Goal: Task Accomplishment & Management: Use online tool/utility

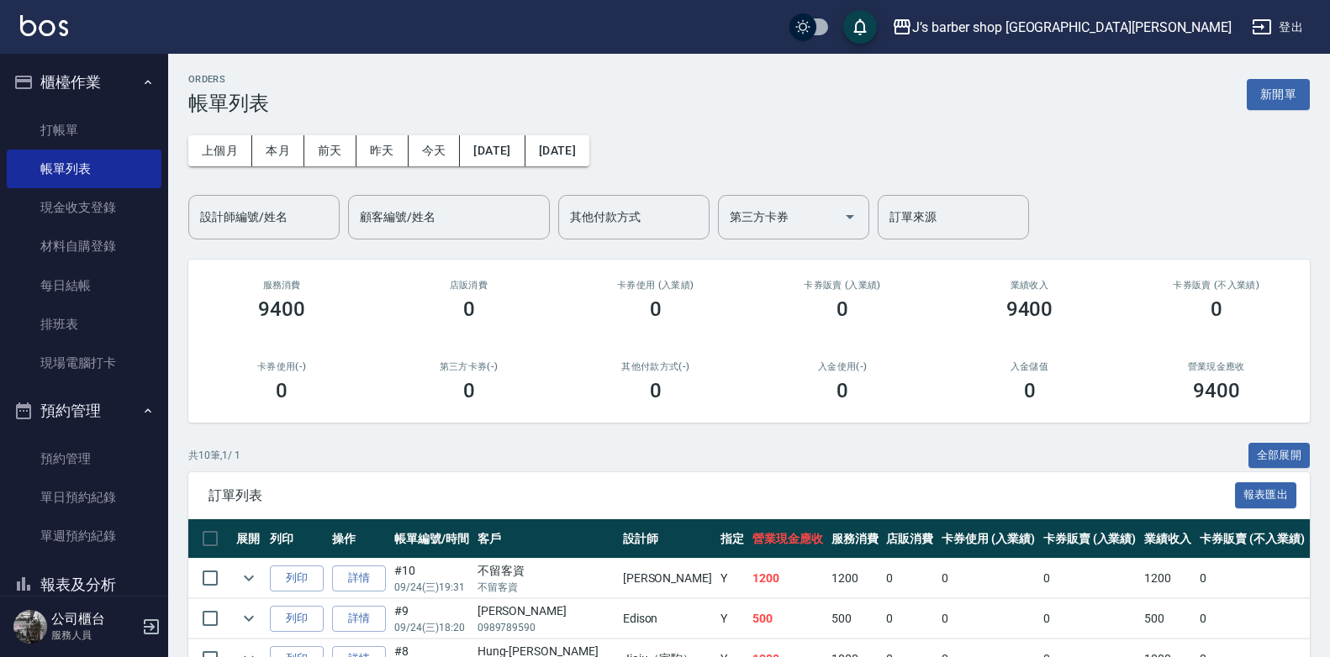
scroll to position [383, 0]
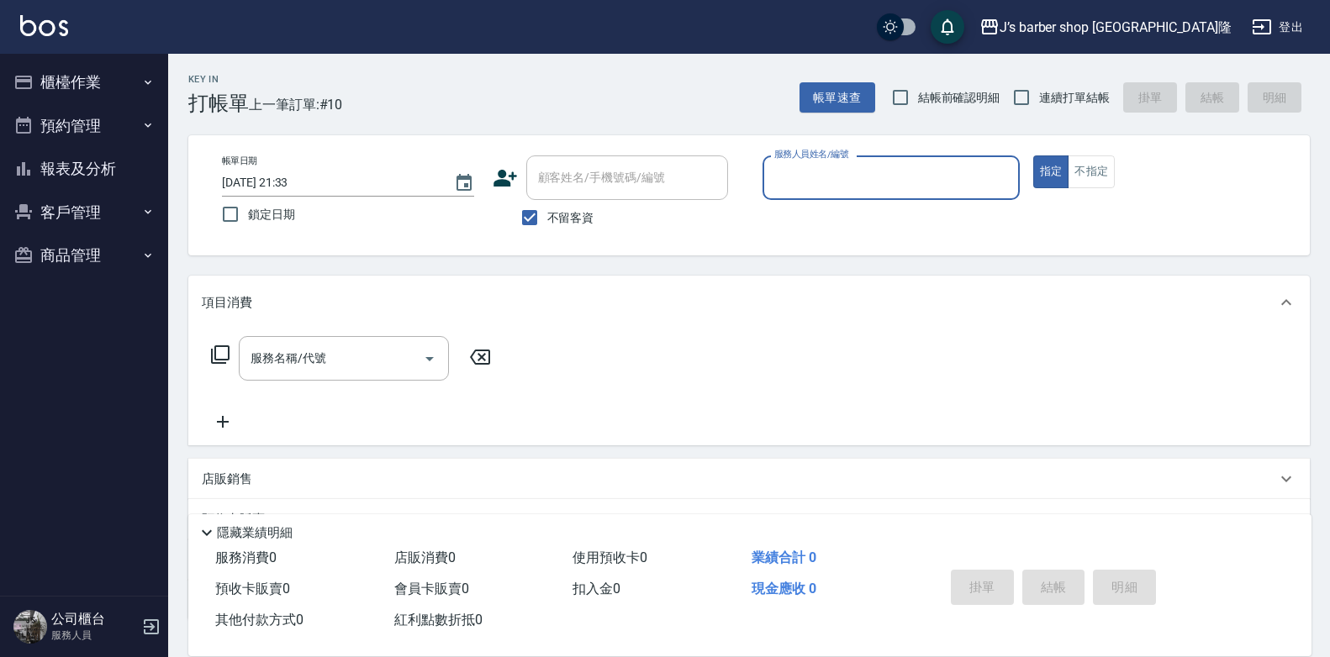
click at [287, 176] on input "[DATE] 21:33" at bounding box center [329, 183] width 215 height 28
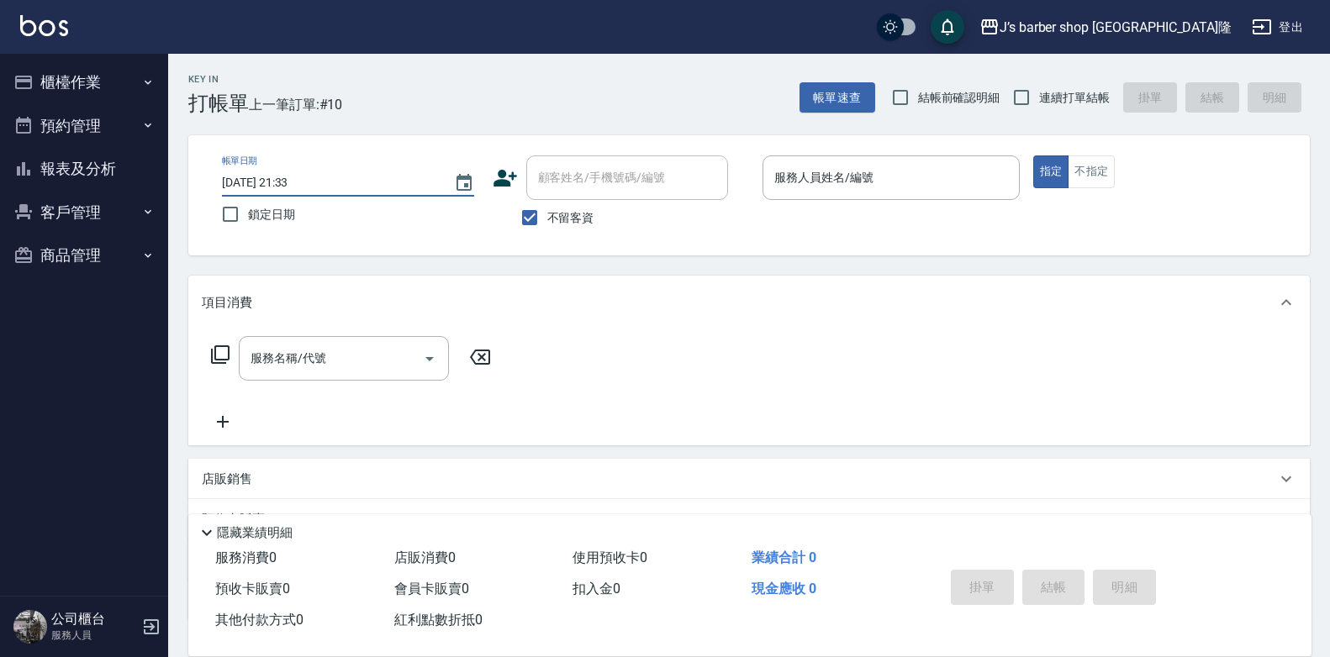
type input "[DATE] 01:33"
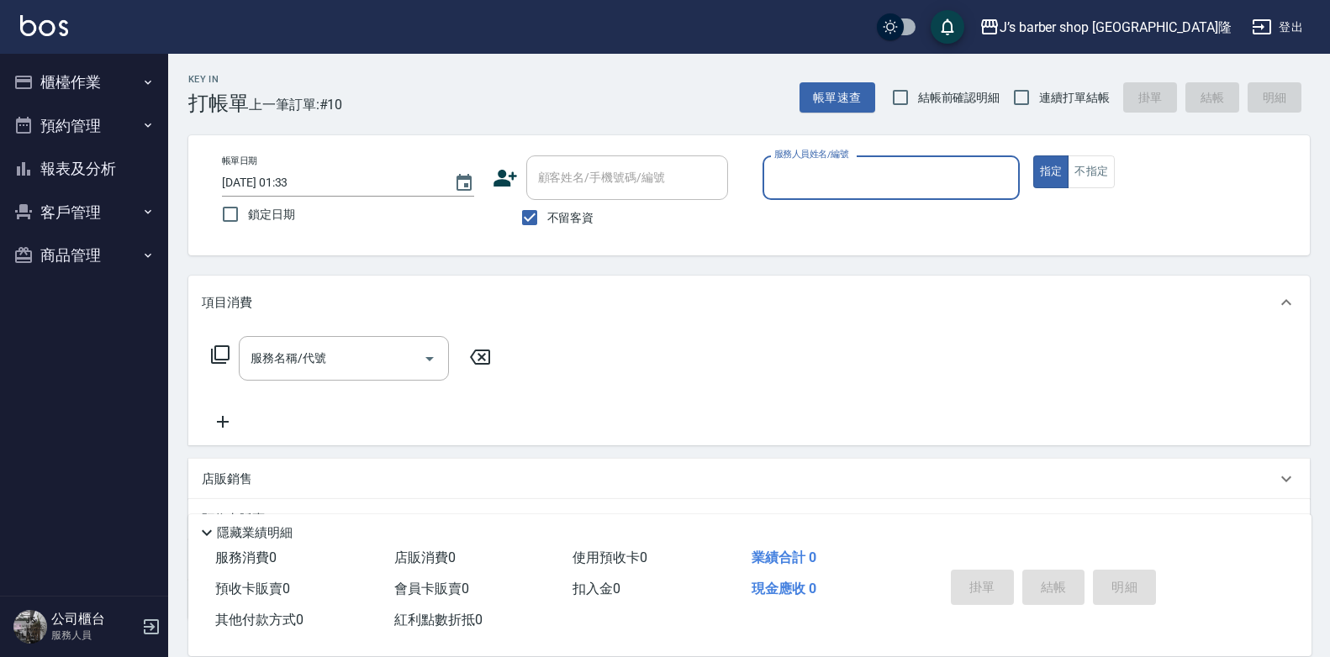
click at [848, 192] on div "服務人員姓名/編號" at bounding box center [890, 177] width 257 height 45
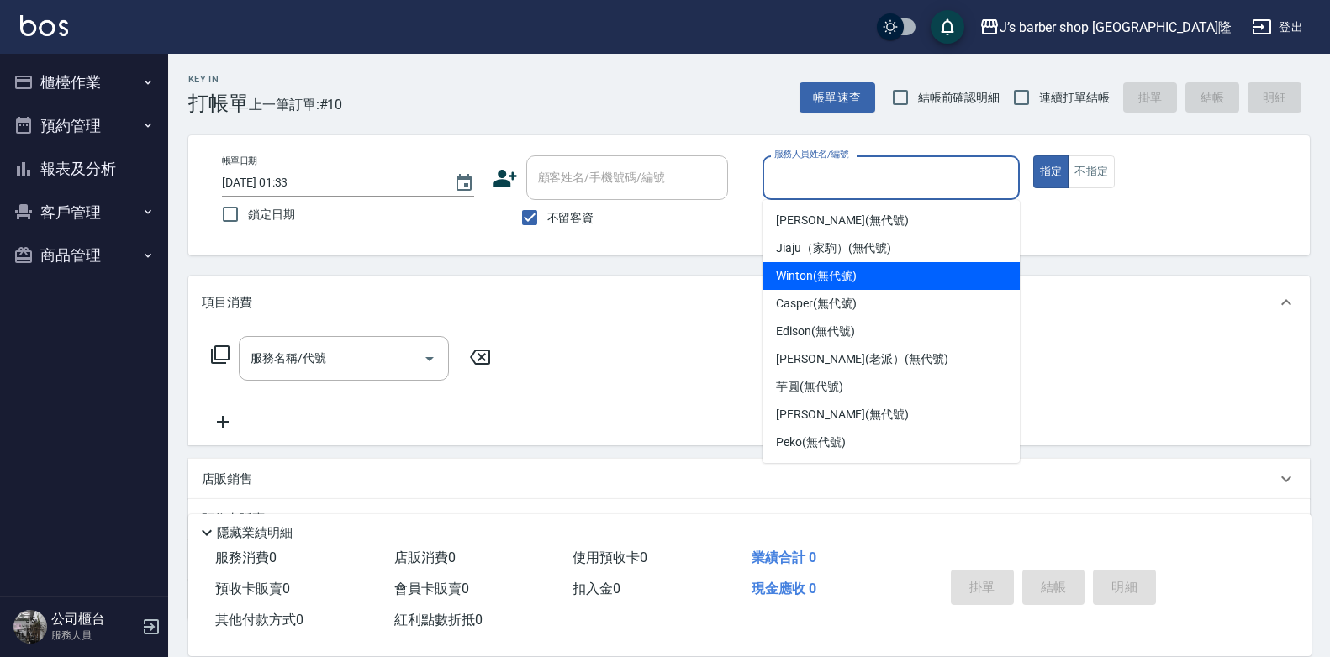
click at [819, 285] on div "Winton (無代號)" at bounding box center [890, 276] width 257 height 28
type input "Winton(無代號)"
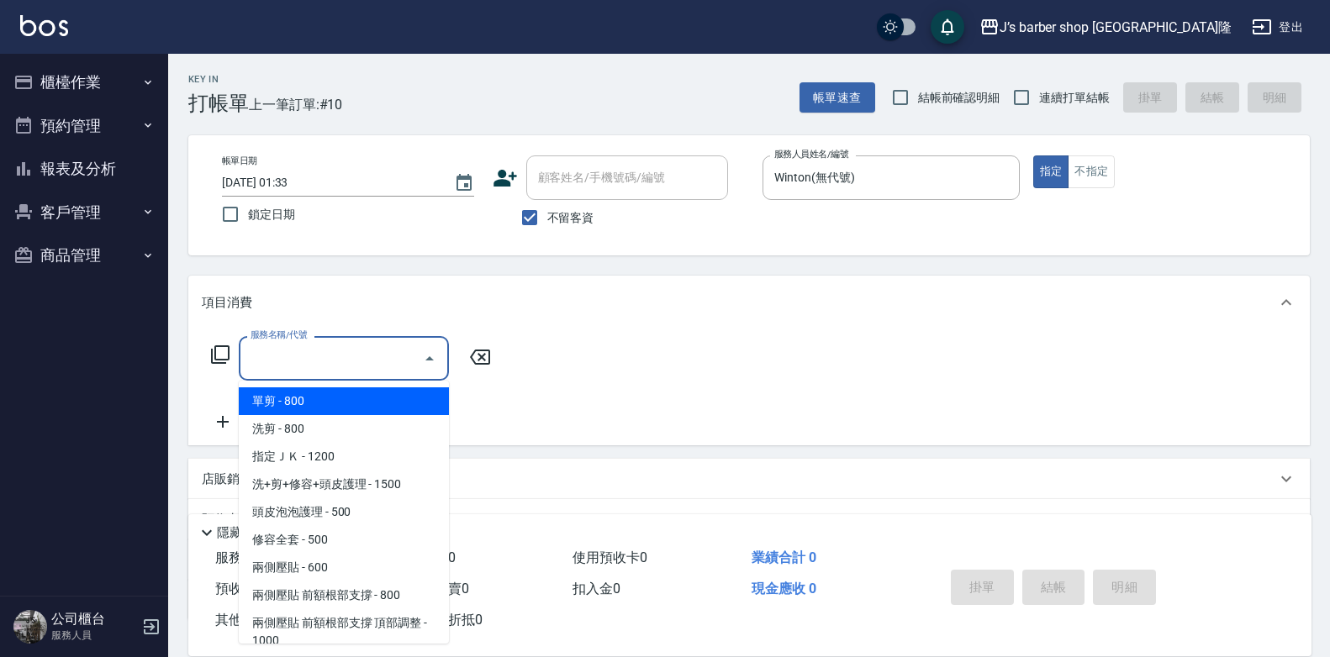
click at [324, 350] on input "服務名稱/代號" at bounding box center [331, 358] width 170 height 29
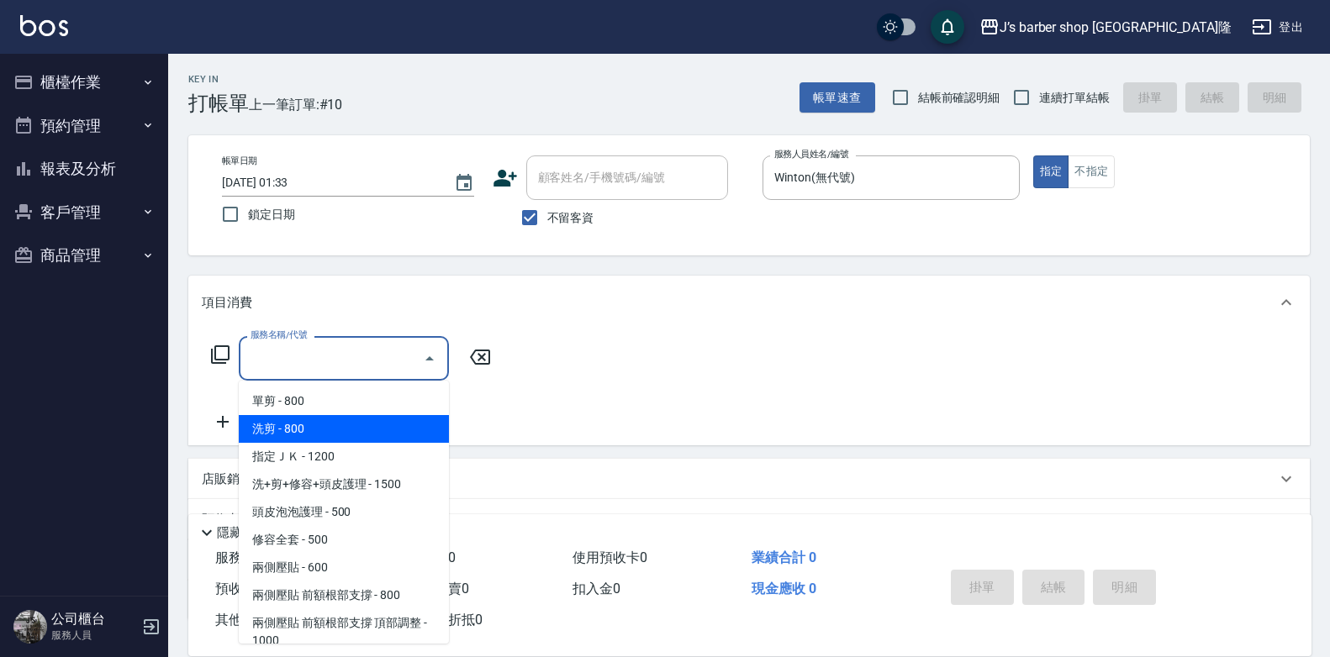
click at [329, 428] on span "洗剪 - 800" at bounding box center [344, 429] width 210 height 28
type input "洗剪(101)"
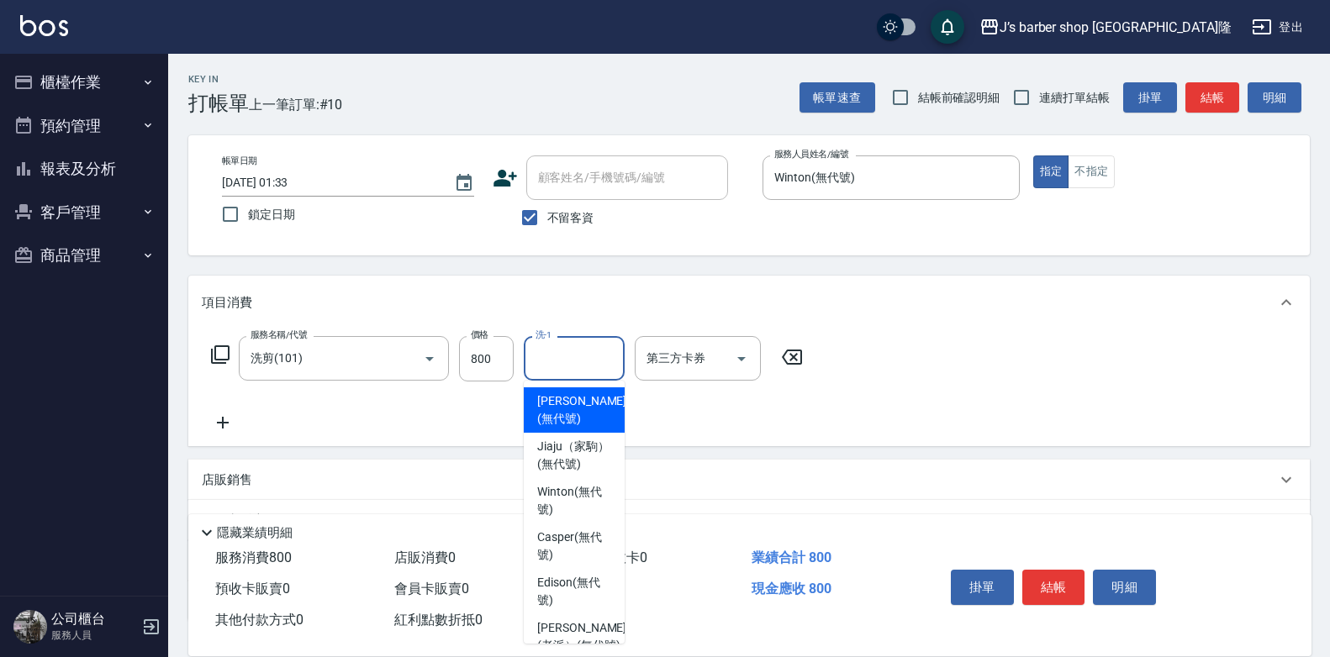
click at [599, 367] on input "洗-1" at bounding box center [574, 358] width 86 height 29
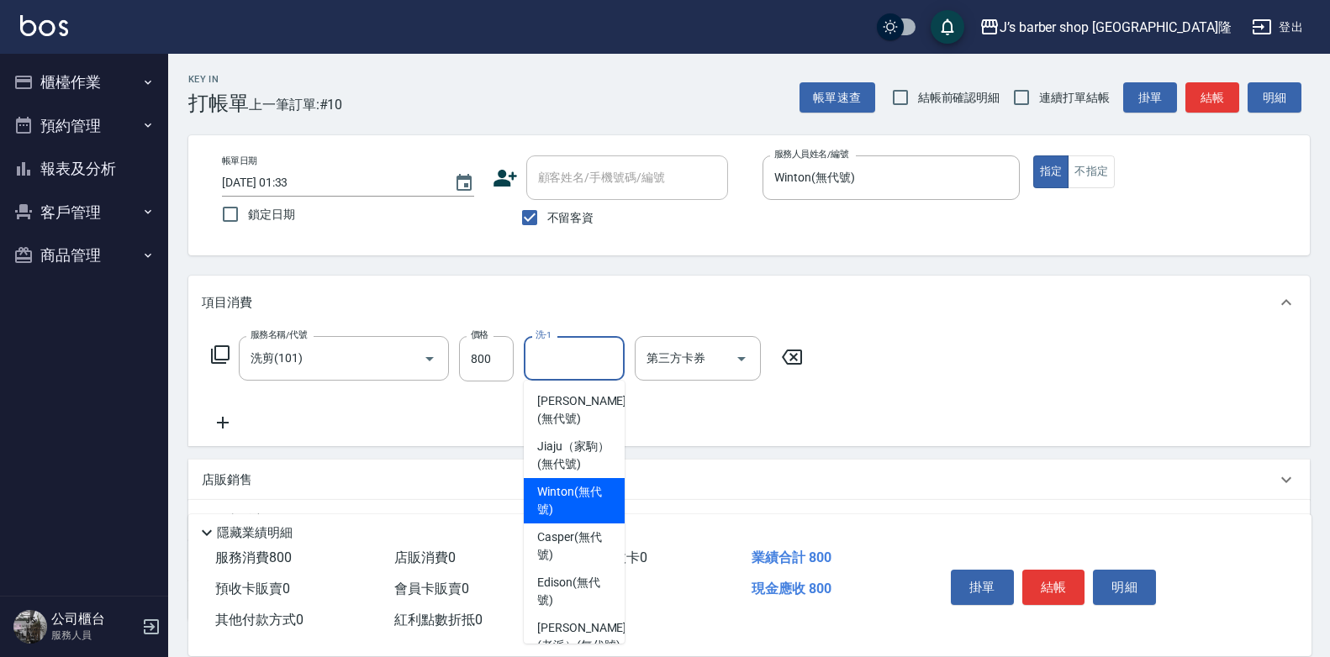
click at [566, 519] on span "Winton (無代號)" at bounding box center [574, 500] width 74 height 35
type input "Winton(無代號)"
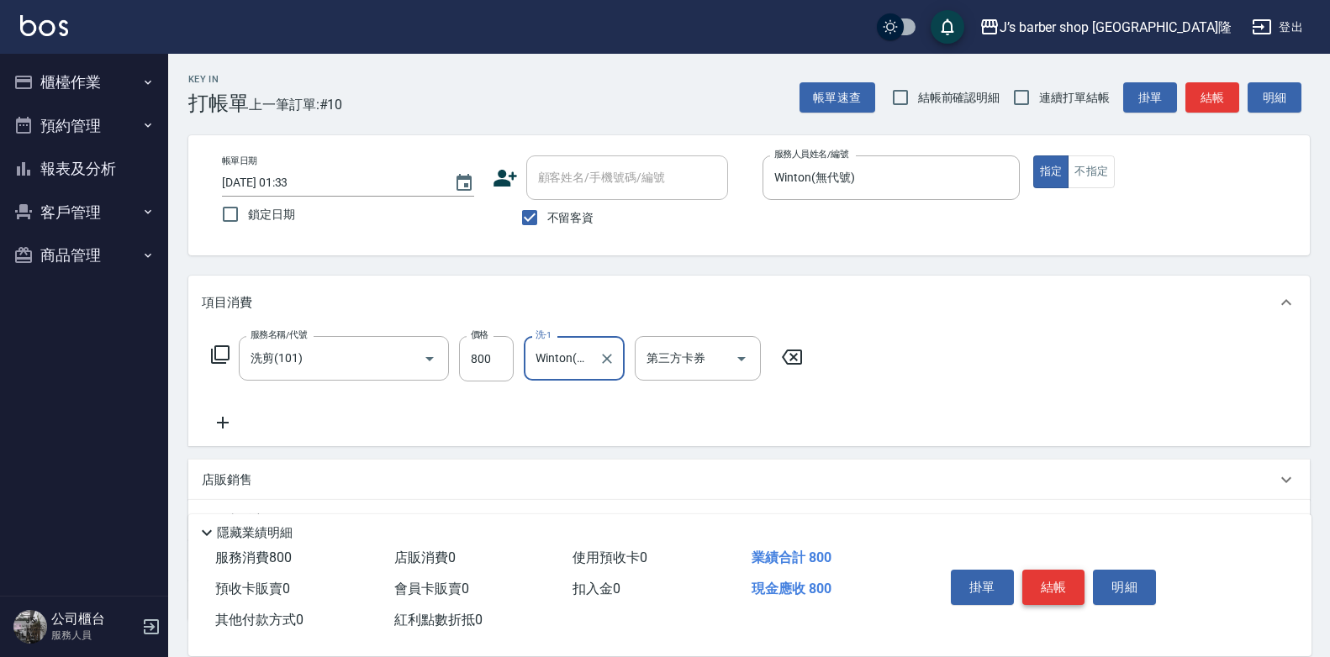
click at [1053, 572] on button "結帳" at bounding box center [1053, 587] width 63 height 35
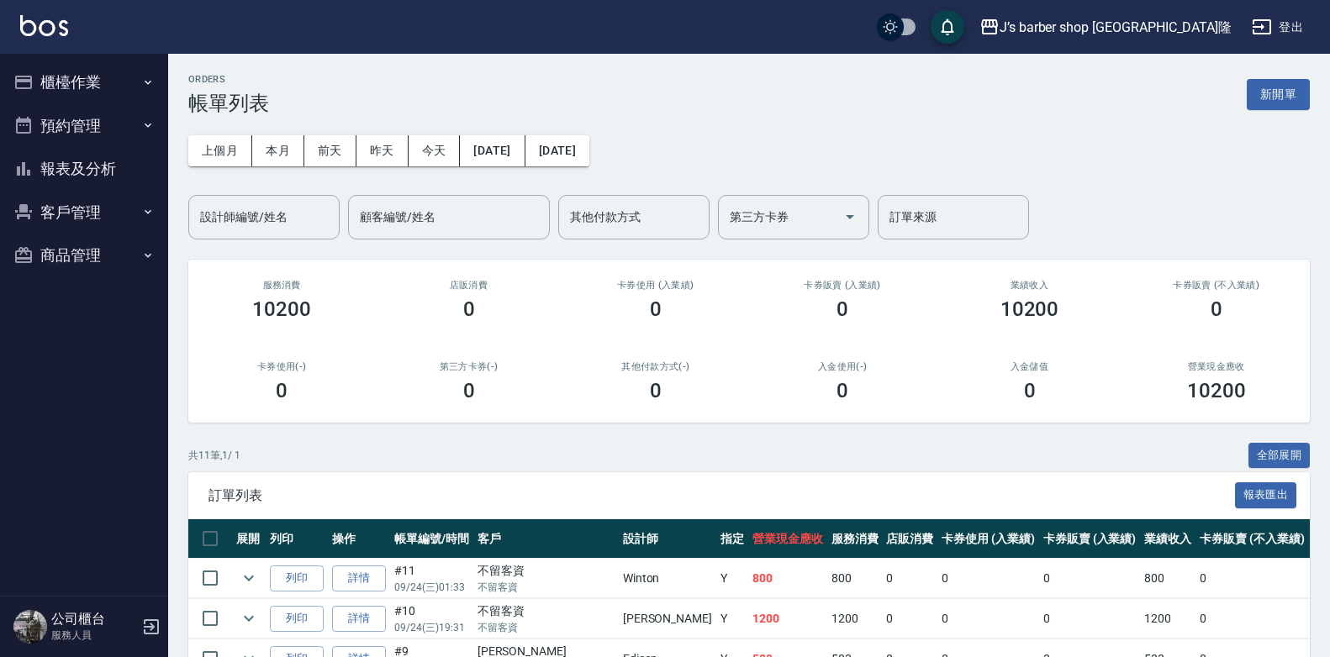
click at [87, 88] on button "櫃檯作業" at bounding box center [84, 83] width 155 height 44
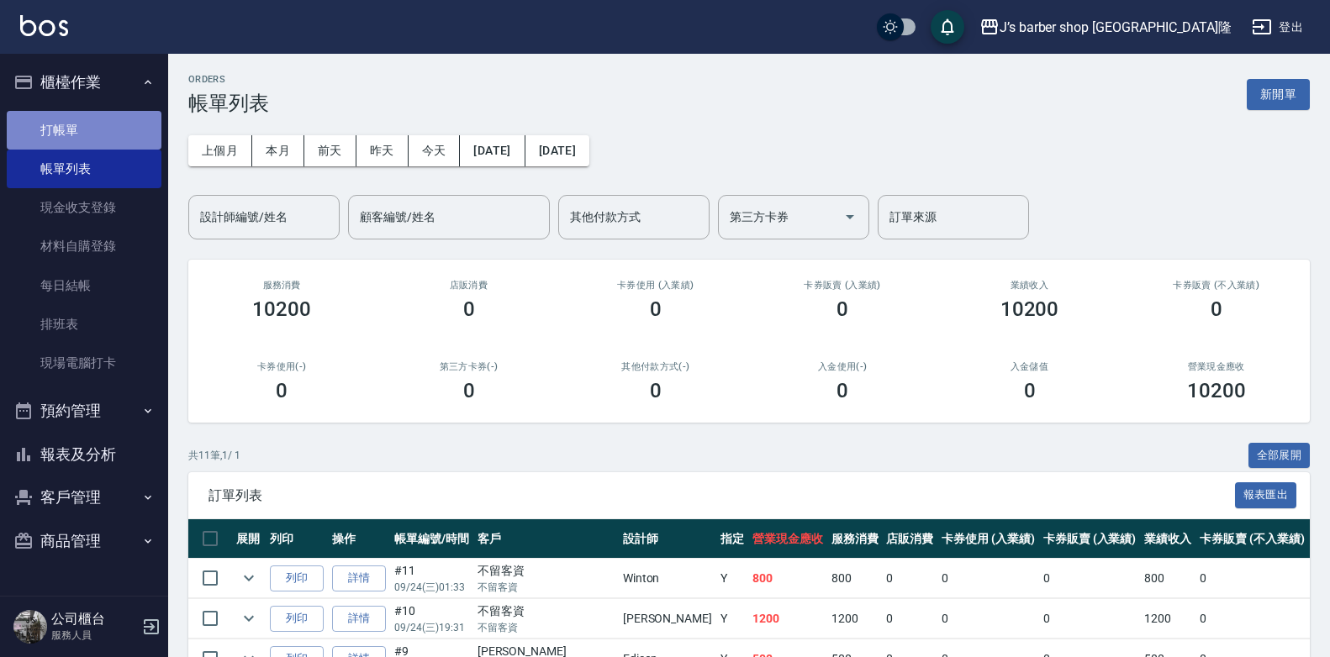
click at [92, 126] on link "打帳單" at bounding box center [84, 130] width 155 height 39
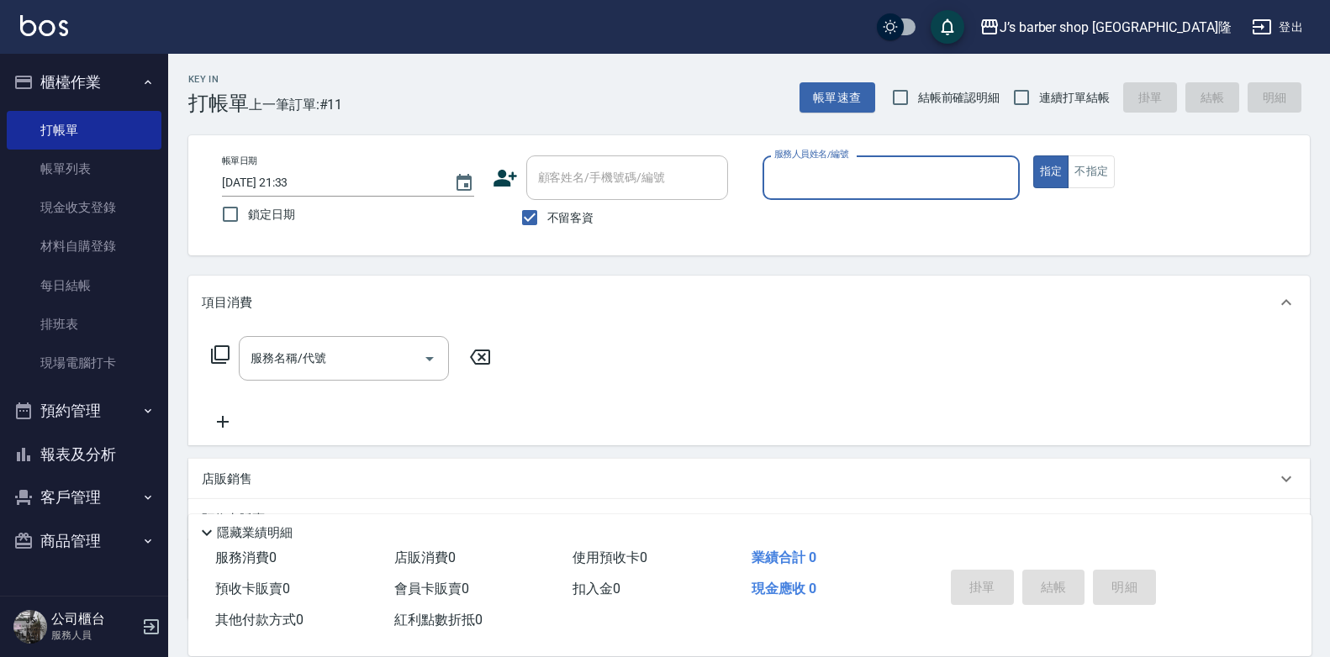
click at [290, 179] on input "[DATE] 21:33" at bounding box center [329, 183] width 215 height 28
type input "[DATE] 02:33"
click at [861, 186] on input "服務人員姓名/編號" at bounding box center [891, 177] width 242 height 29
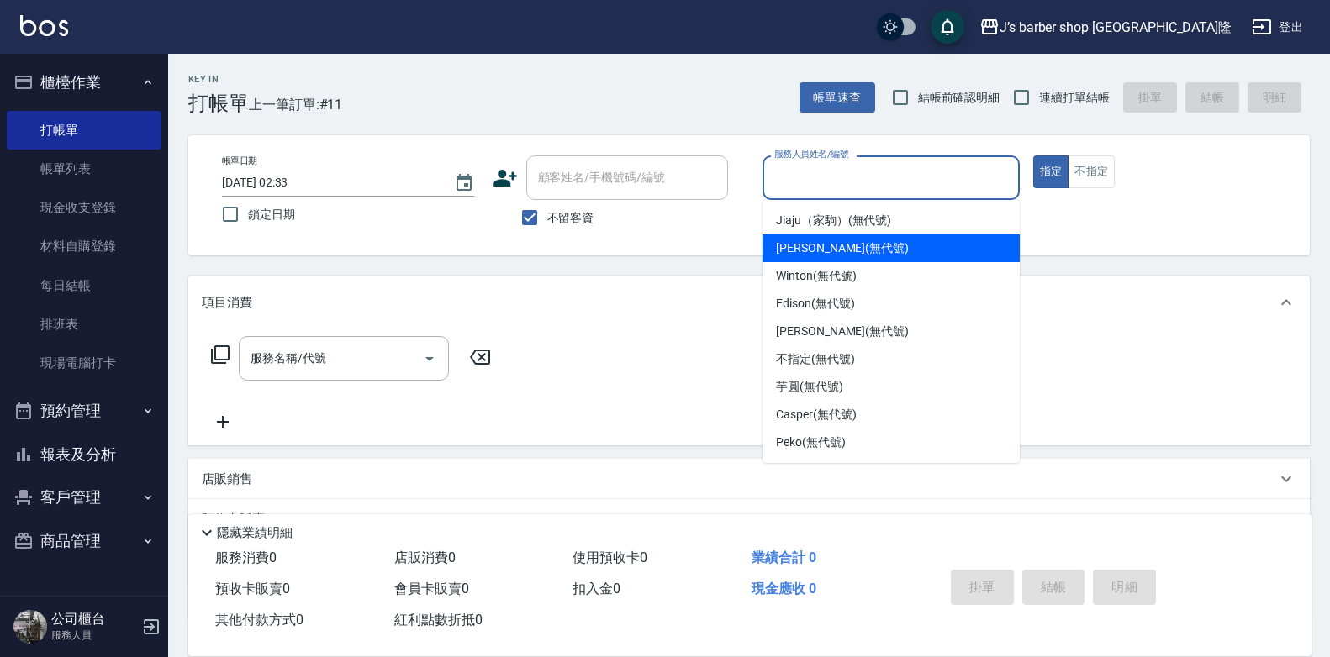
click at [834, 272] on span "Winton (無代號)" at bounding box center [816, 276] width 80 height 18
type input "Winton(無代號)"
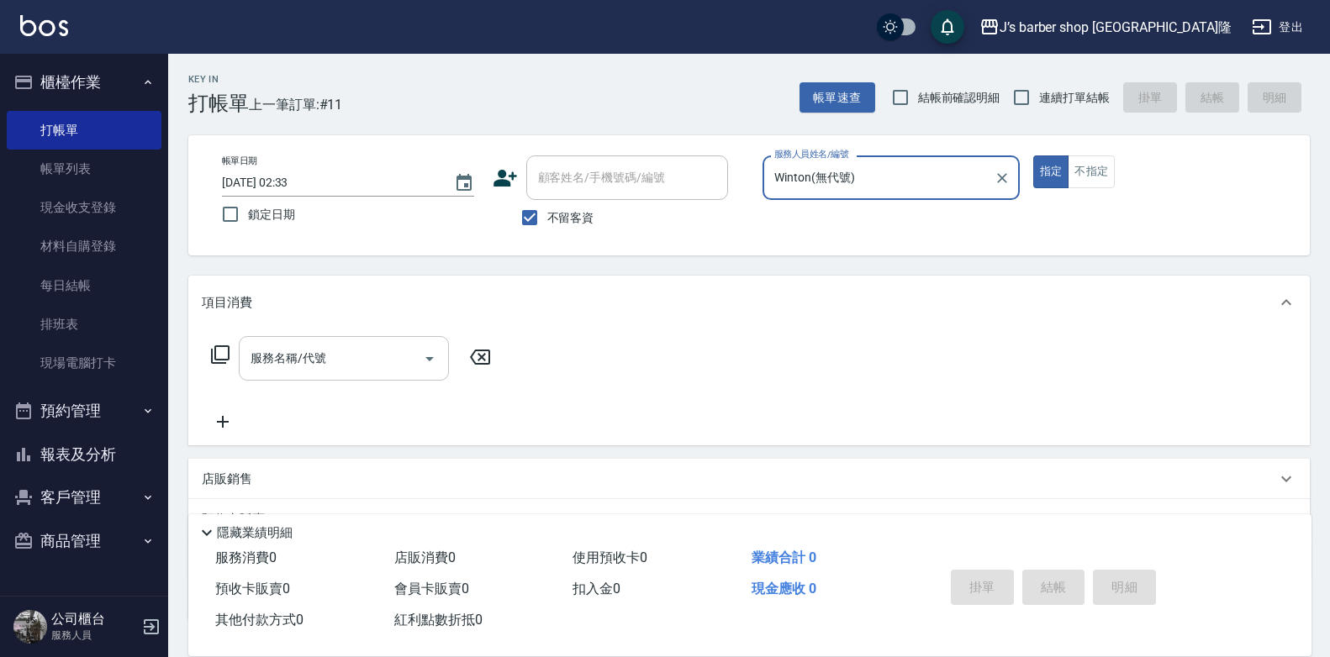
click at [417, 344] on div at bounding box center [428, 358] width 25 height 45
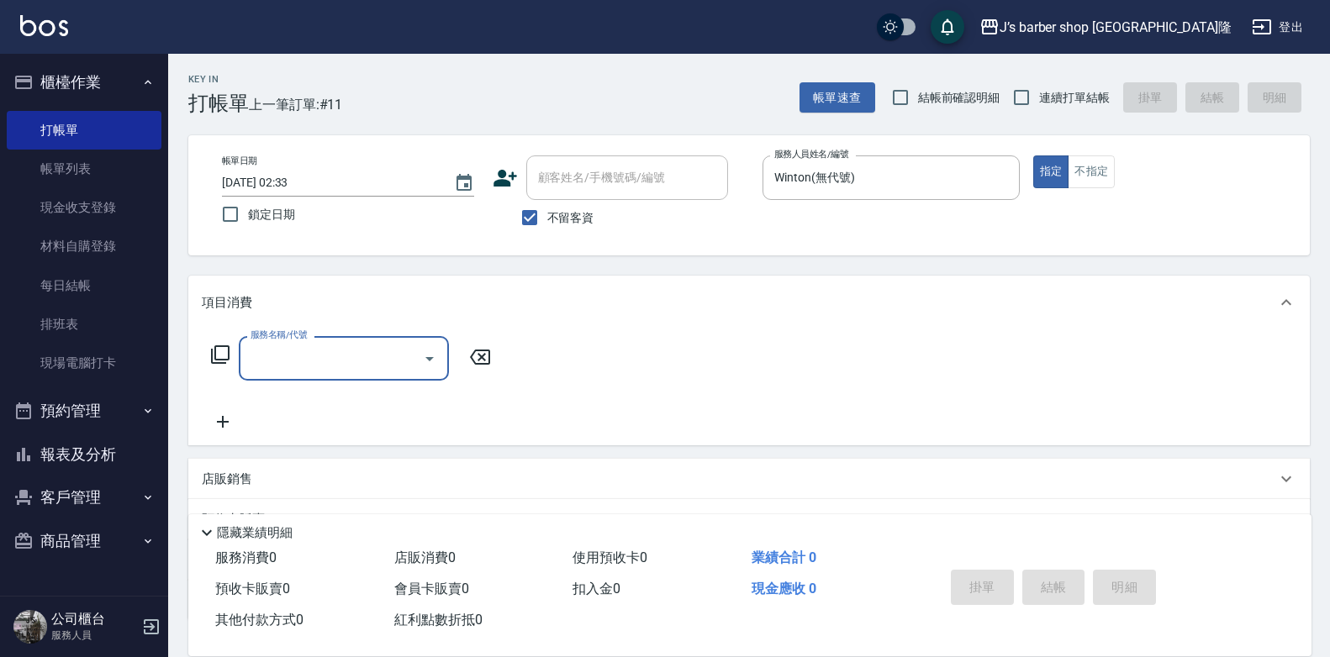
click at [364, 361] on input "服務名稱/代號" at bounding box center [331, 358] width 170 height 29
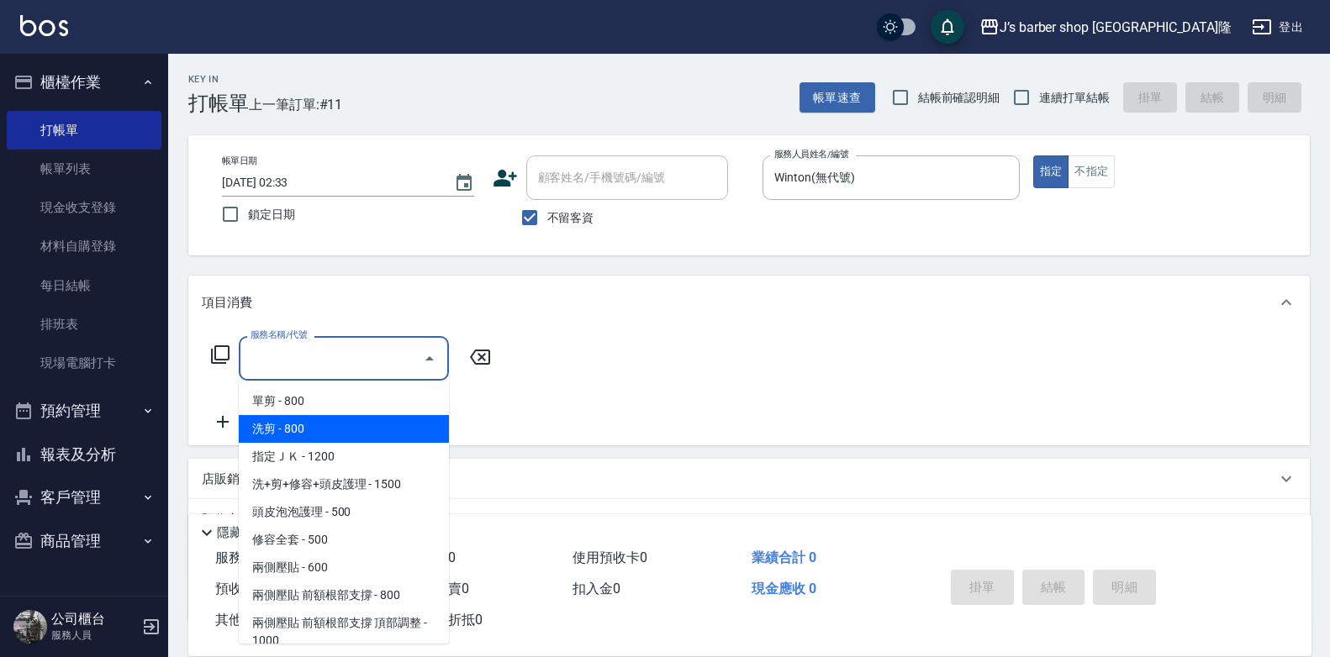
click at [355, 424] on span "洗剪 - 800" at bounding box center [344, 429] width 210 height 28
type input "洗剪(101)"
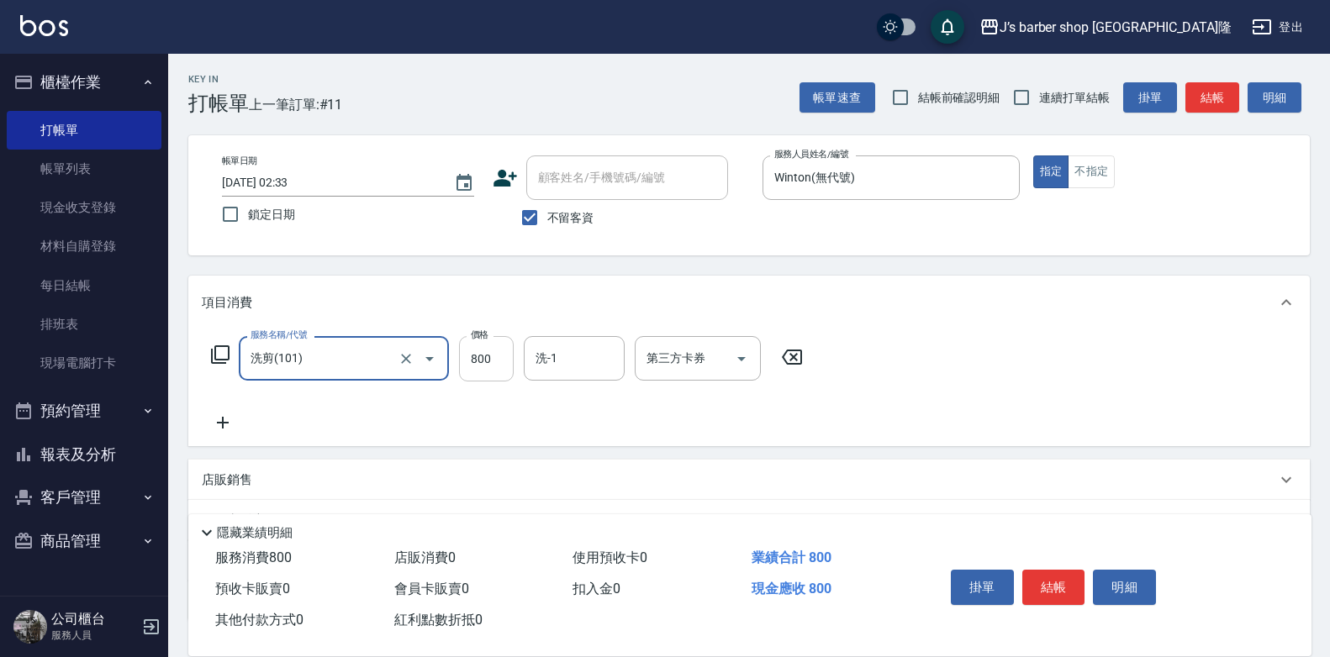
click at [496, 360] on input "800" at bounding box center [486, 358] width 55 height 45
type input "700"
click at [577, 370] on input "洗-1" at bounding box center [574, 358] width 86 height 29
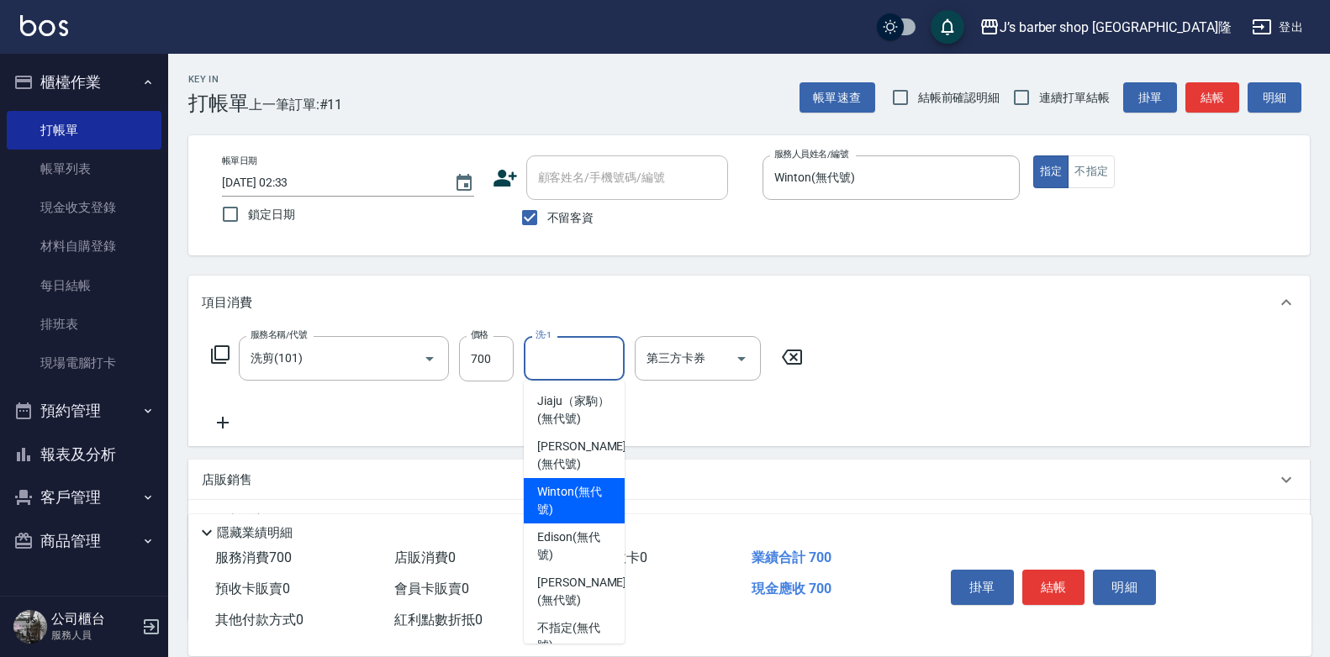
click at [582, 509] on span "Winton (無代號)" at bounding box center [574, 500] width 74 height 35
type input "Winton(無代號)"
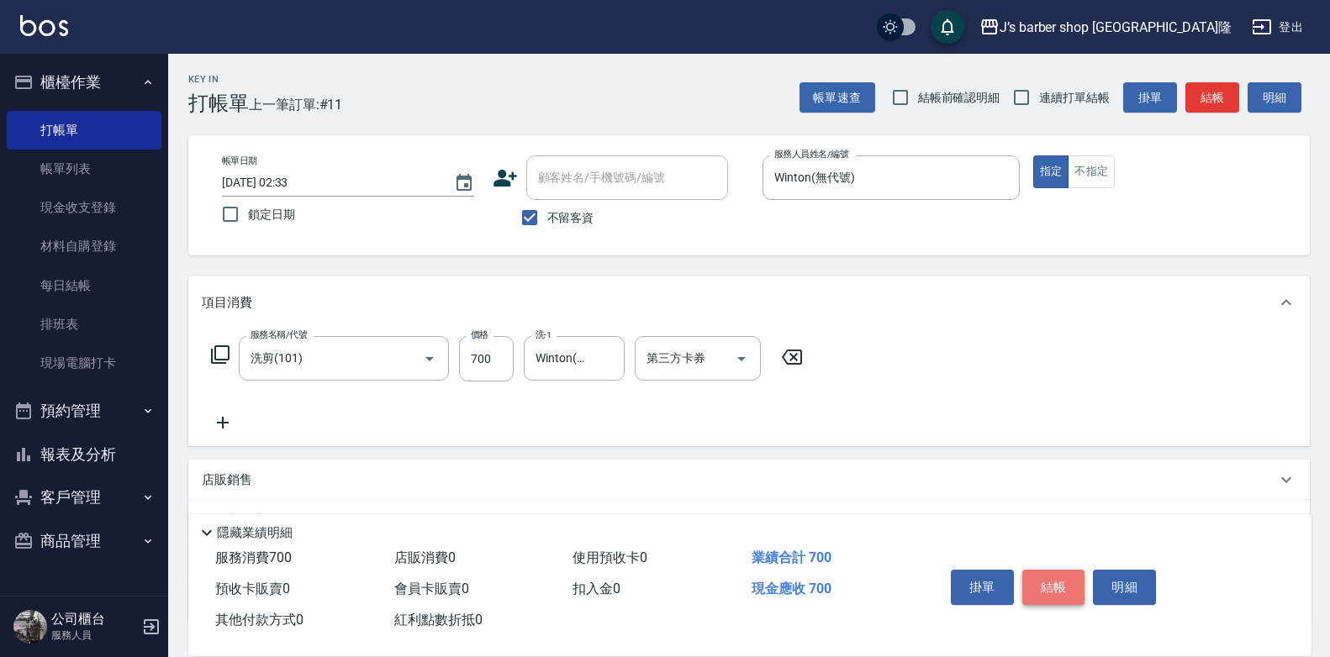
click at [1039, 579] on button "結帳" at bounding box center [1053, 587] width 63 height 35
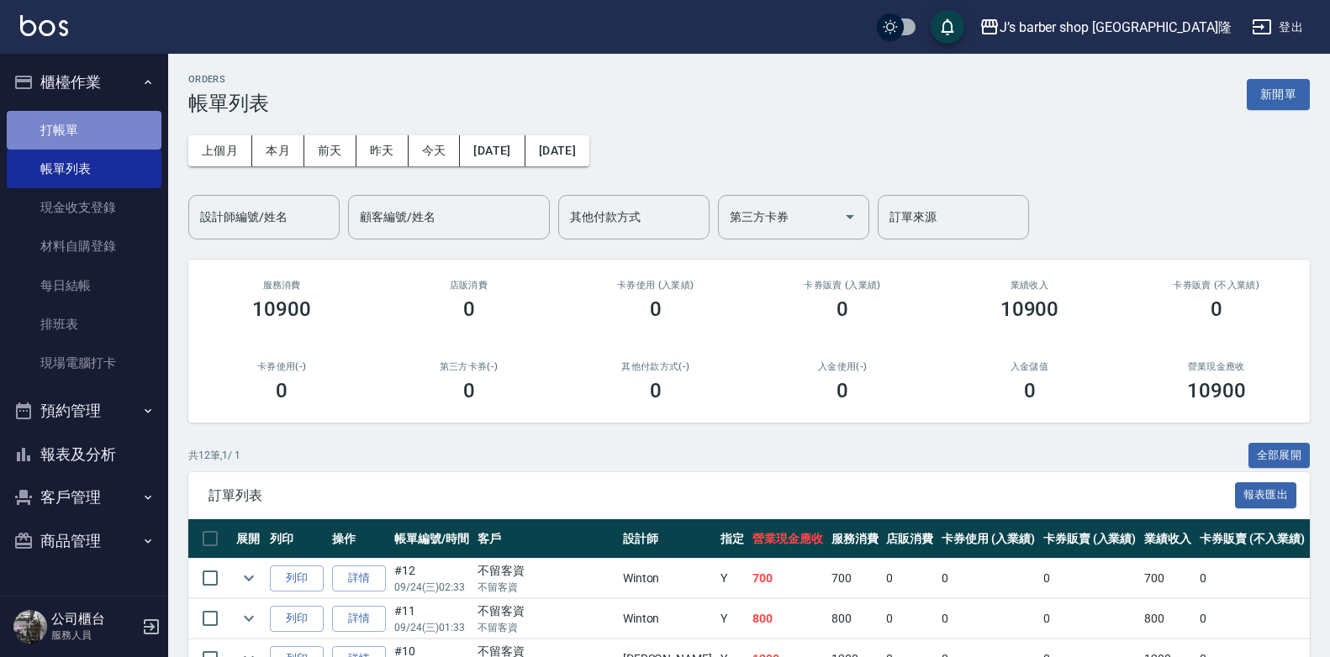
click at [112, 124] on link "打帳單" at bounding box center [84, 130] width 155 height 39
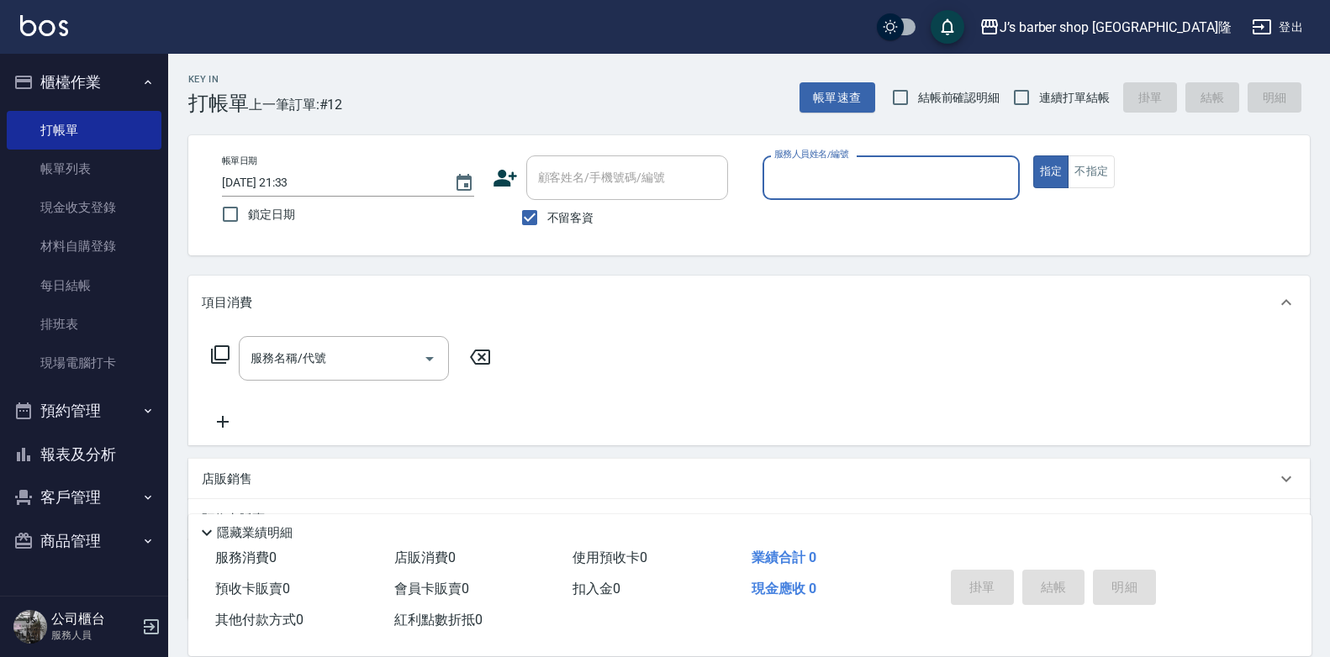
click at [287, 175] on input "[DATE] 21:33" at bounding box center [329, 183] width 215 height 28
type input "[DATE] 03:33"
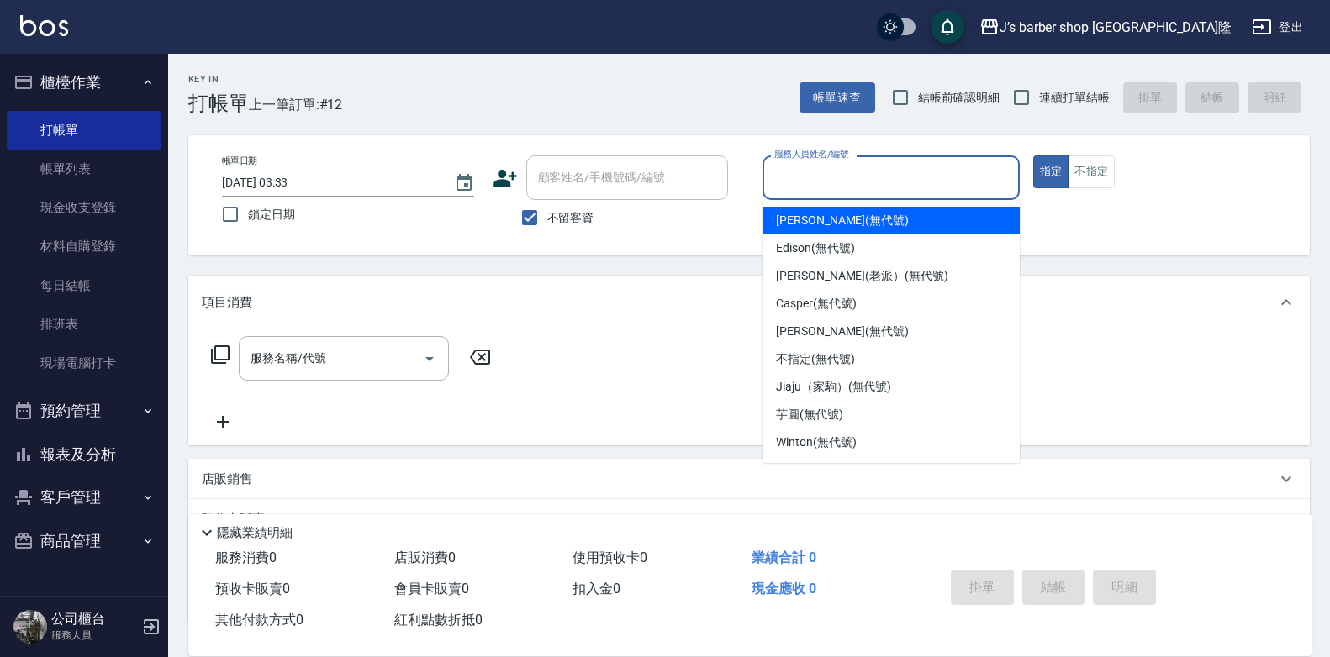
click at [814, 189] on input "服務人員姓名/編號" at bounding box center [891, 177] width 242 height 29
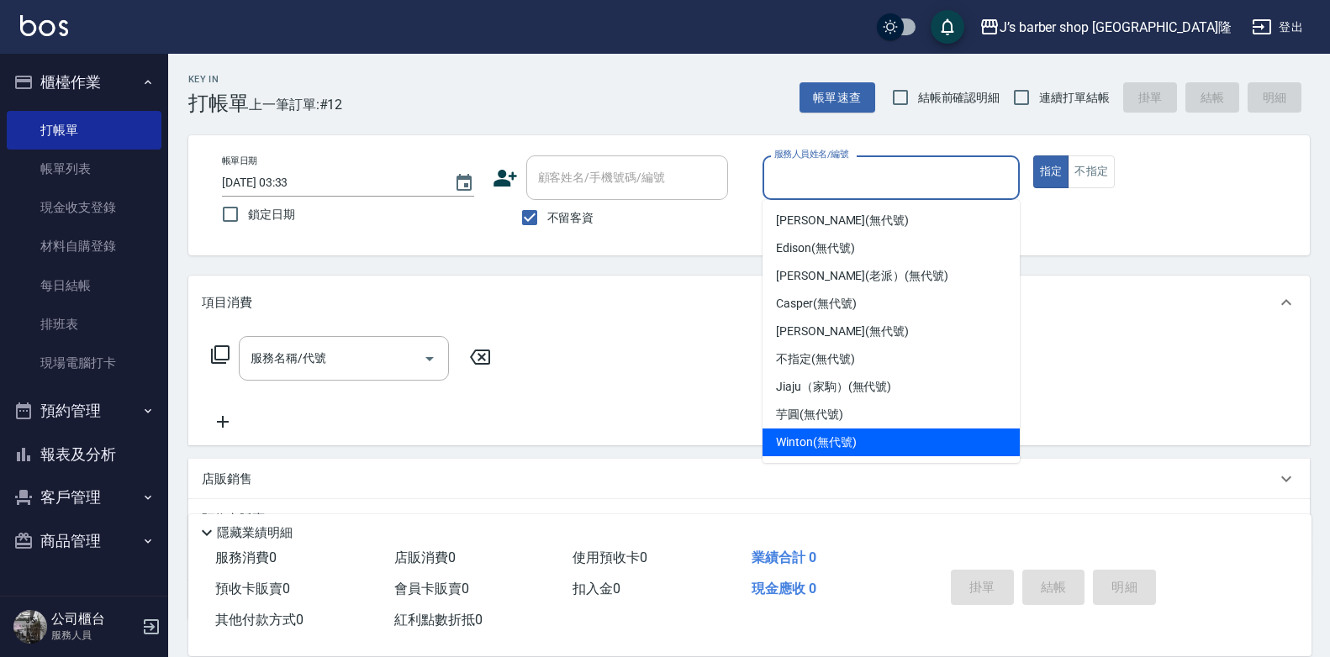
click at [814, 440] on span "Winton (無代號)" at bounding box center [816, 443] width 80 height 18
type input "Winton(無代號)"
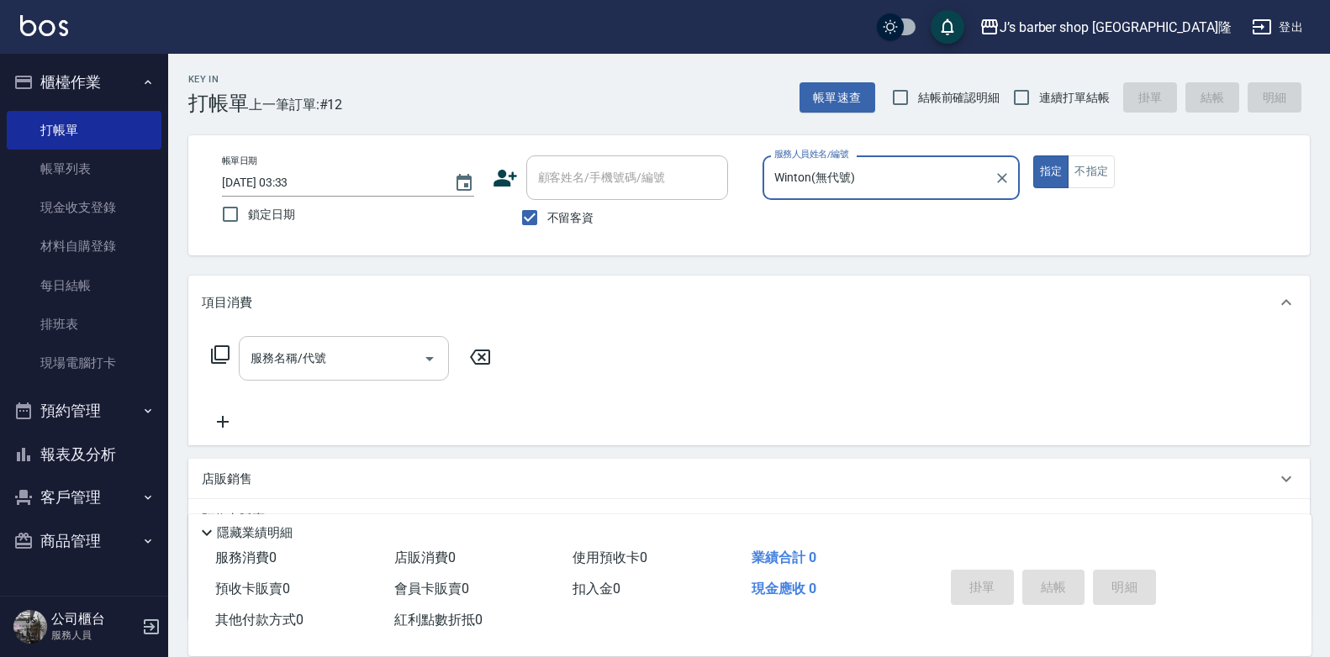
click at [320, 378] on div "服務名稱/代號" at bounding box center [344, 358] width 210 height 45
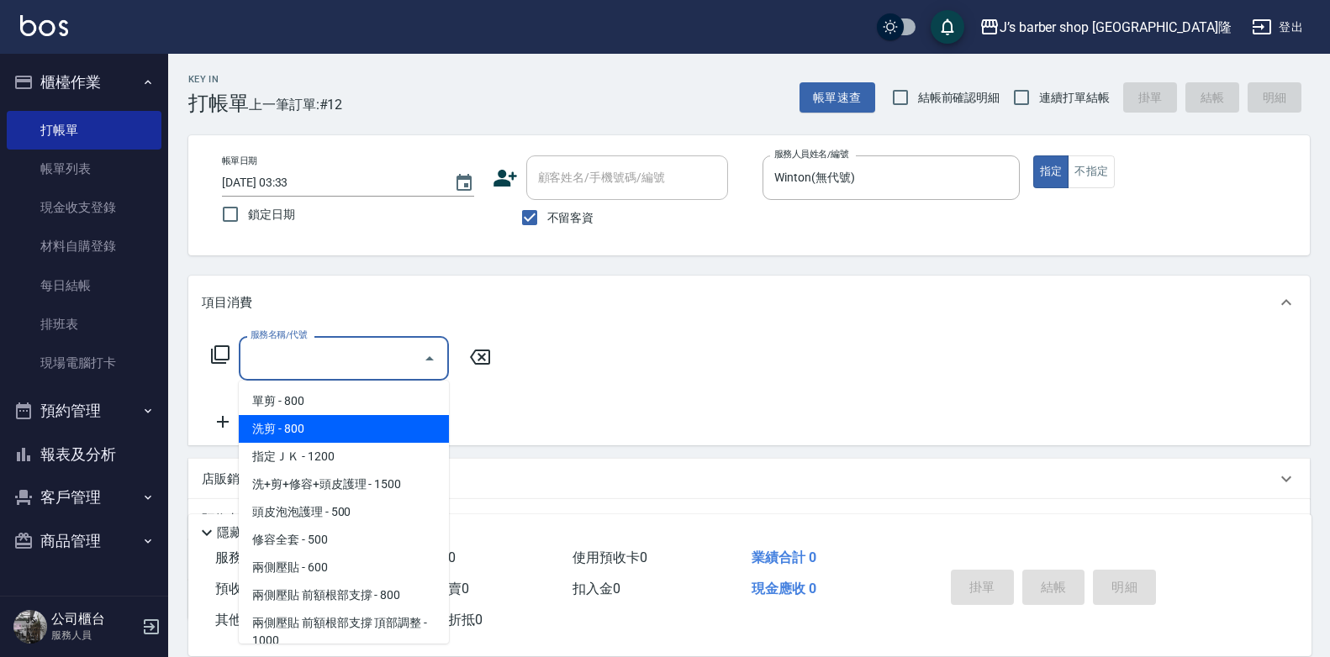
click at [332, 420] on span "洗剪 - 800" at bounding box center [344, 429] width 210 height 28
type input "洗剪(101)"
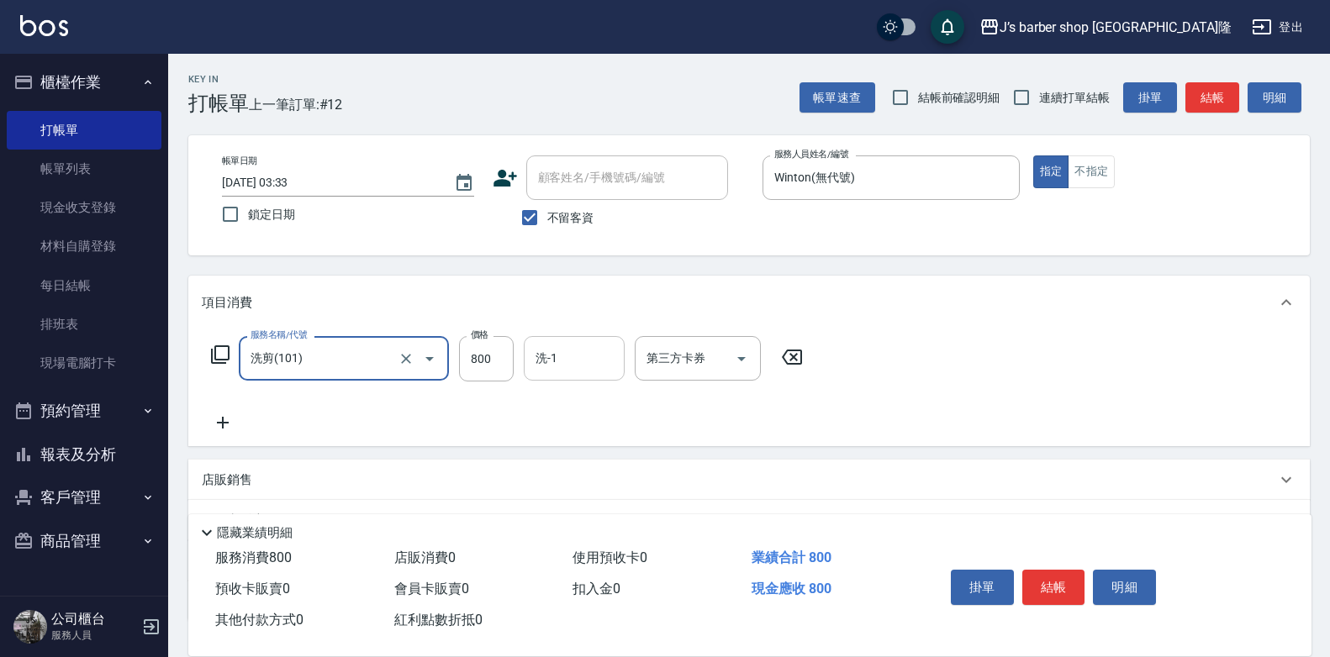
click at [570, 361] on input "洗-1" at bounding box center [574, 358] width 86 height 29
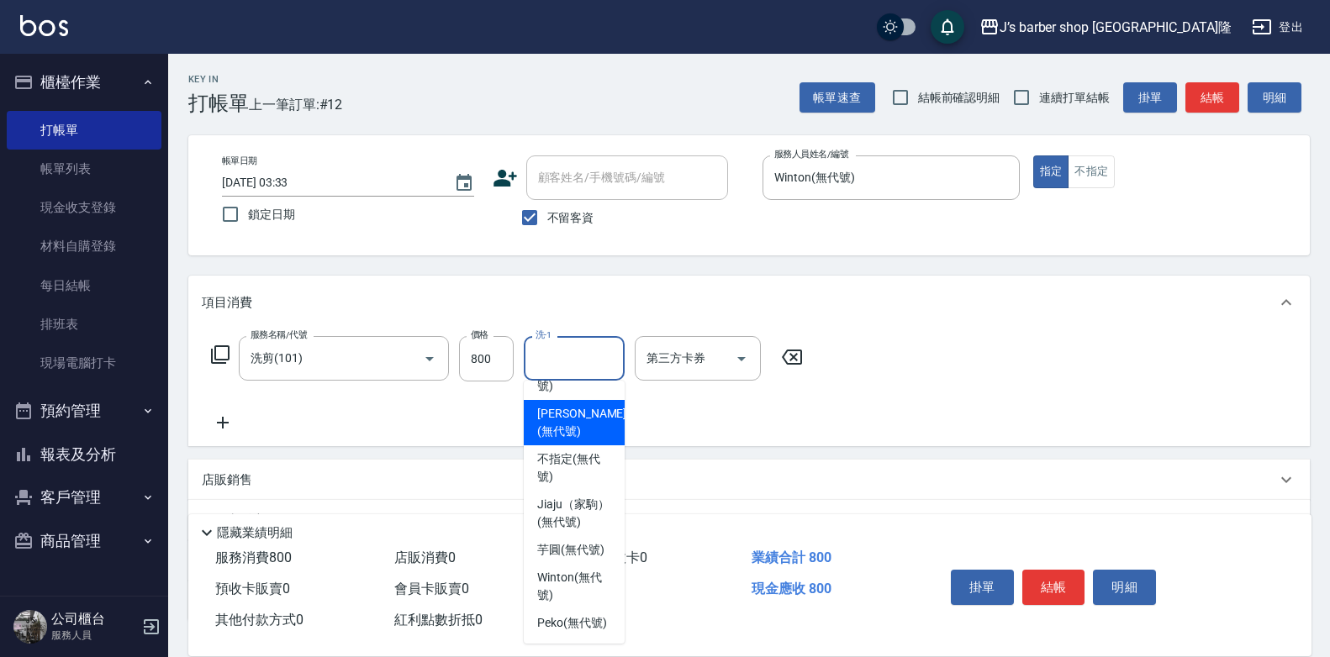
scroll to position [240, 0]
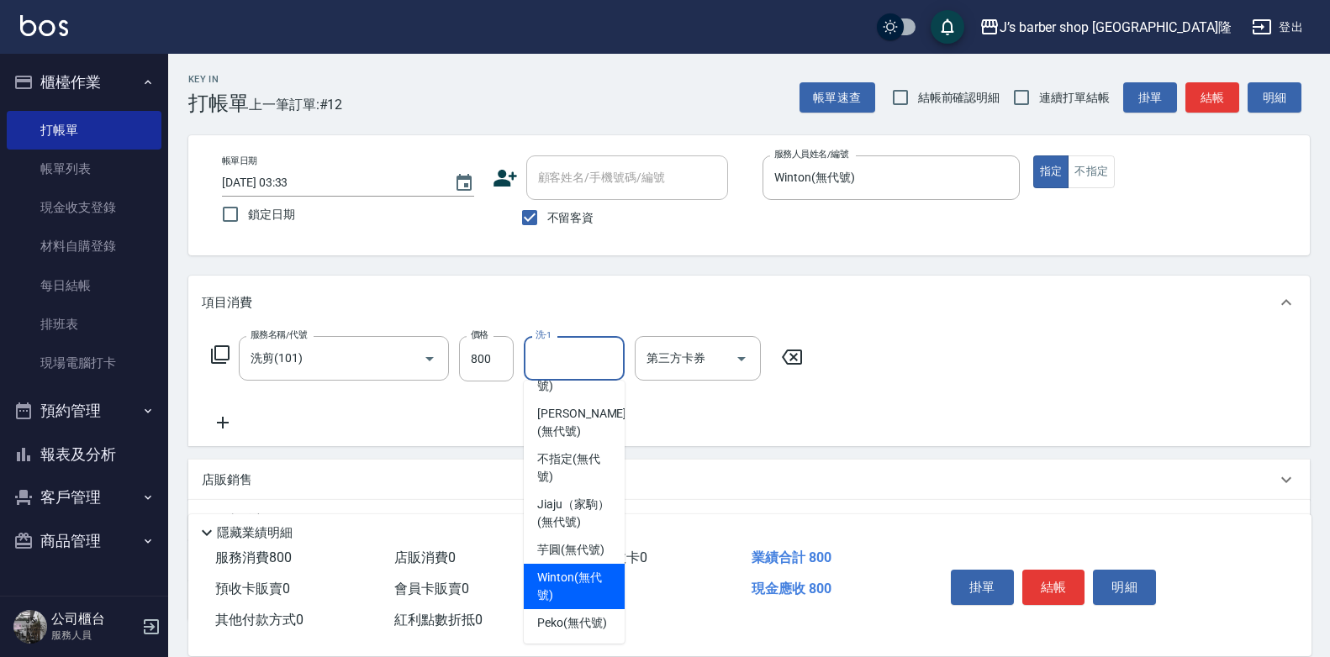
click at [569, 569] on span "Winton (無代號)" at bounding box center [574, 586] width 74 height 35
type input "Winton(無代號)"
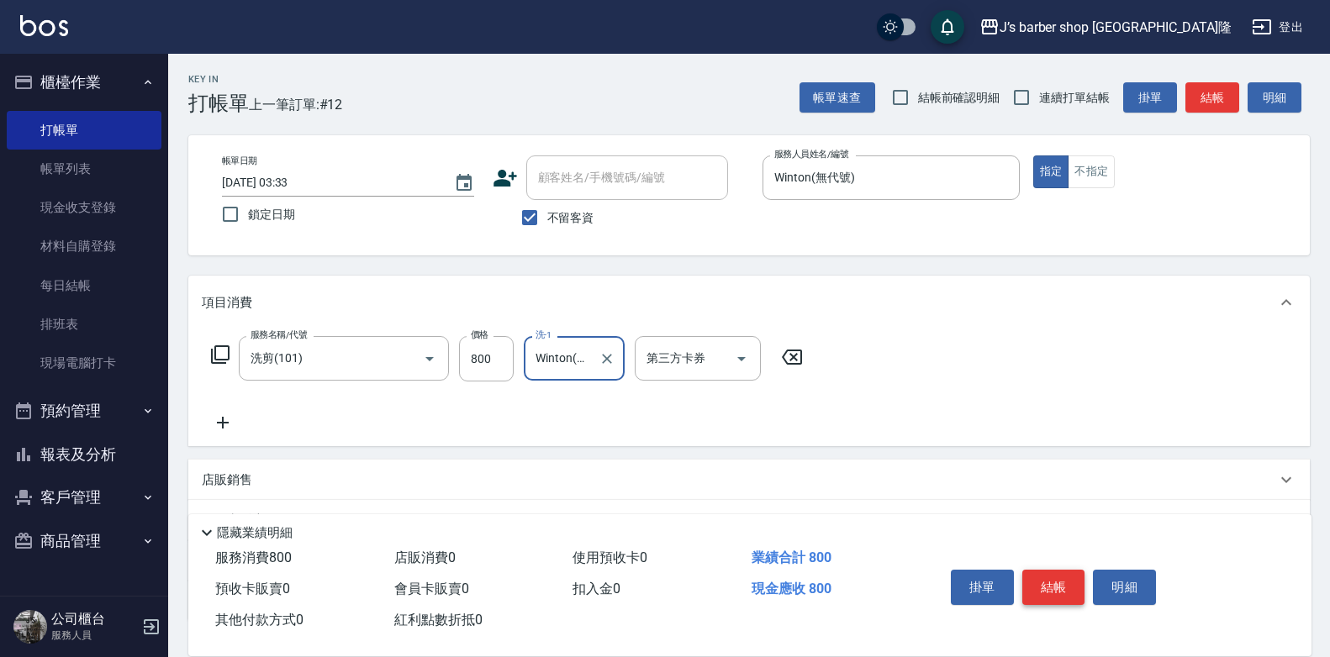
click at [1061, 570] on button "結帳" at bounding box center [1053, 587] width 63 height 35
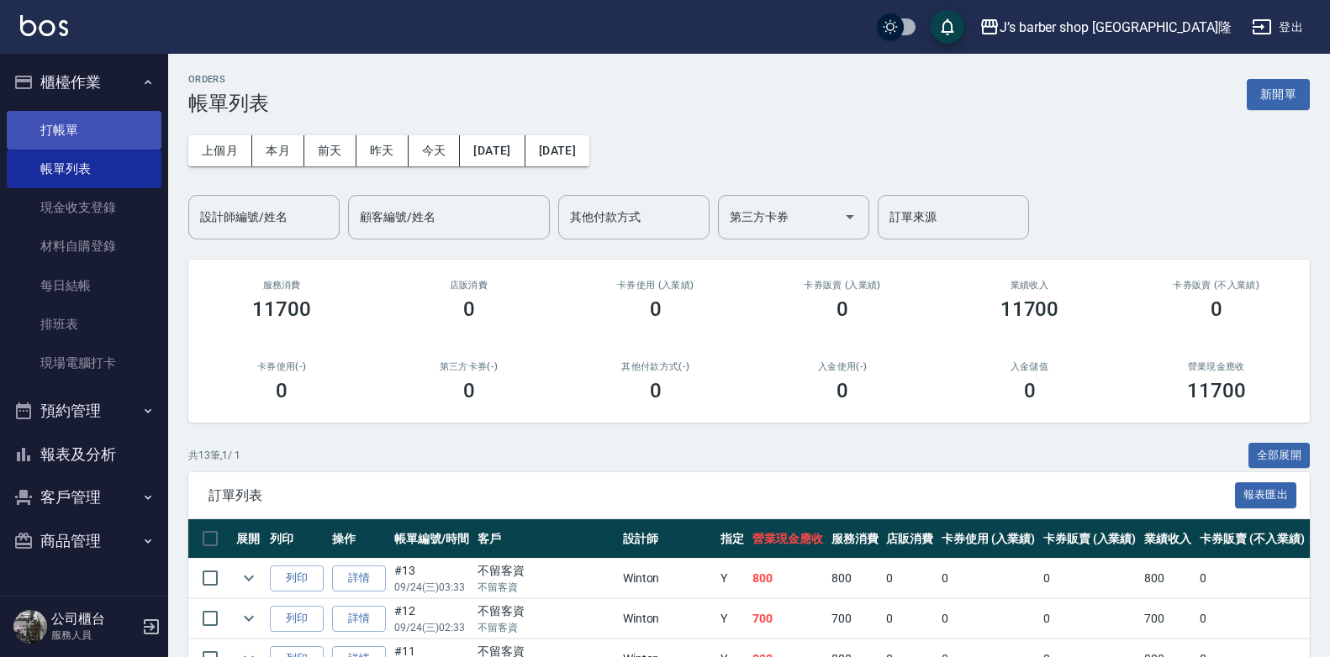
click at [122, 128] on link "打帳單" at bounding box center [84, 130] width 155 height 39
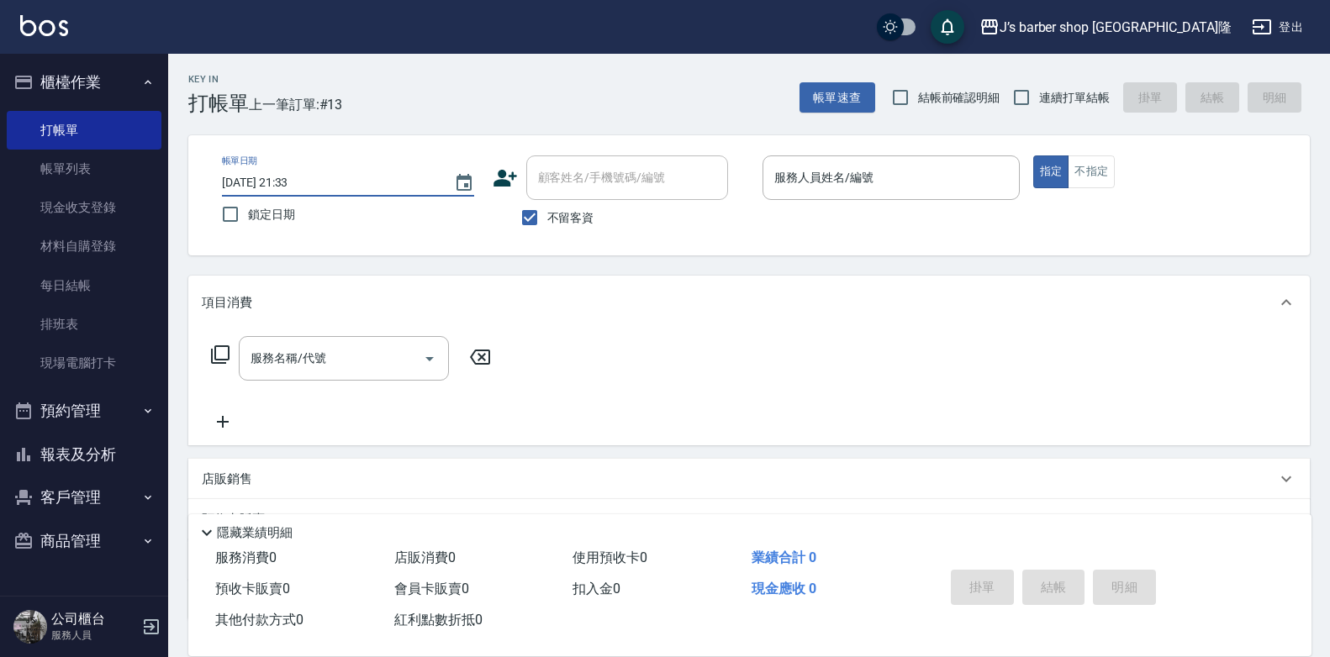
click at [287, 182] on input "[DATE] 21:33" at bounding box center [329, 183] width 215 height 28
type input "[DATE] 04:33"
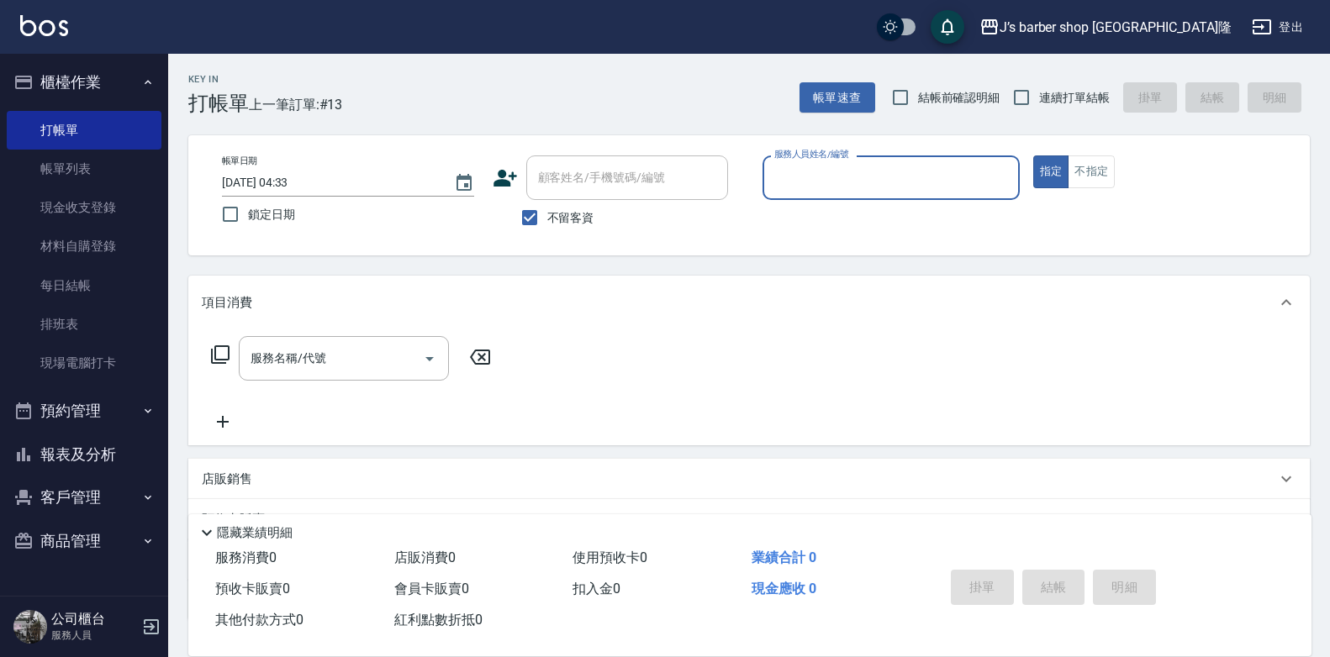
click at [791, 184] on input "服務人員姓名/編號" at bounding box center [891, 177] width 242 height 29
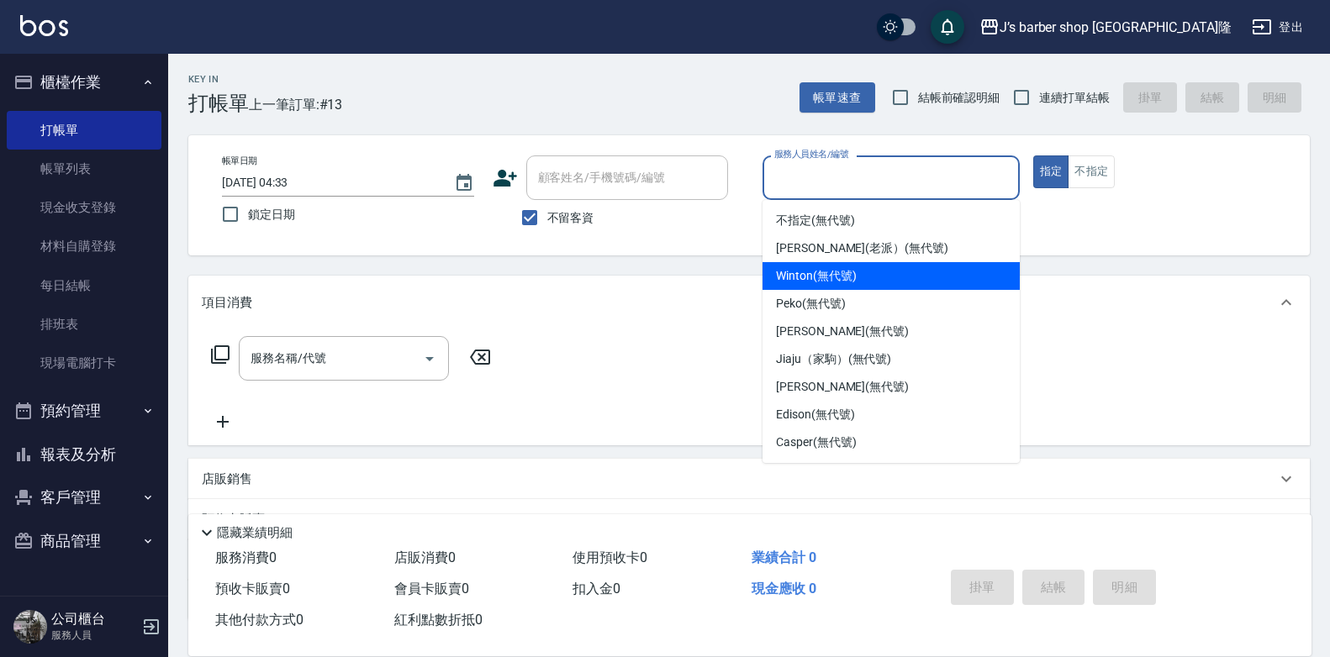
click at [843, 278] on span "Winton (無代號)" at bounding box center [816, 276] width 80 height 18
type input "Winton(無代號)"
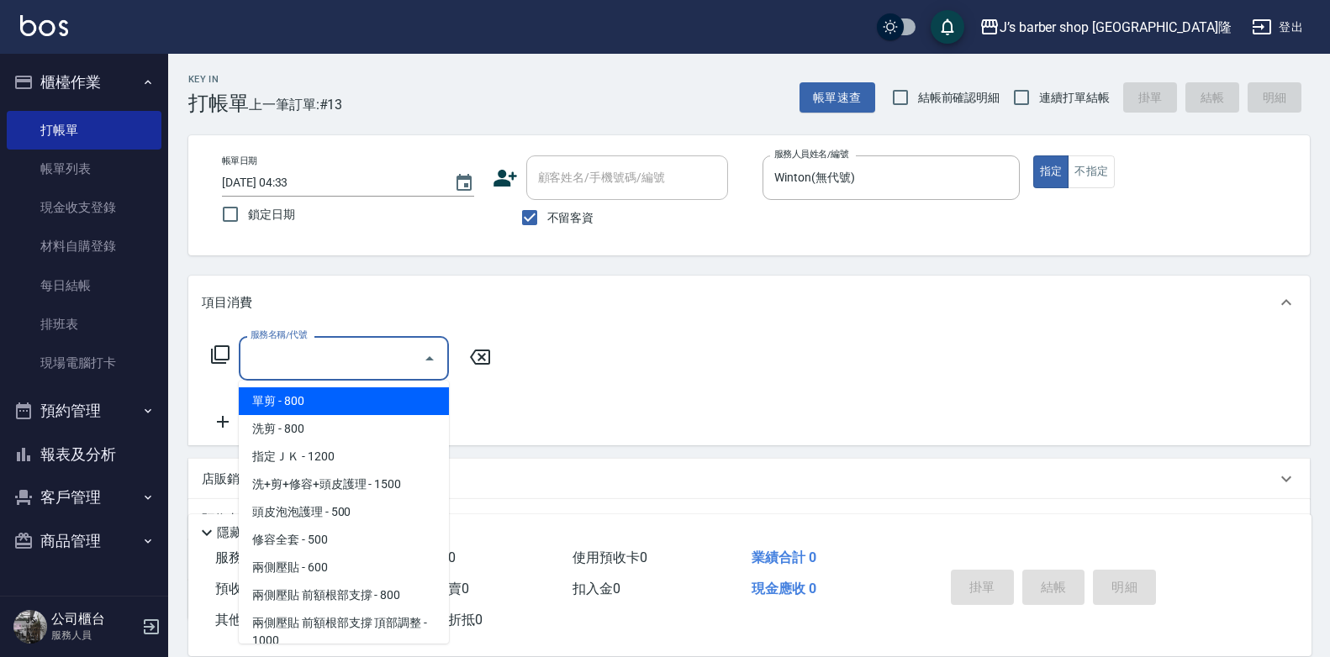
click at [390, 371] on input "服務名稱/代號" at bounding box center [331, 358] width 170 height 29
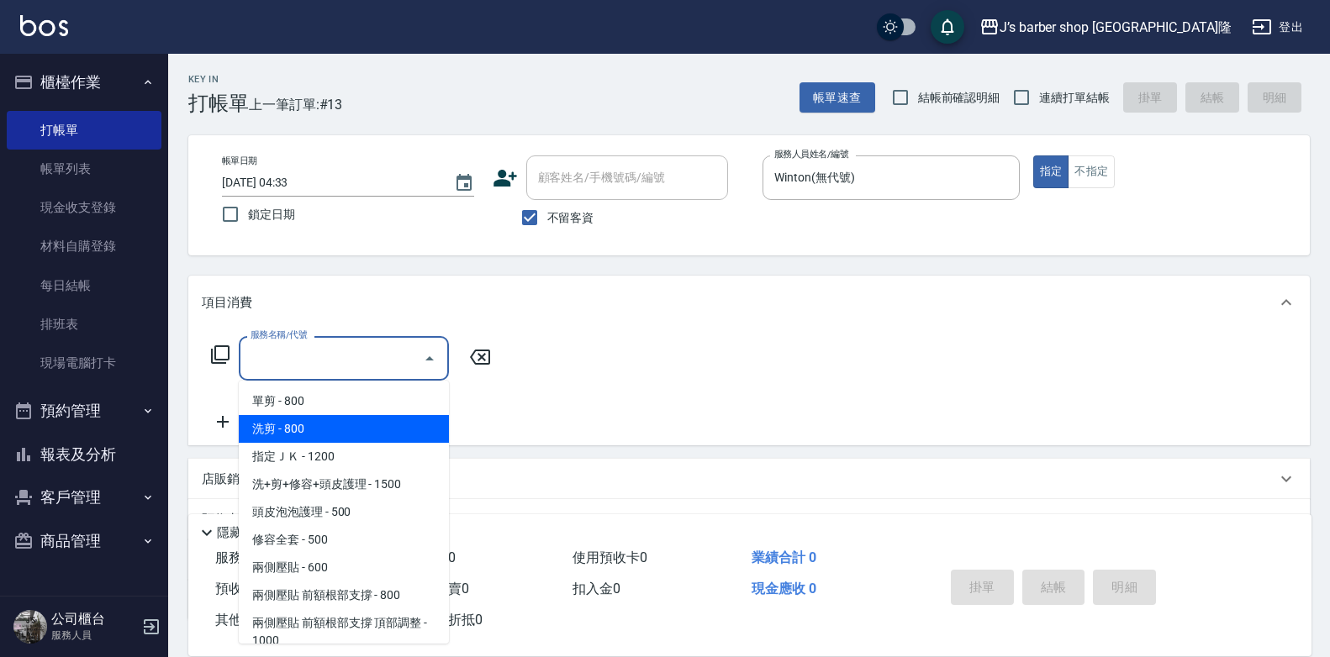
click at [353, 423] on span "洗剪 - 800" at bounding box center [344, 429] width 210 height 28
type input "洗剪(101)"
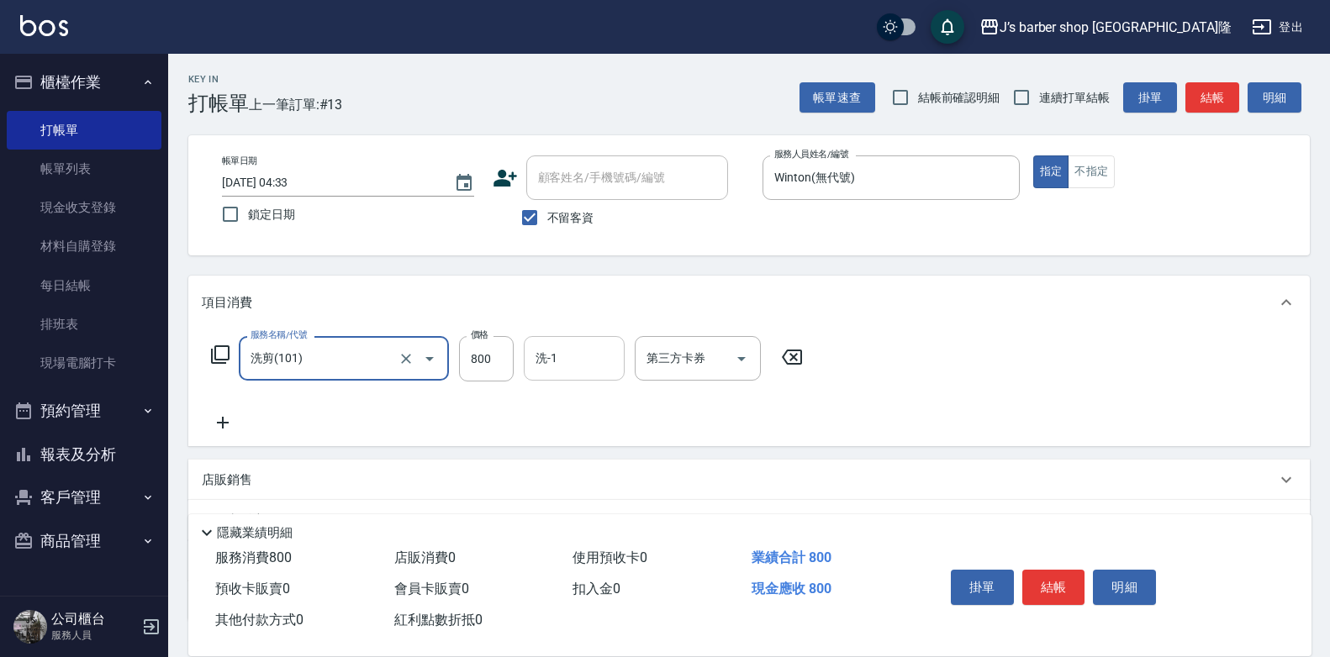
click at [562, 363] on input "洗-1" at bounding box center [574, 358] width 86 height 29
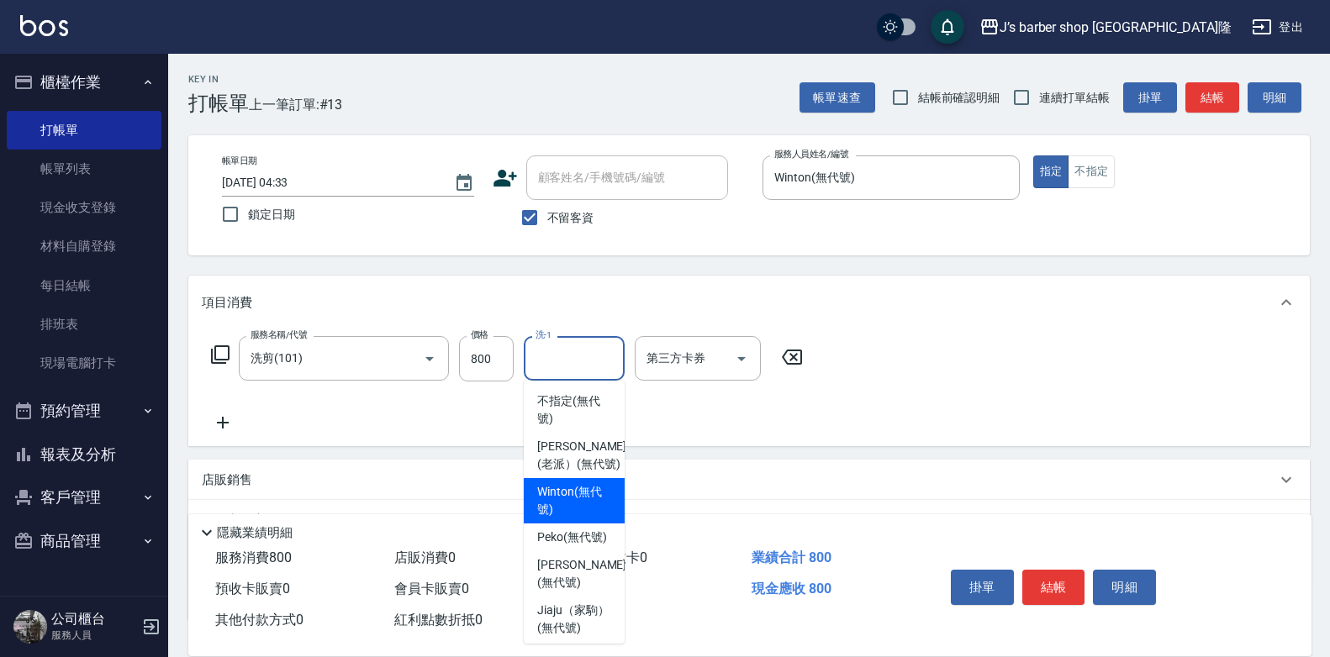
click at [589, 507] on span "Winton (無代號)" at bounding box center [574, 500] width 74 height 35
type input "Winton(無代號)"
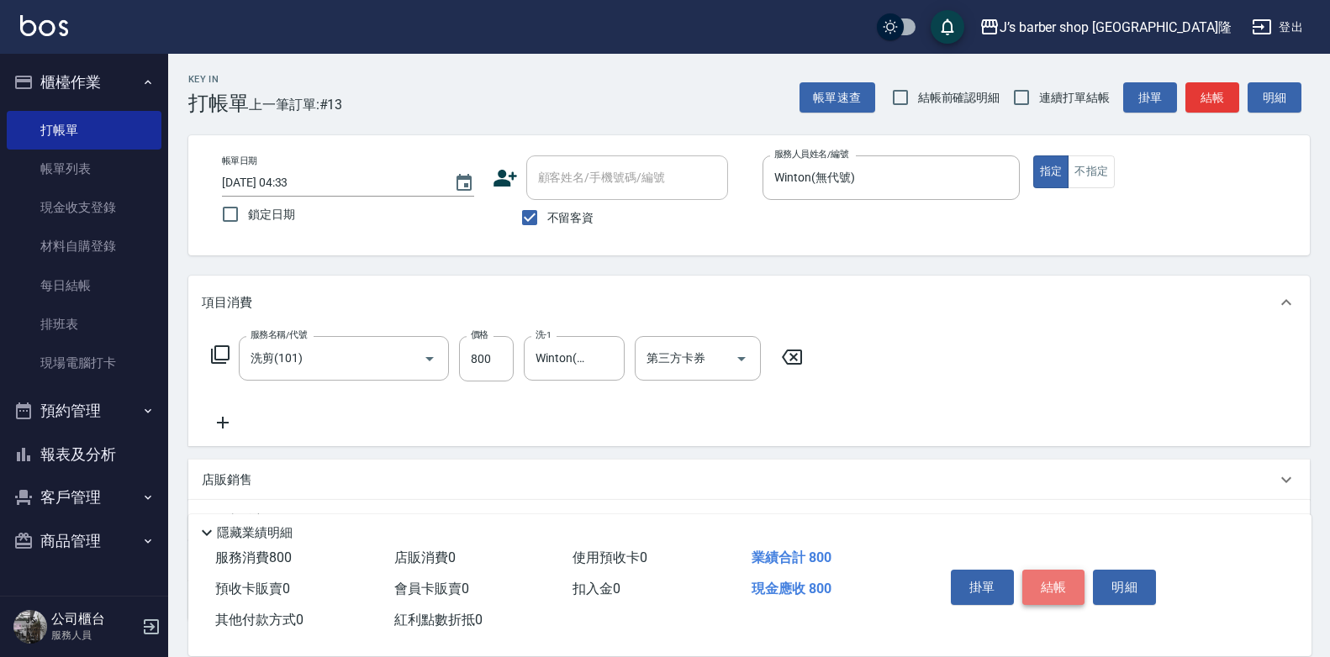
click at [1051, 583] on button "結帳" at bounding box center [1053, 587] width 63 height 35
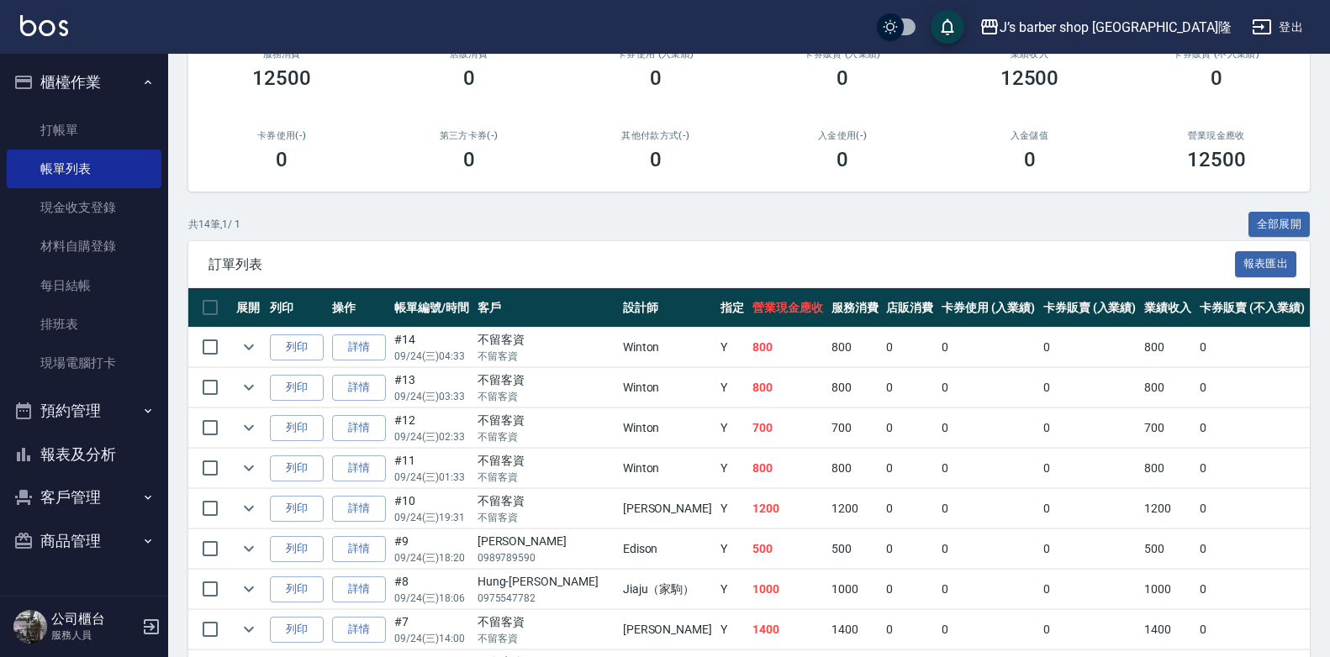
scroll to position [336, 0]
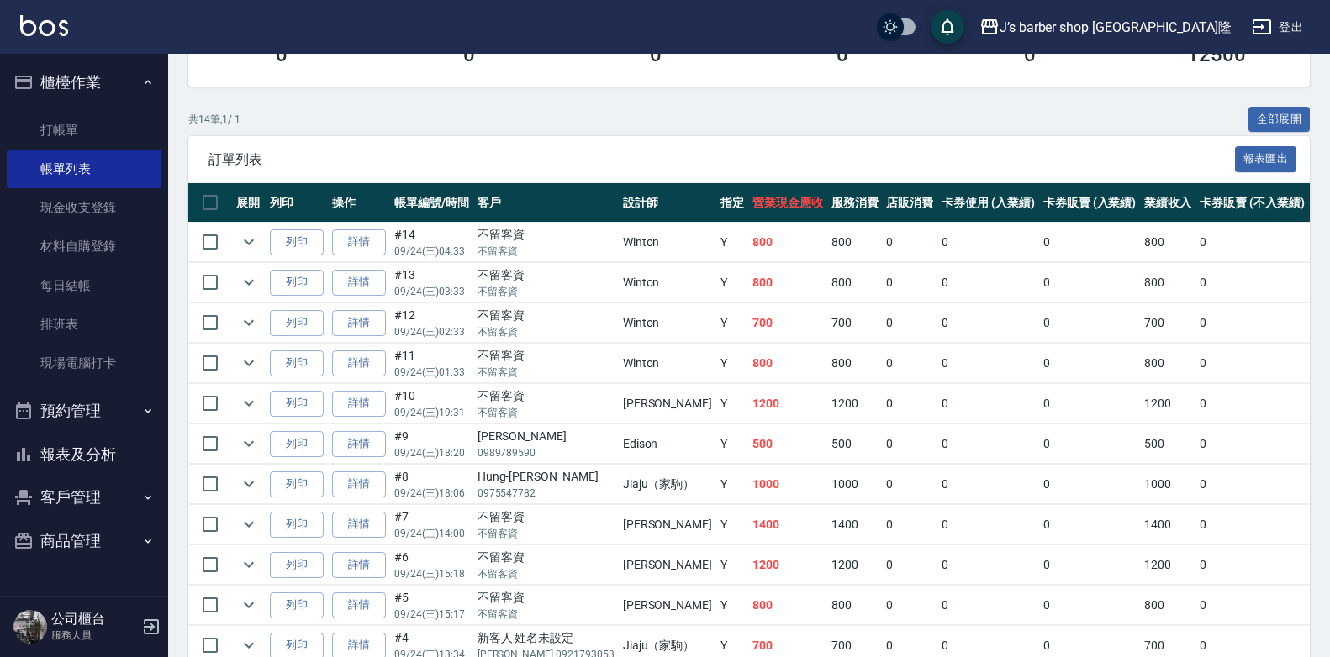
click at [643, 364] on td "Winton" at bounding box center [667, 364] width 97 height 40
click at [92, 138] on link "打帳單" at bounding box center [84, 130] width 155 height 39
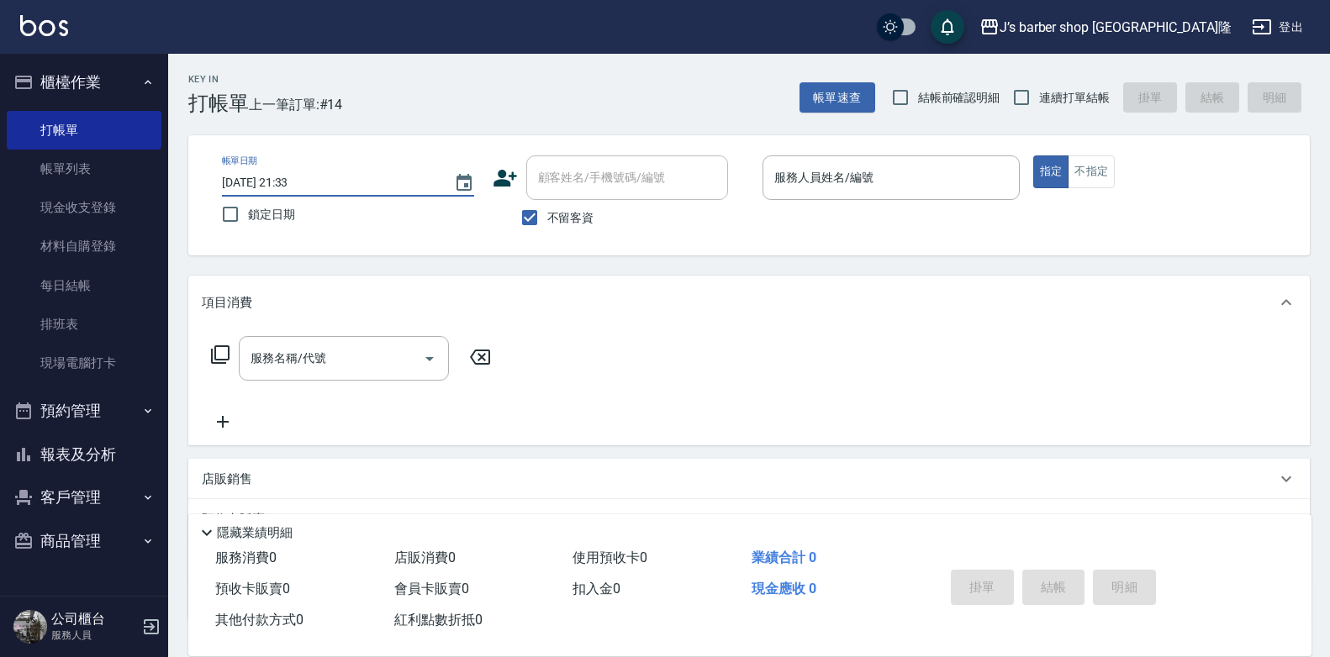
click at [292, 181] on input "[DATE] 21:33" at bounding box center [329, 183] width 215 height 28
type input "[DATE] 05:33"
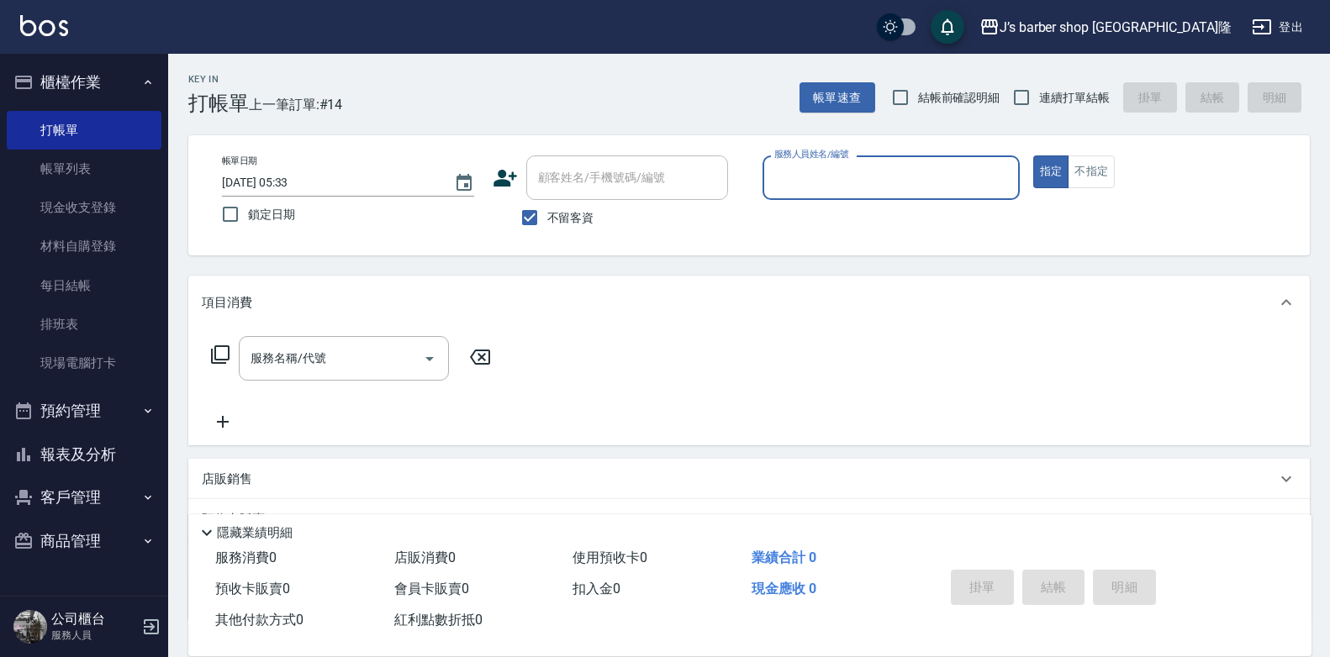
click at [840, 171] on input "服務人員姓名/編號" at bounding box center [891, 177] width 242 height 29
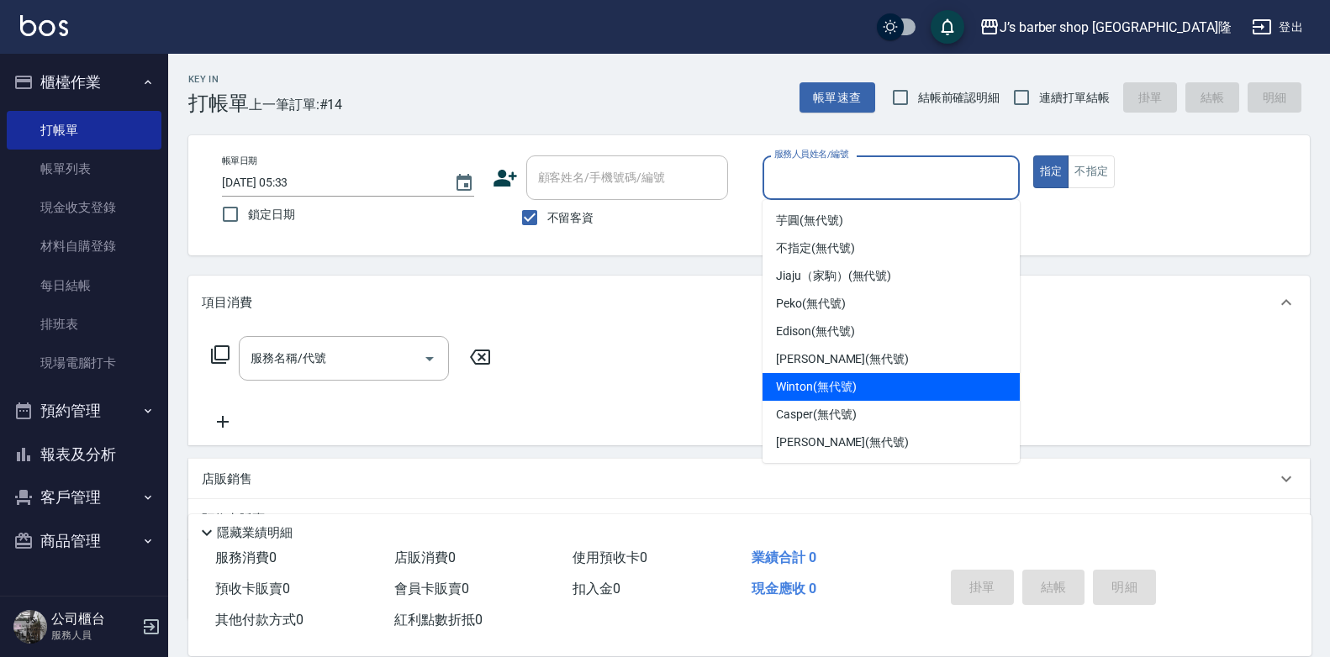
click at [830, 377] on div "Winton (無代號)" at bounding box center [890, 387] width 257 height 28
type input "Winton(無代號)"
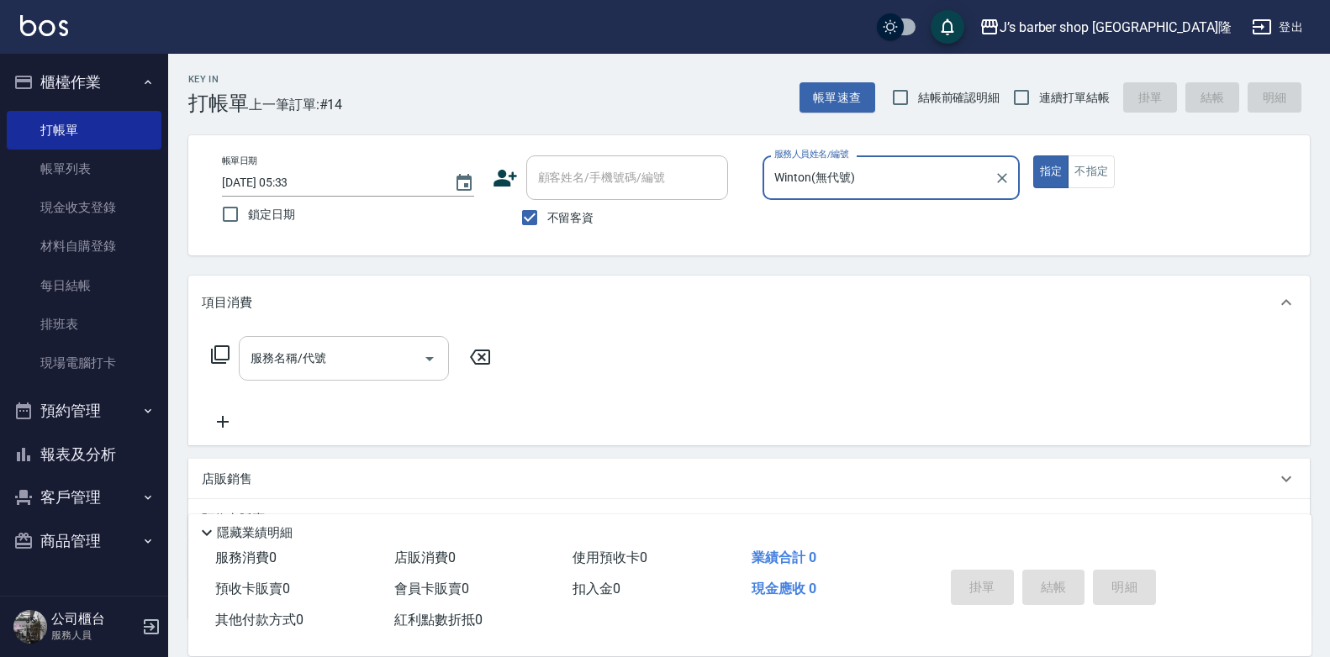
click at [363, 364] on input "服務名稱/代號" at bounding box center [331, 358] width 170 height 29
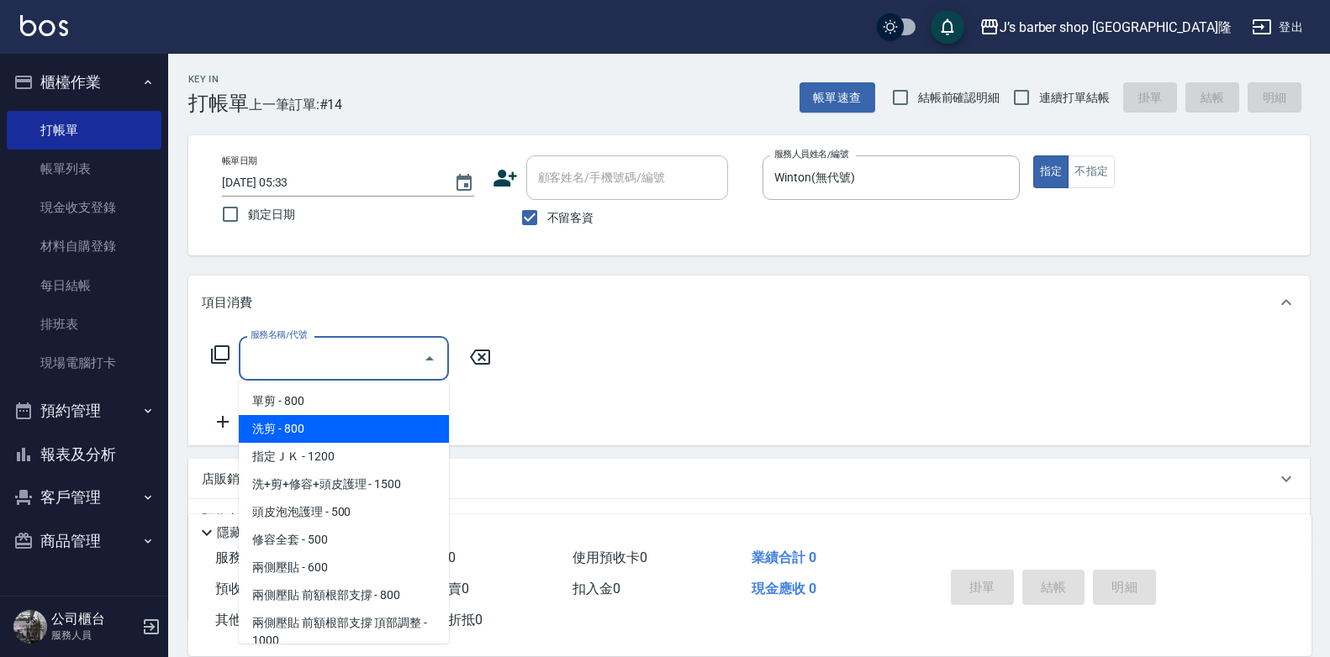
click at [371, 425] on span "洗剪 - 800" at bounding box center [344, 429] width 210 height 28
type input "洗剪(101)"
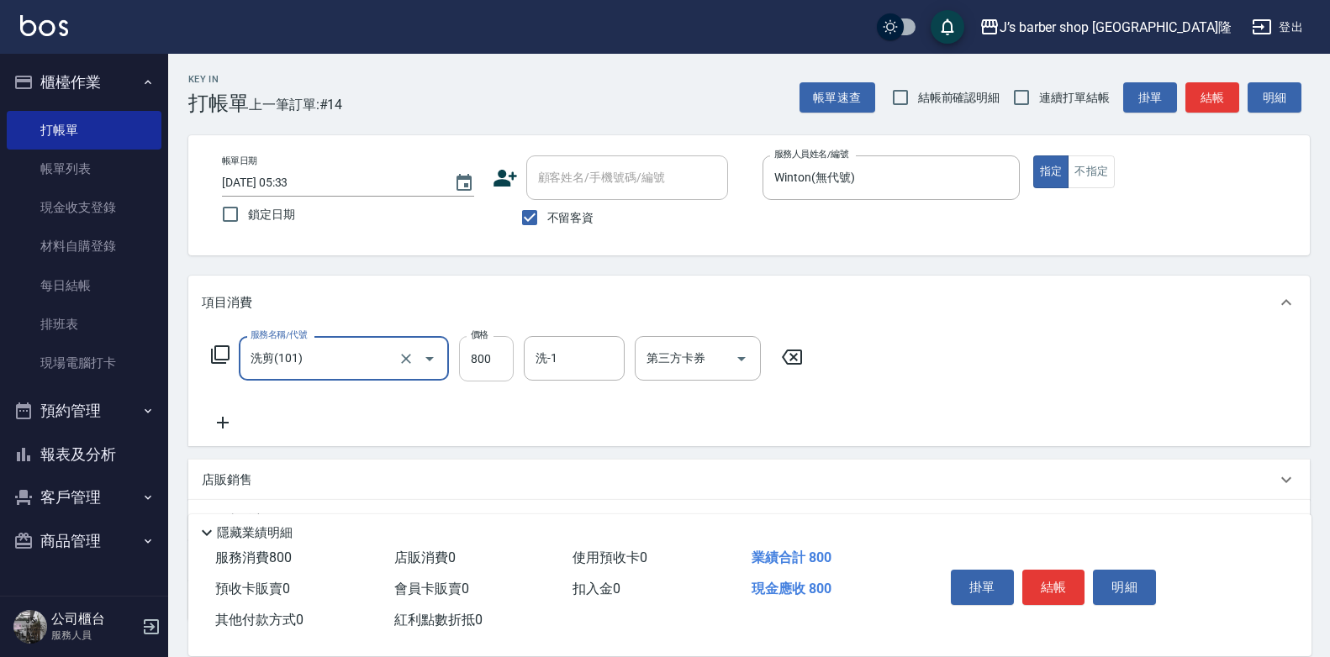
click at [501, 361] on input "800" at bounding box center [486, 358] width 55 height 45
type input "700"
click at [572, 375] on div "洗-1" at bounding box center [574, 358] width 101 height 45
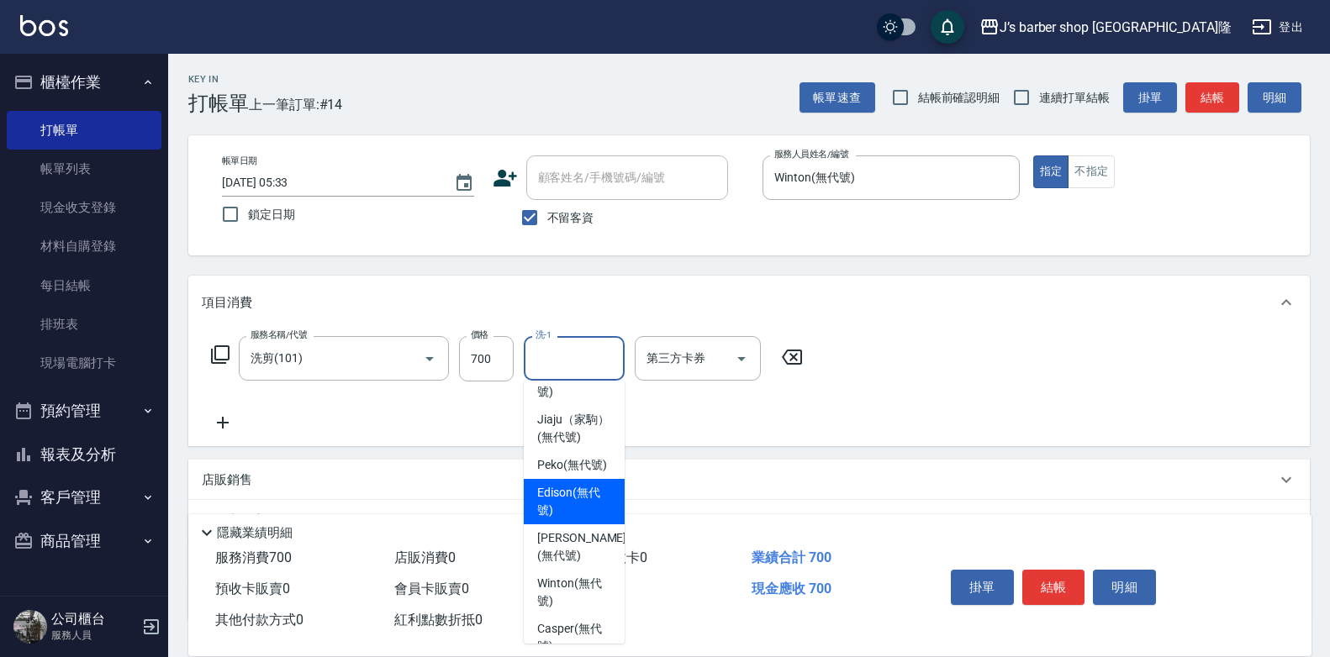
scroll to position [84, 0]
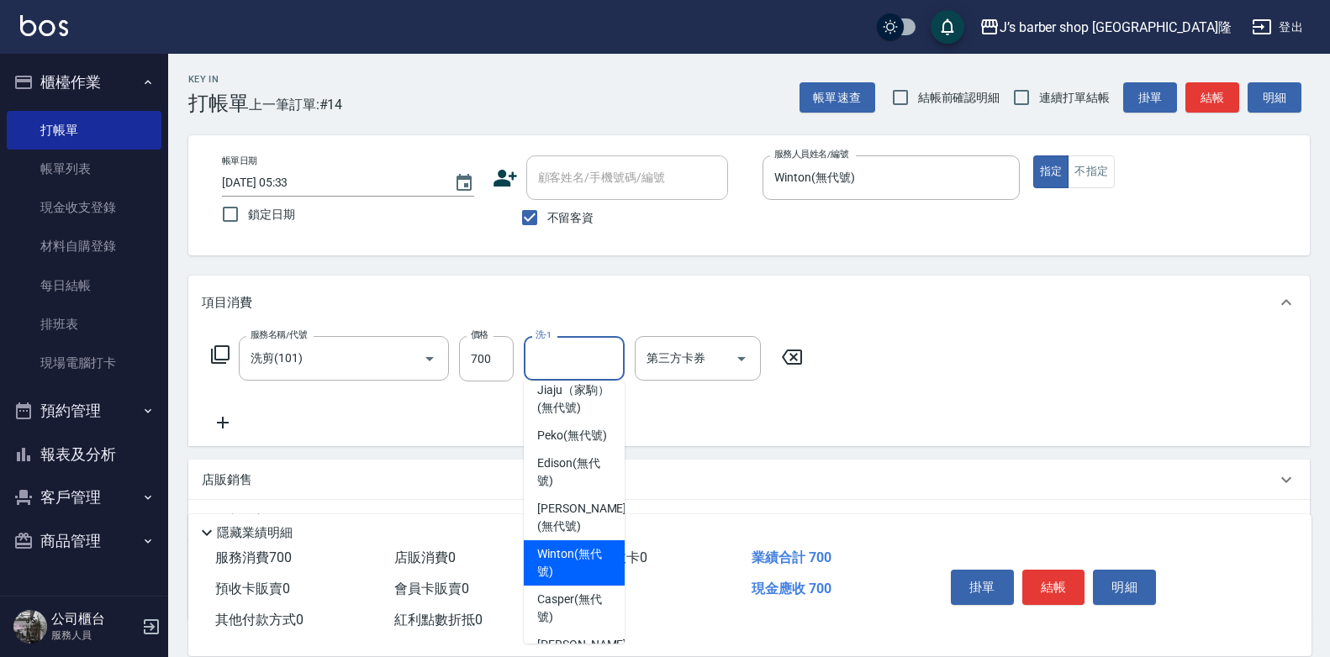
click at [574, 581] on span "Winton (無代號)" at bounding box center [574, 562] width 74 height 35
type input "Winton(無代號)"
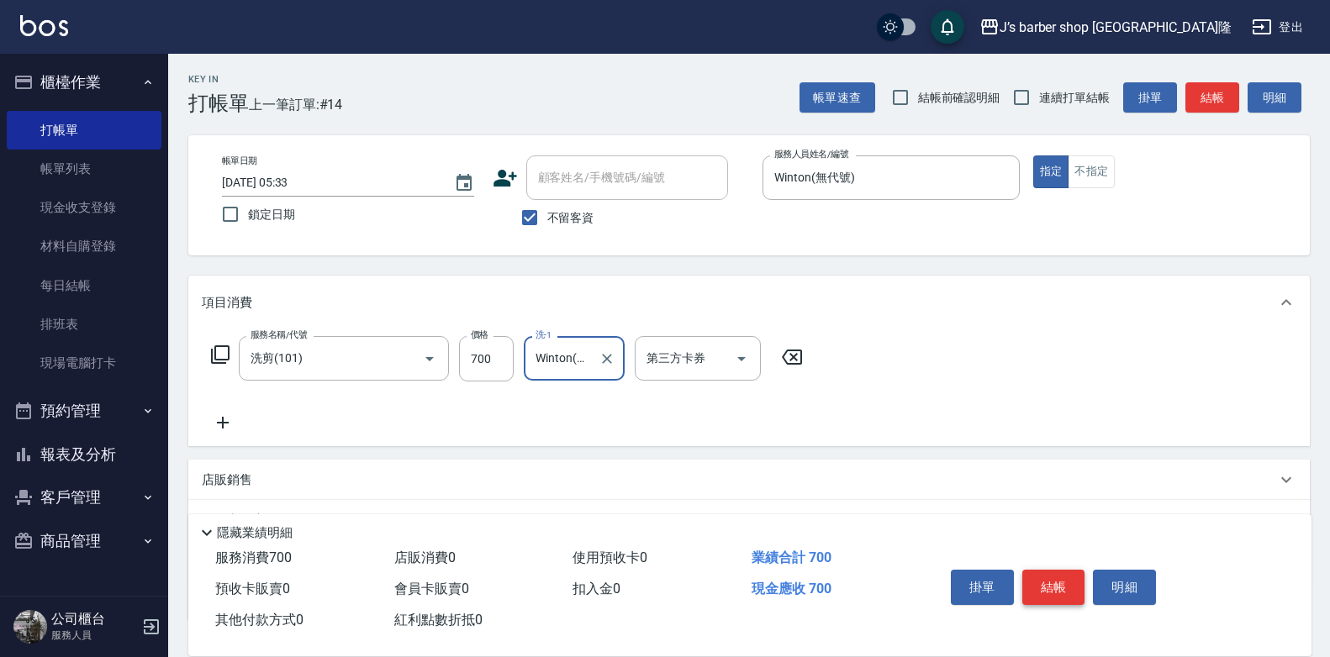
click at [1047, 583] on button "結帳" at bounding box center [1053, 587] width 63 height 35
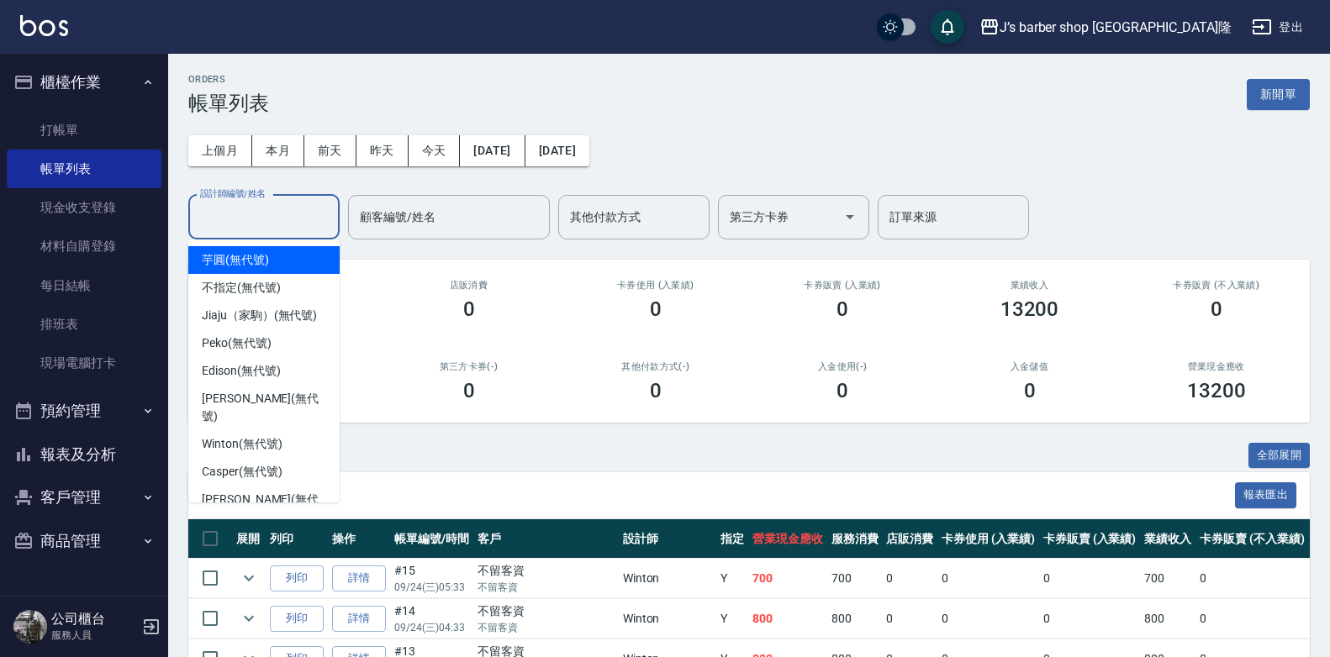
click at [266, 204] on div "設計師編號/姓名 設計師編號/姓名" at bounding box center [263, 217] width 151 height 45
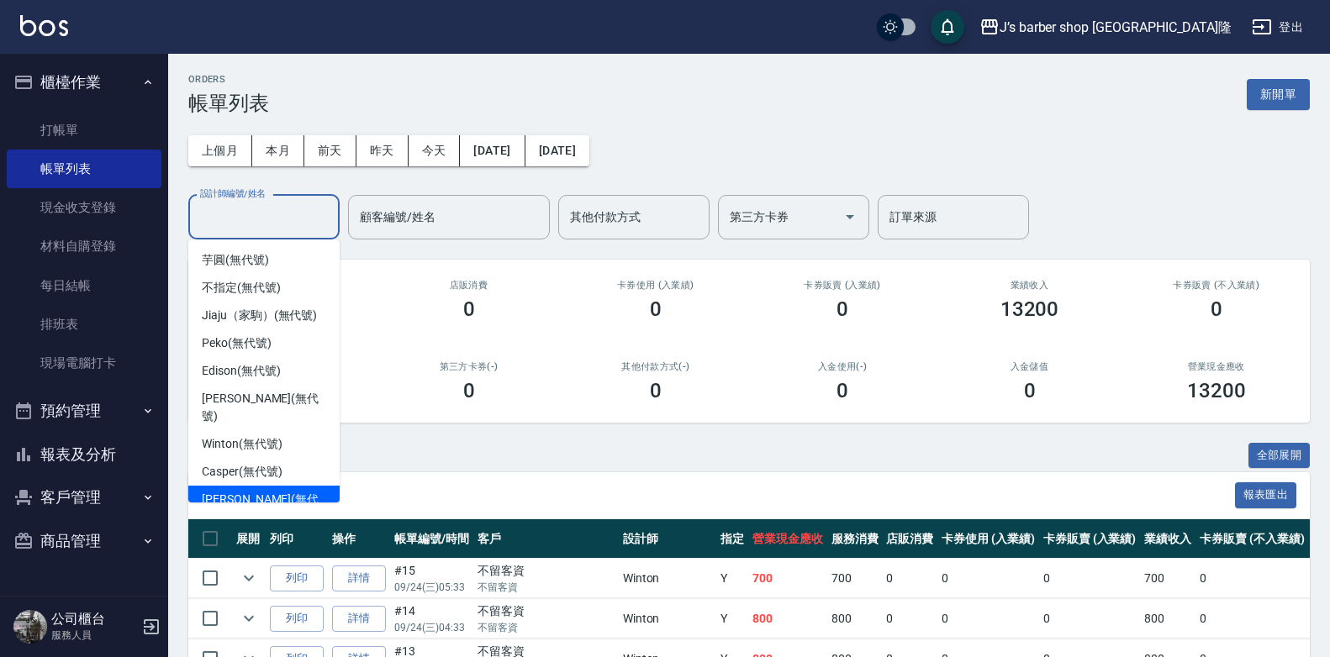
click at [263, 491] on span "[PERSON_NAME] (無代號)" at bounding box center [264, 508] width 124 height 35
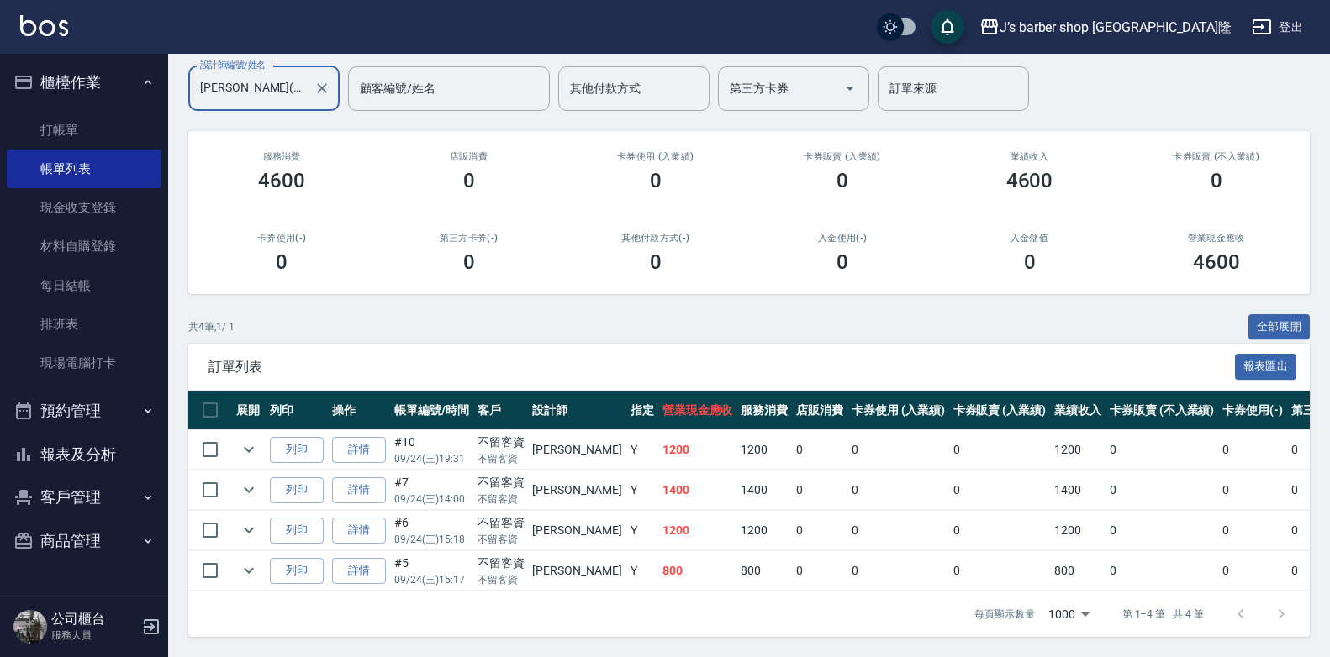
scroll to position [57, 0]
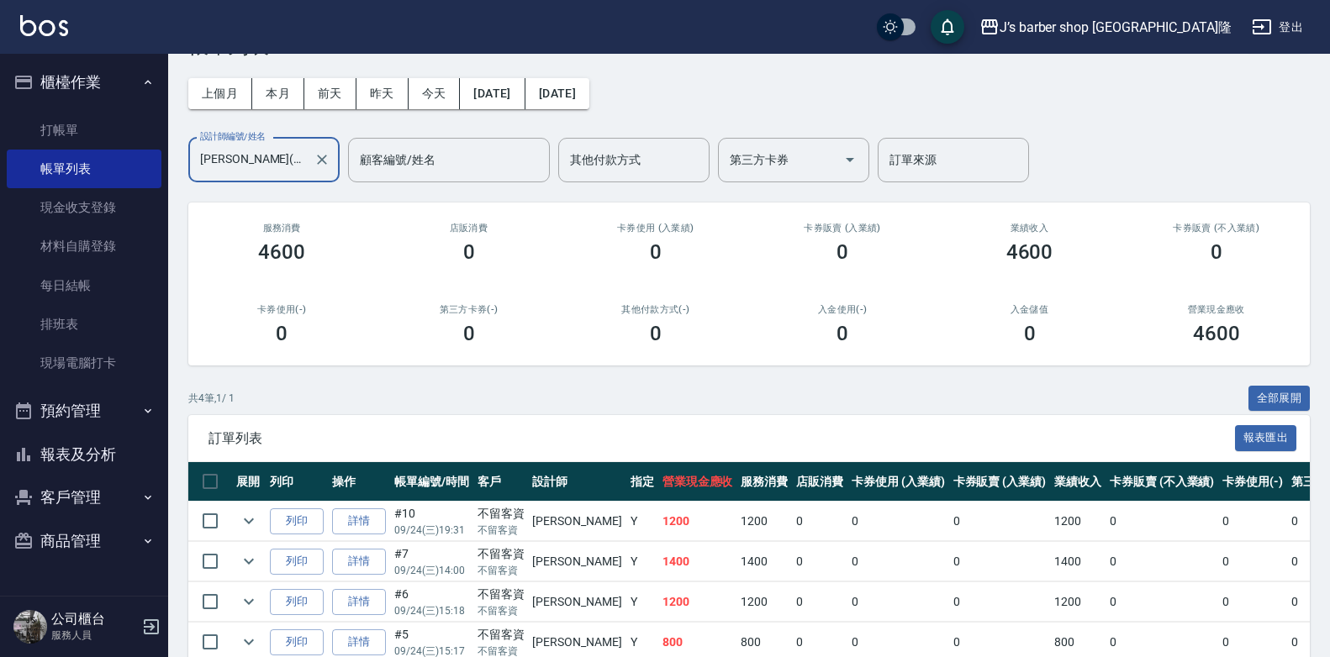
click at [226, 152] on input "[PERSON_NAME](無代號)" at bounding box center [251, 159] width 111 height 29
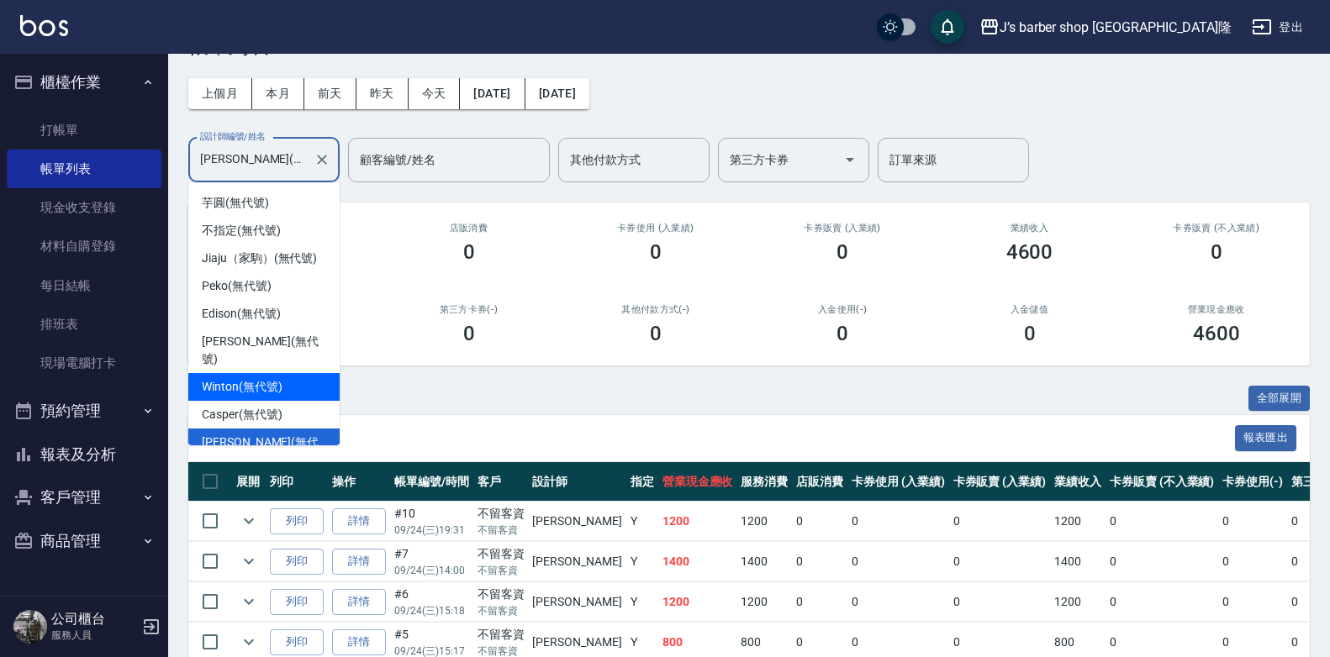
click at [261, 378] on span "Winton (無代號)" at bounding box center [242, 387] width 80 height 18
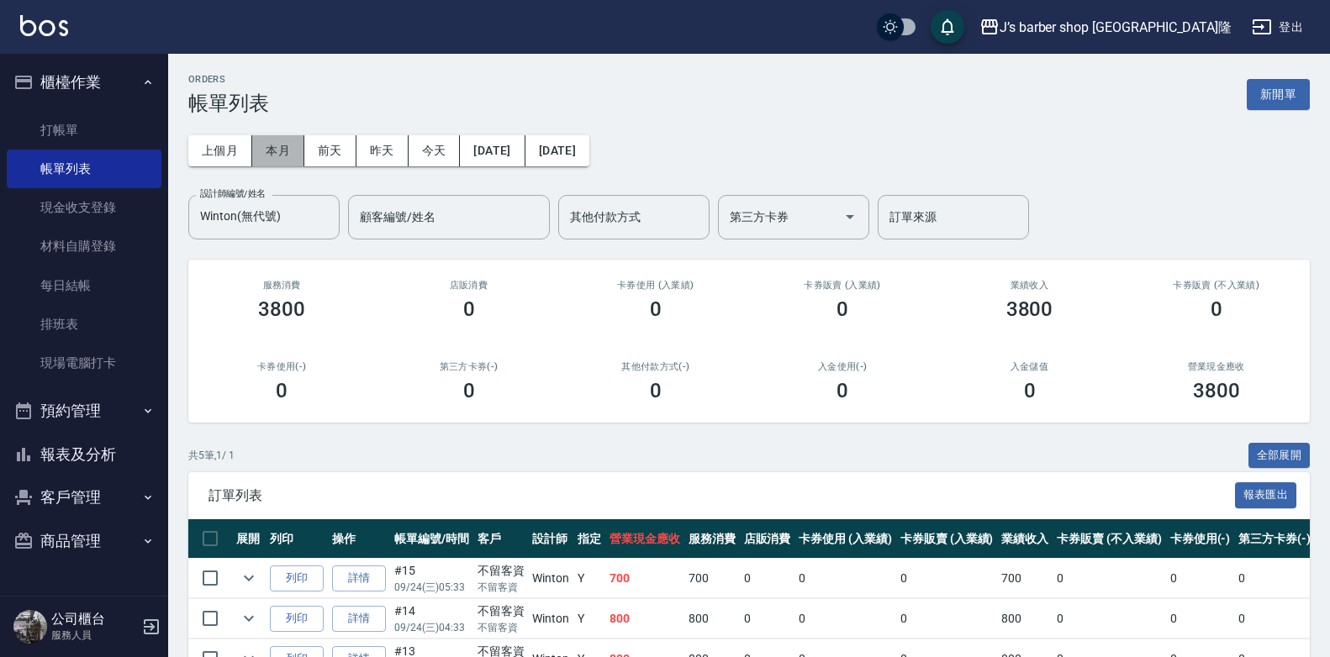
click at [266, 160] on button "本月" at bounding box center [278, 150] width 52 height 31
click at [251, 203] on input "Winton(無代號)" at bounding box center [251, 217] width 111 height 29
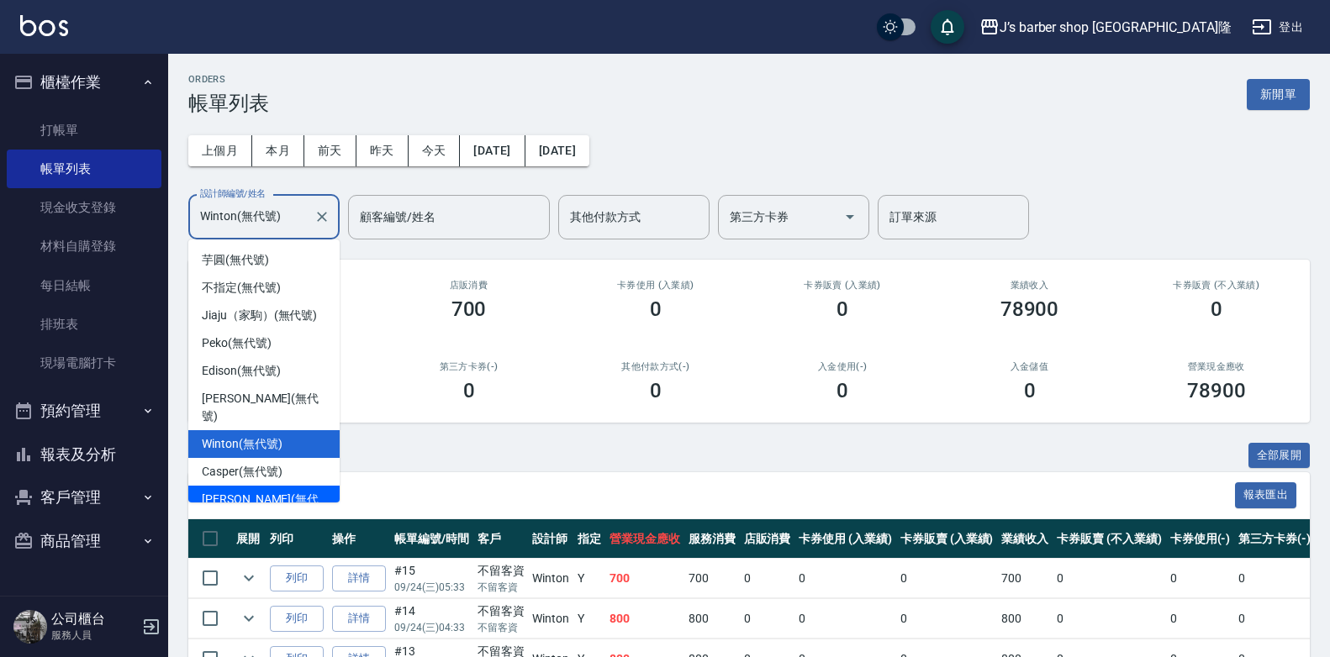
click at [261, 491] on span "[PERSON_NAME] (無代號)" at bounding box center [264, 508] width 124 height 35
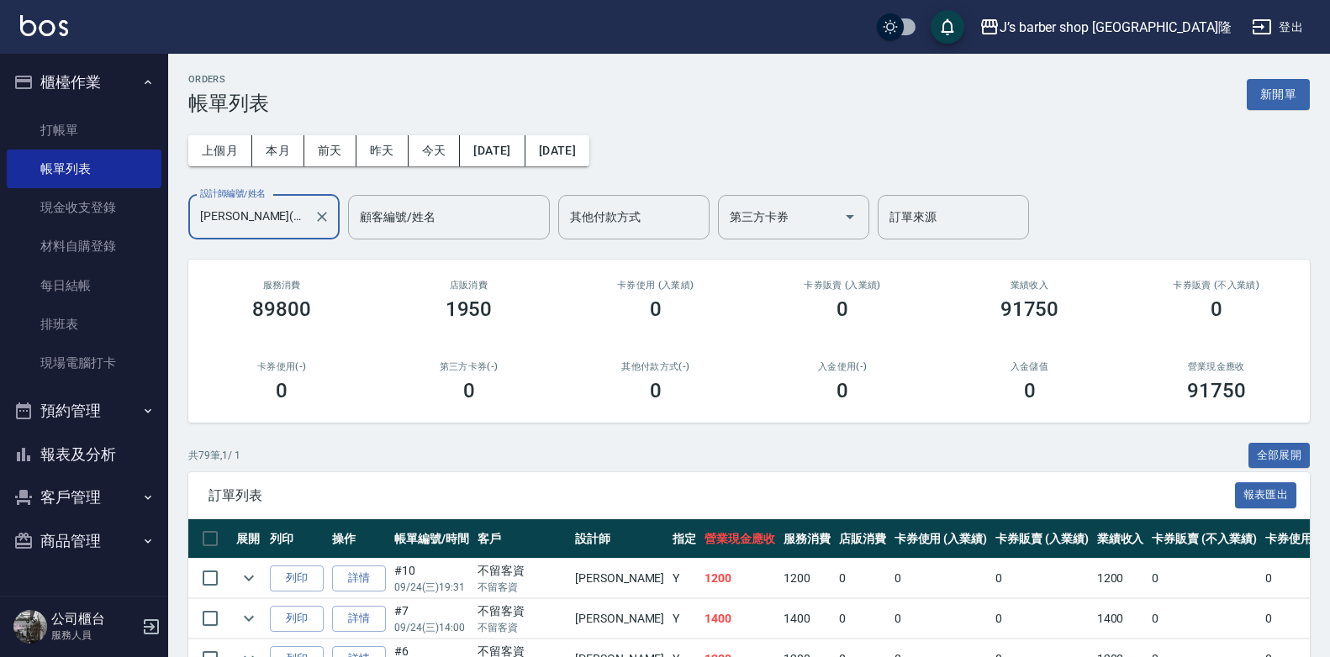
click at [263, 224] on input "[PERSON_NAME](無代號)" at bounding box center [251, 217] width 111 height 29
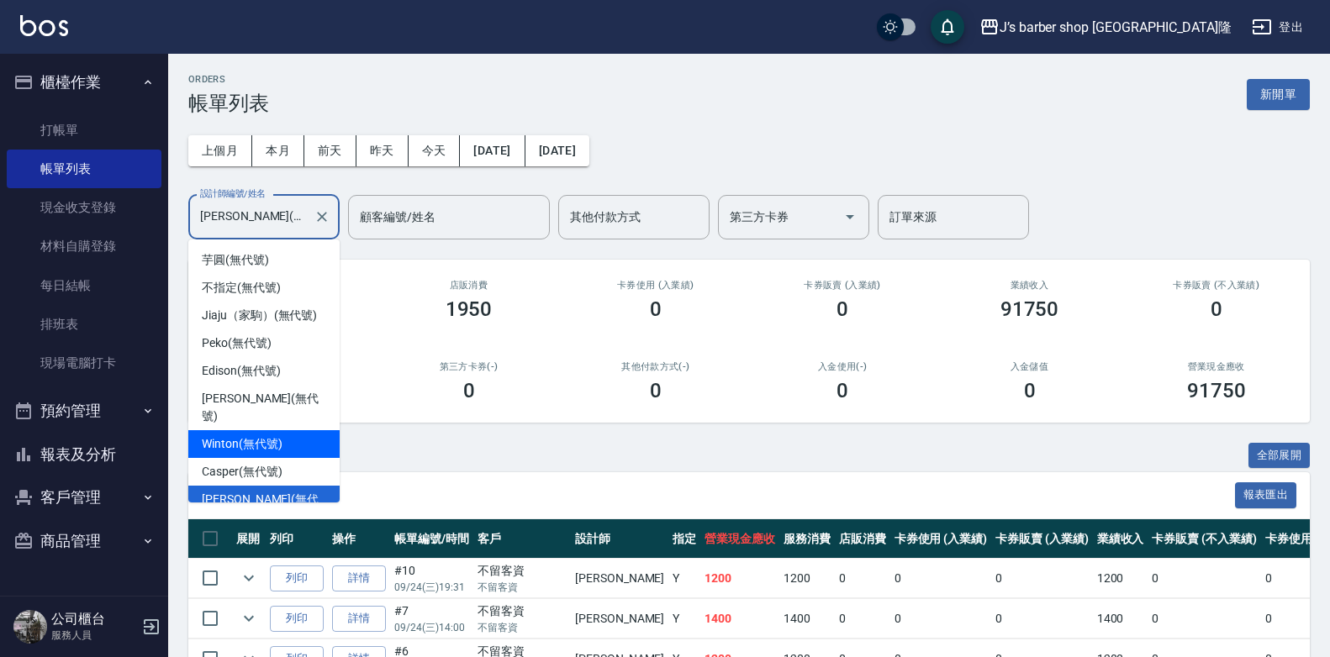
click at [284, 430] on div "Winton (無代號)" at bounding box center [263, 444] width 151 height 28
type input "Winton(無代號)"
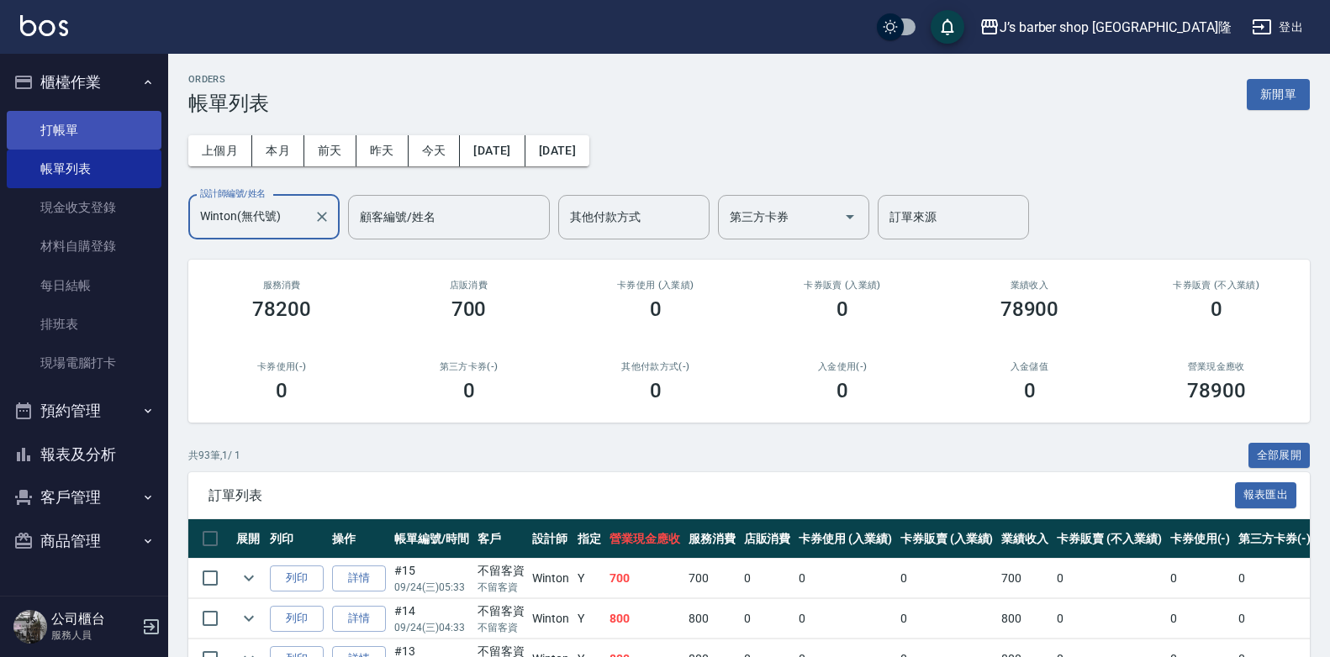
click at [125, 132] on link "打帳單" at bounding box center [84, 130] width 155 height 39
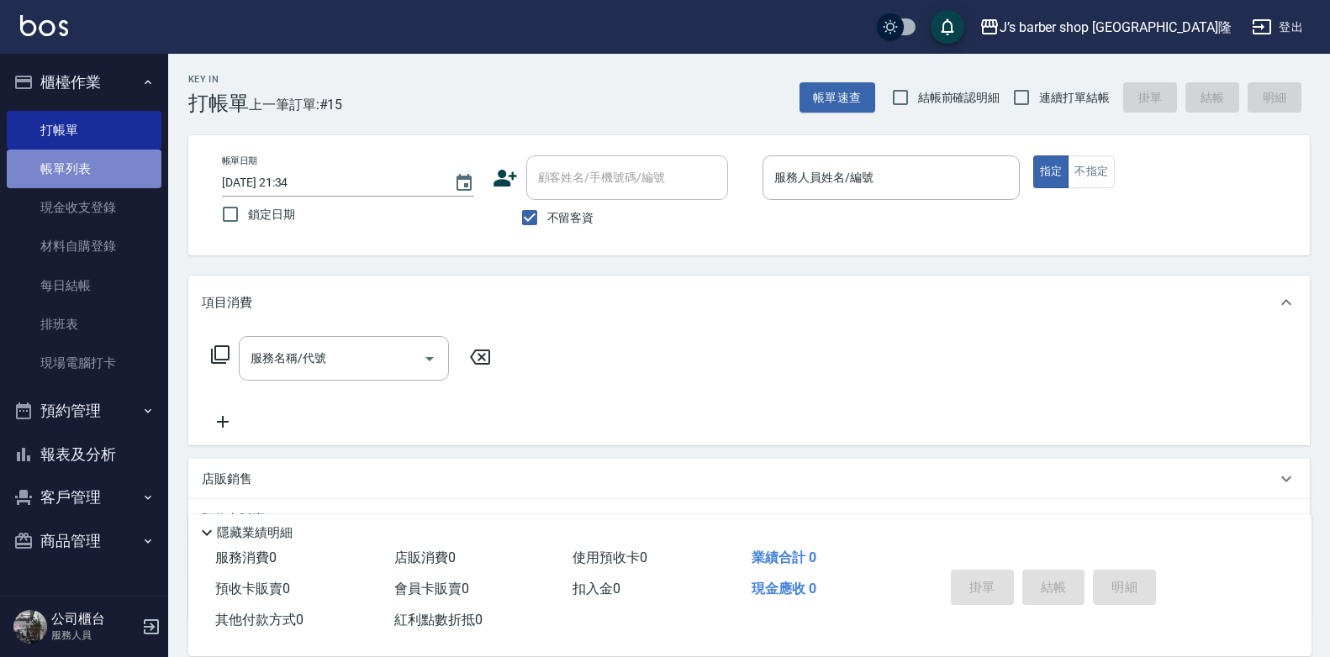
click at [153, 170] on link "帳單列表" at bounding box center [84, 169] width 155 height 39
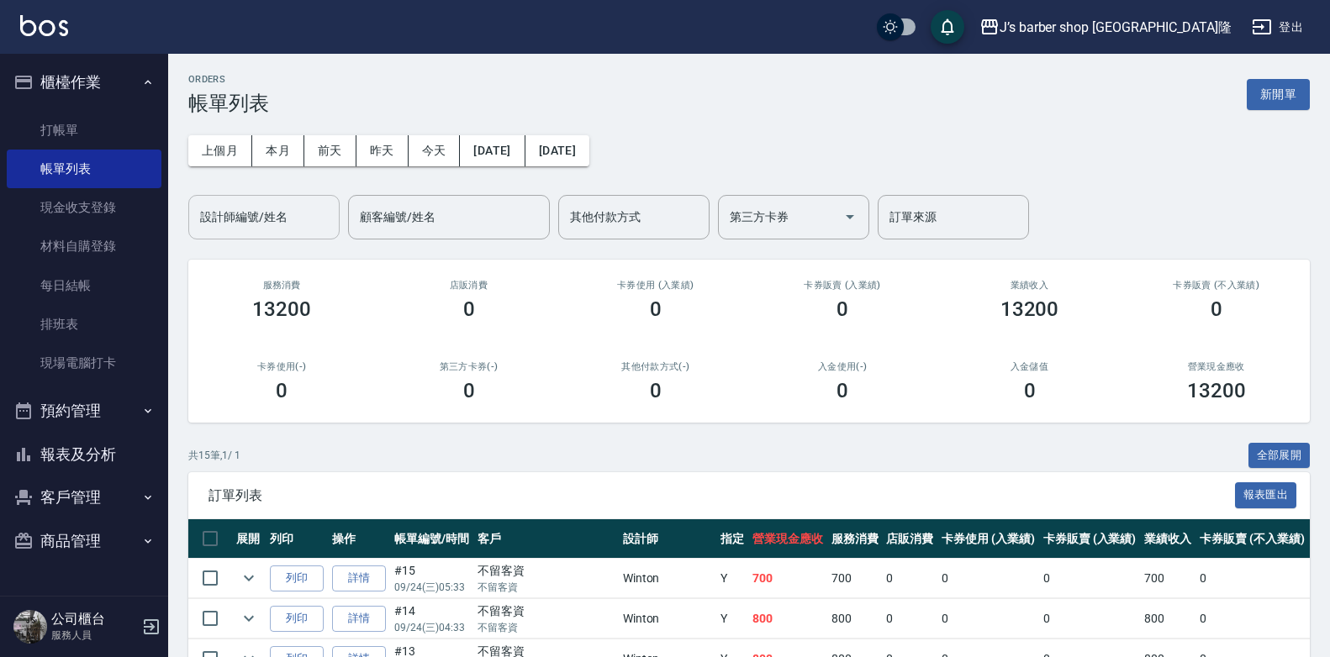
click at [273, 233] on div "設計師編號/姓名" at bounding box center [263, 217] width 151 height 45
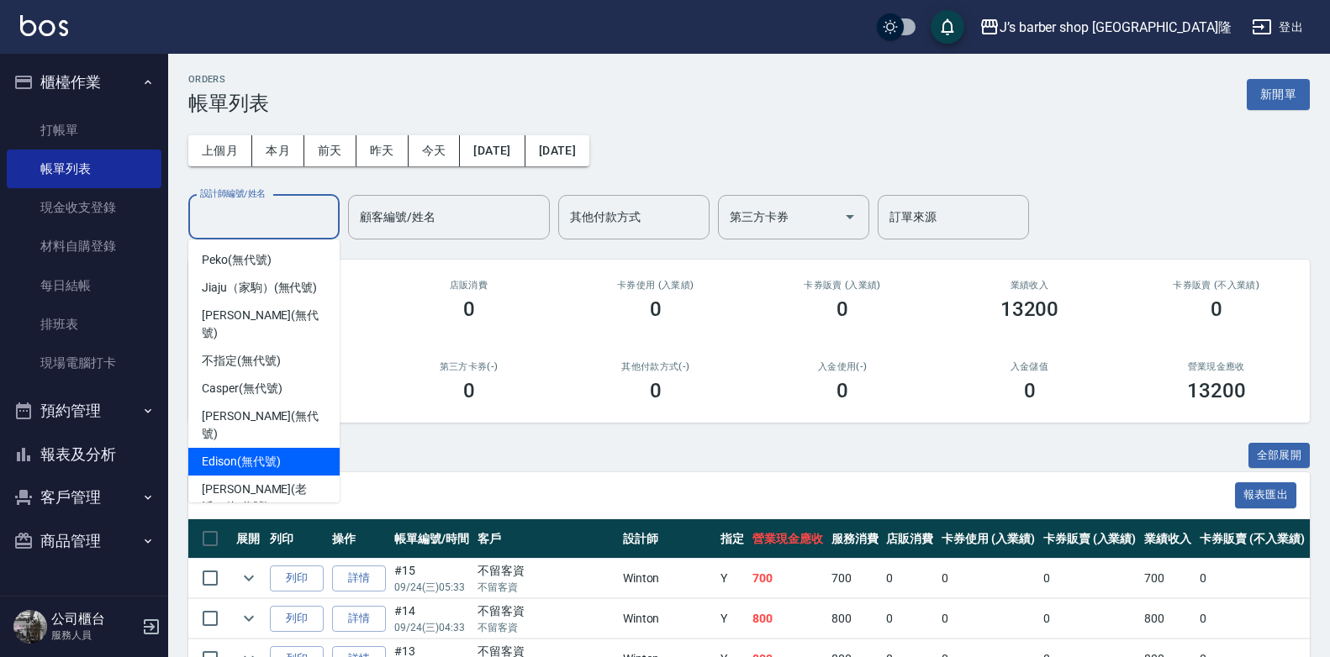
click at [258, 453] on span "Edison (無代號)" at bounding box center [241, 462] width 78 height 18
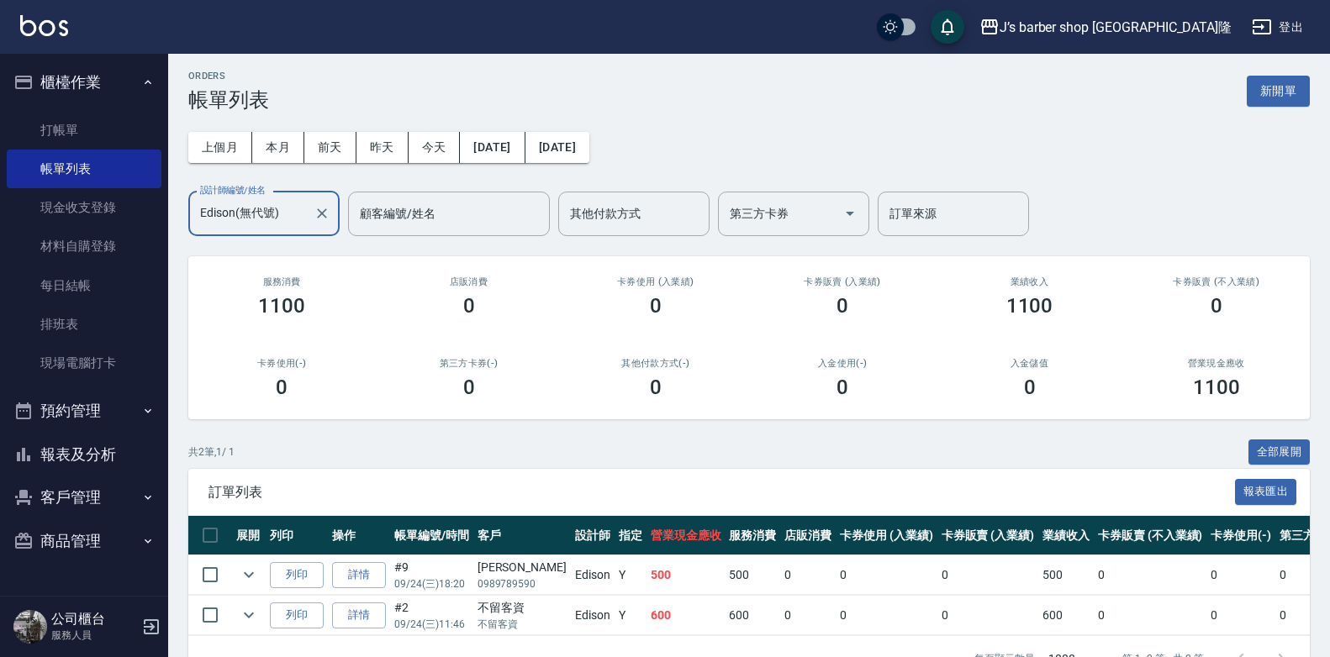
scroll to position [61, 0]
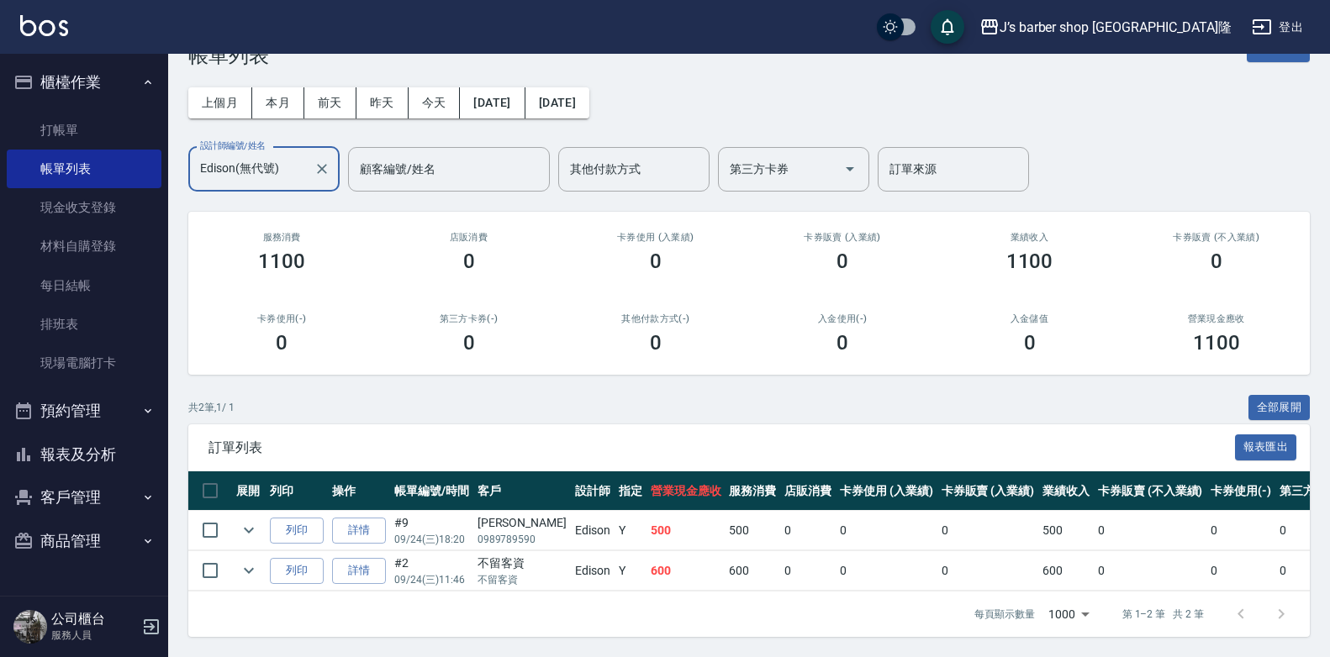
click at [255, 170] on input "Edison(無代號)" at bounding box center [251, 169] width 111 height 29
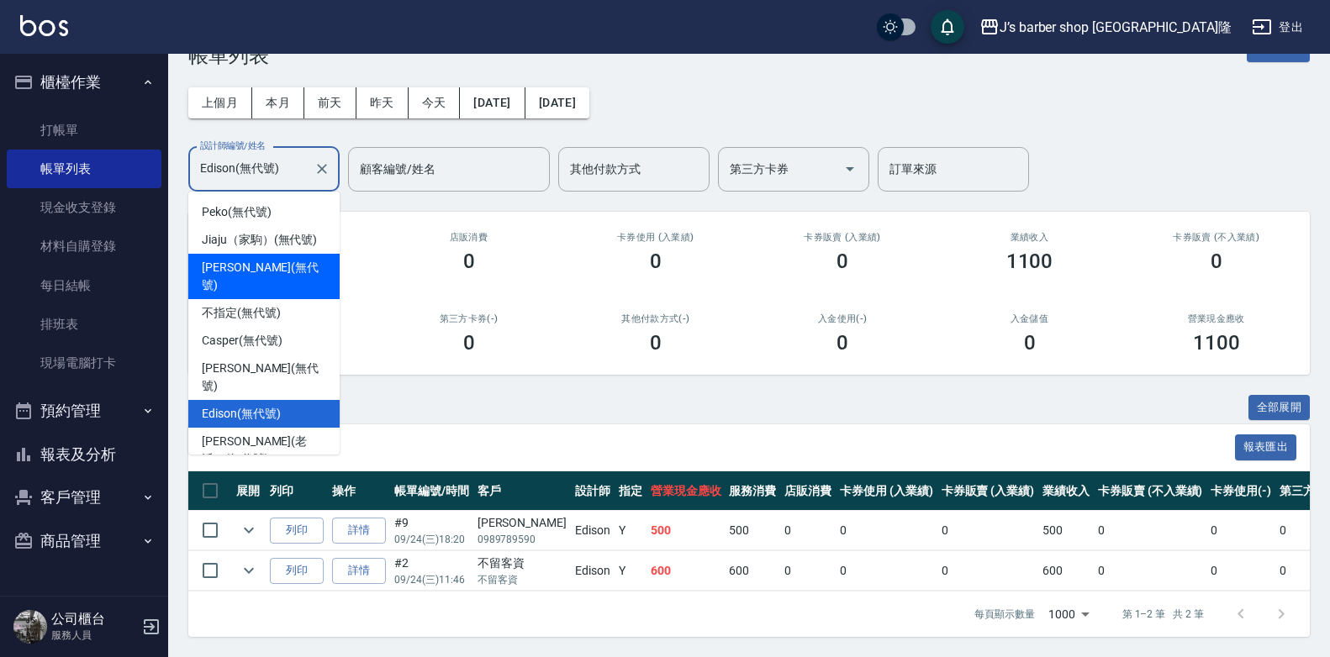
click at [276, 259] on span "[PERSON_NAME] (無代號)" at bounding box center [264, 276] width 124 height 35
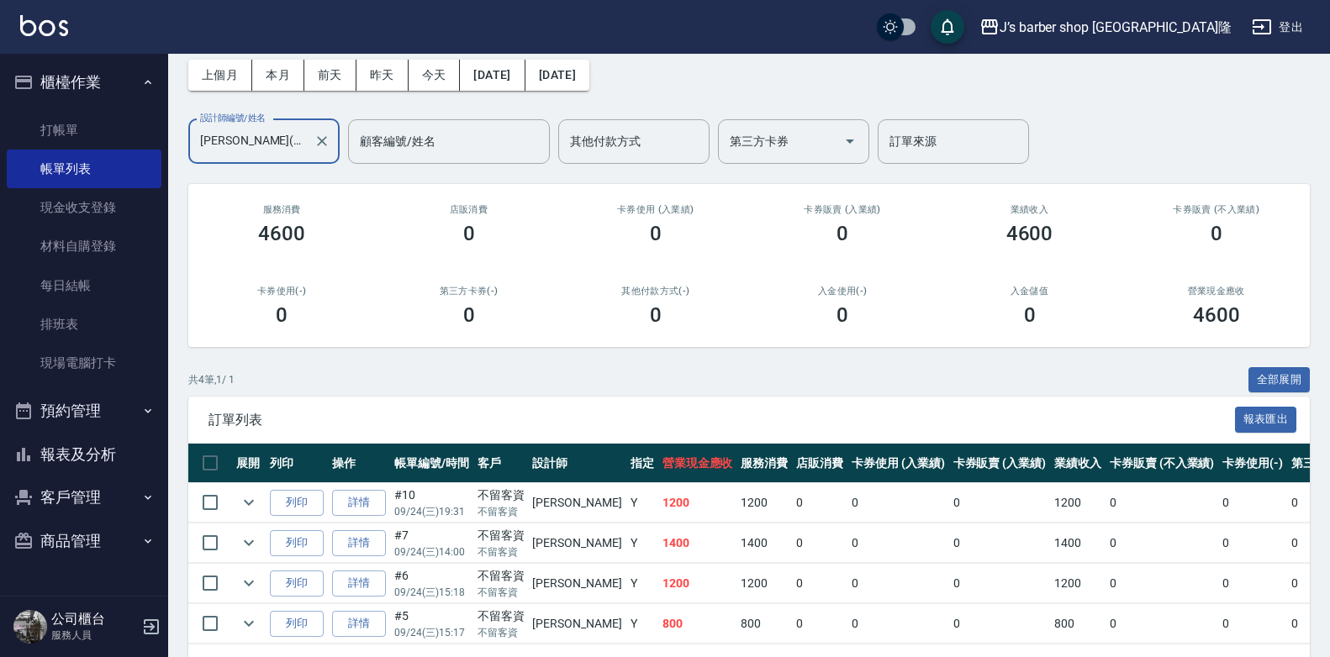
scroll to position [141, 0]
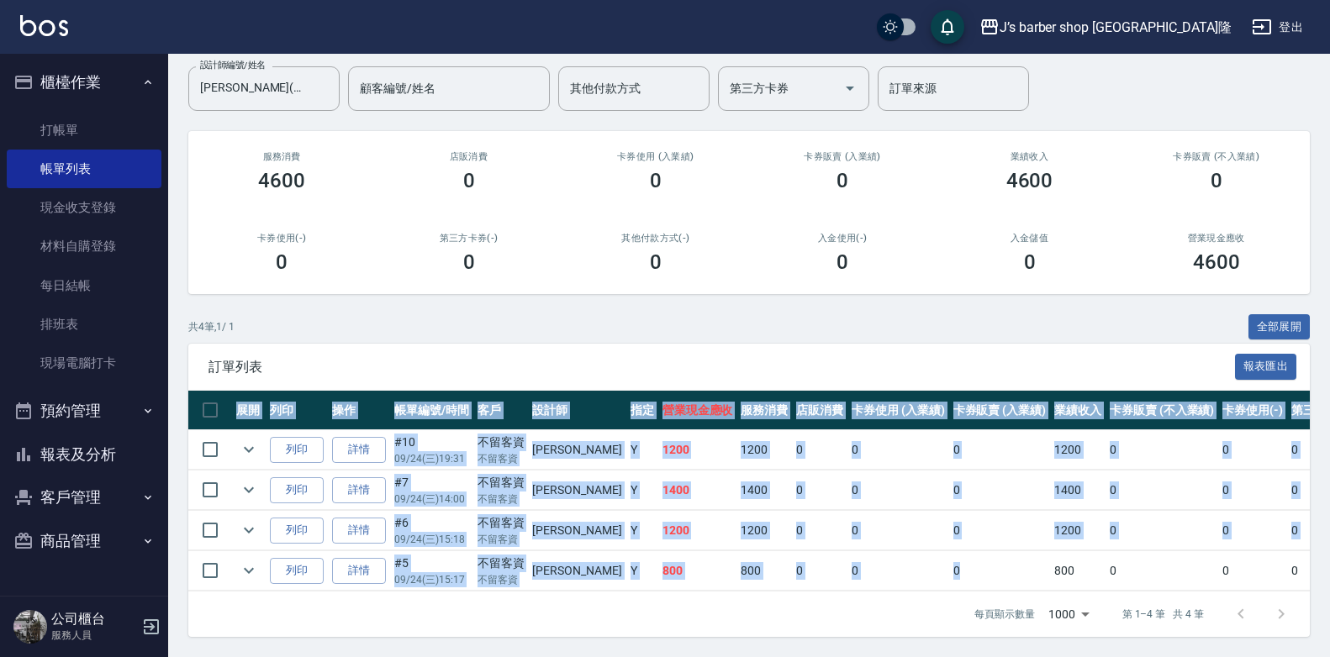
drag, startPoint x: 992, startPoint y: 577, endPoint x: 1009, endPoint y: 581, distance: 17.3
click at [1009, 581] on div "展開 列印 操作 帳單編號/時間 客戶 設計師 指定 營業現金應收 服務消費 店販消費 卡券使用 (入業績) 卡券販賣 (入業績) 業績收入 卡券販賣 (不入…" at bounding box center [748, 491] width 1121 height 201
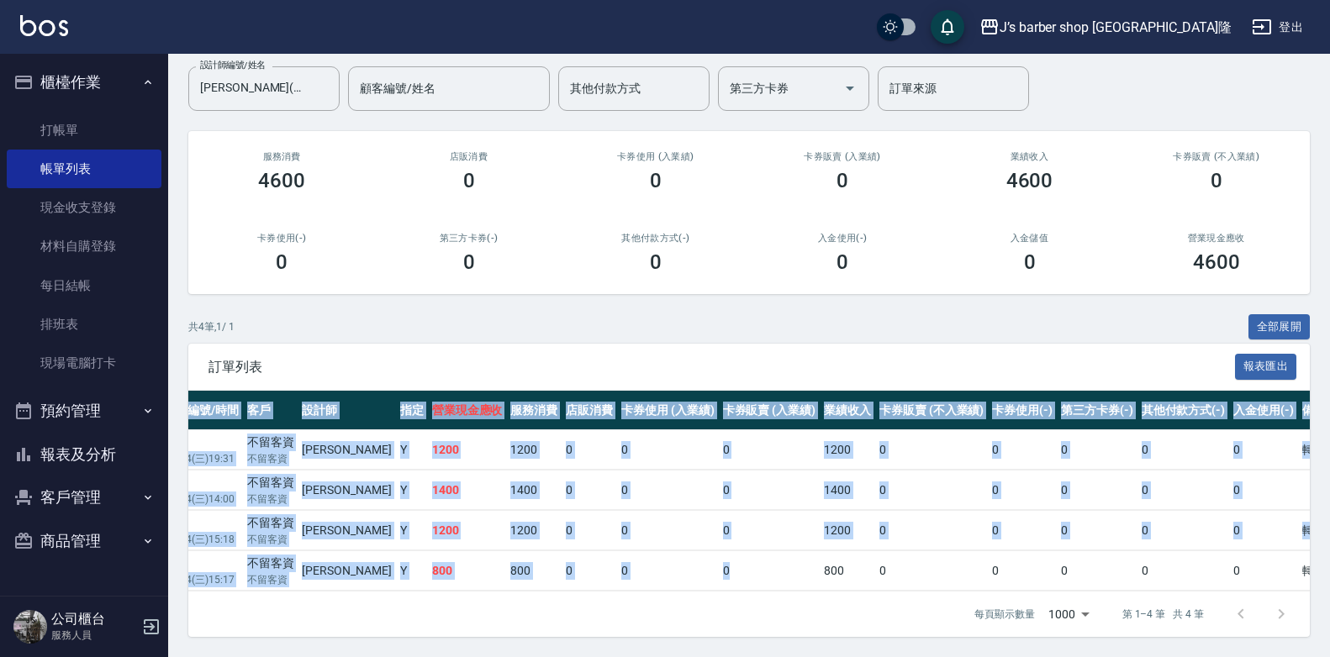
scroll to position [0, 252]
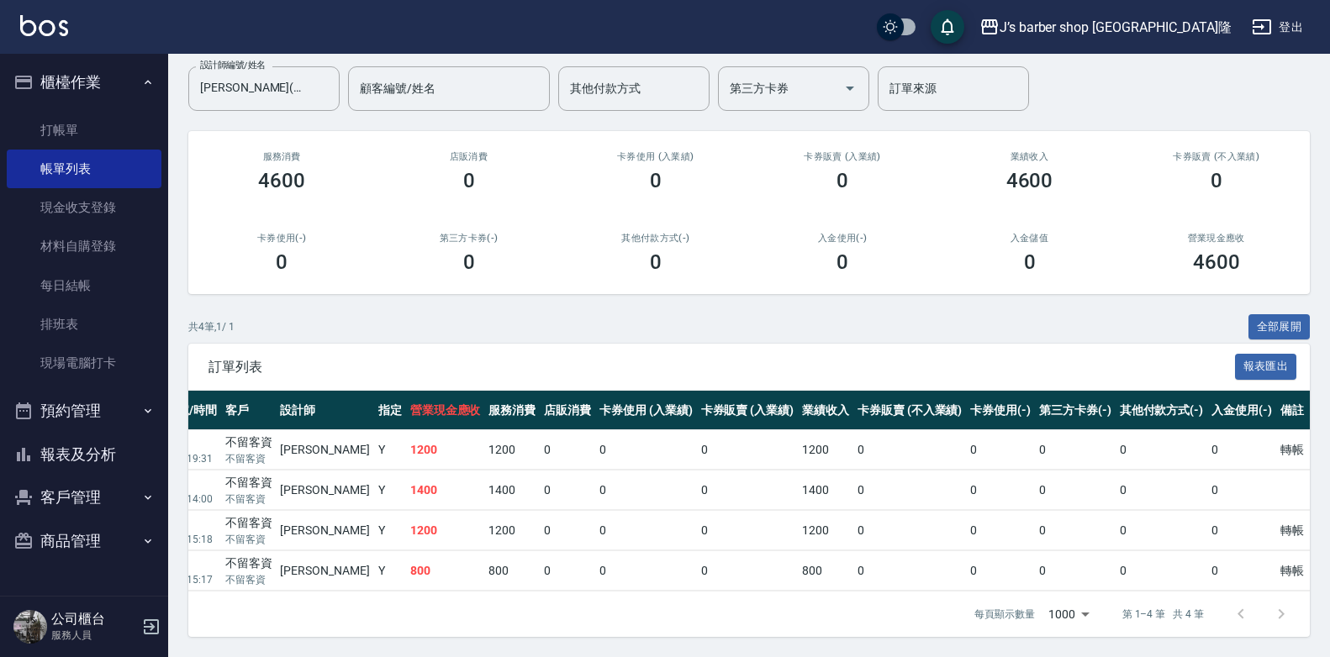
click at [1276, 511] on td "轉帳" at bounding box center [1292, 531] width 32 height 40
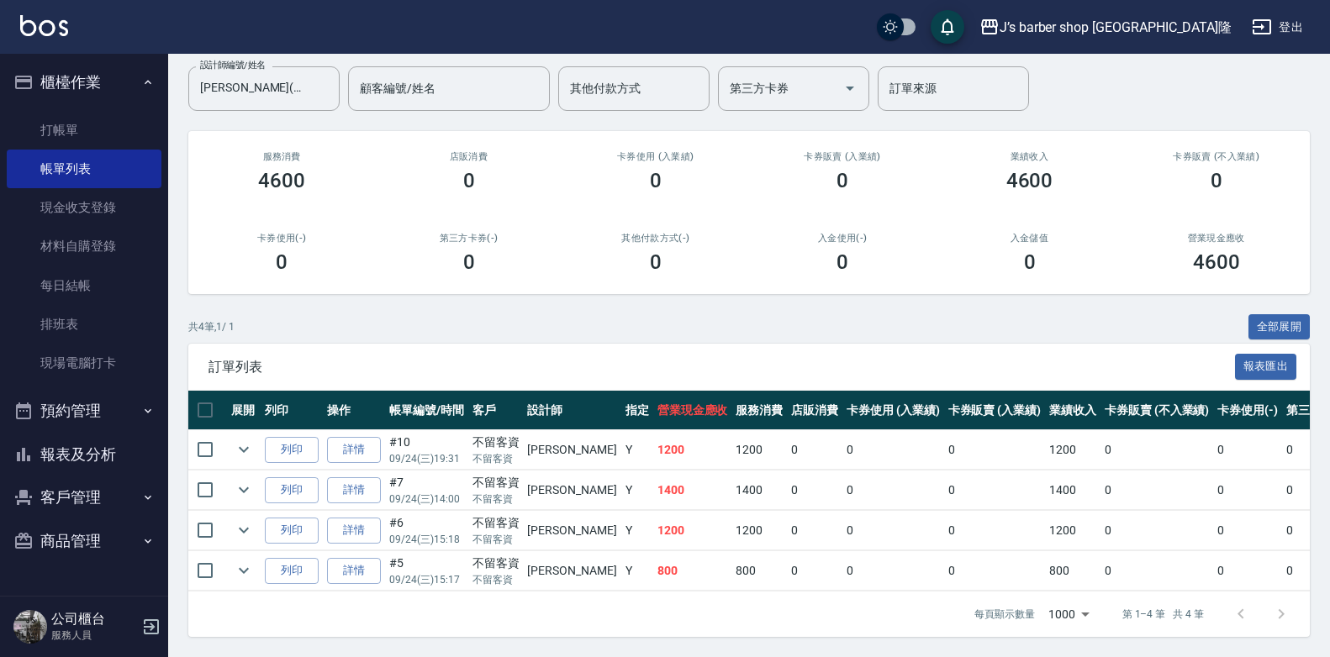
scroll to position [0, 0]
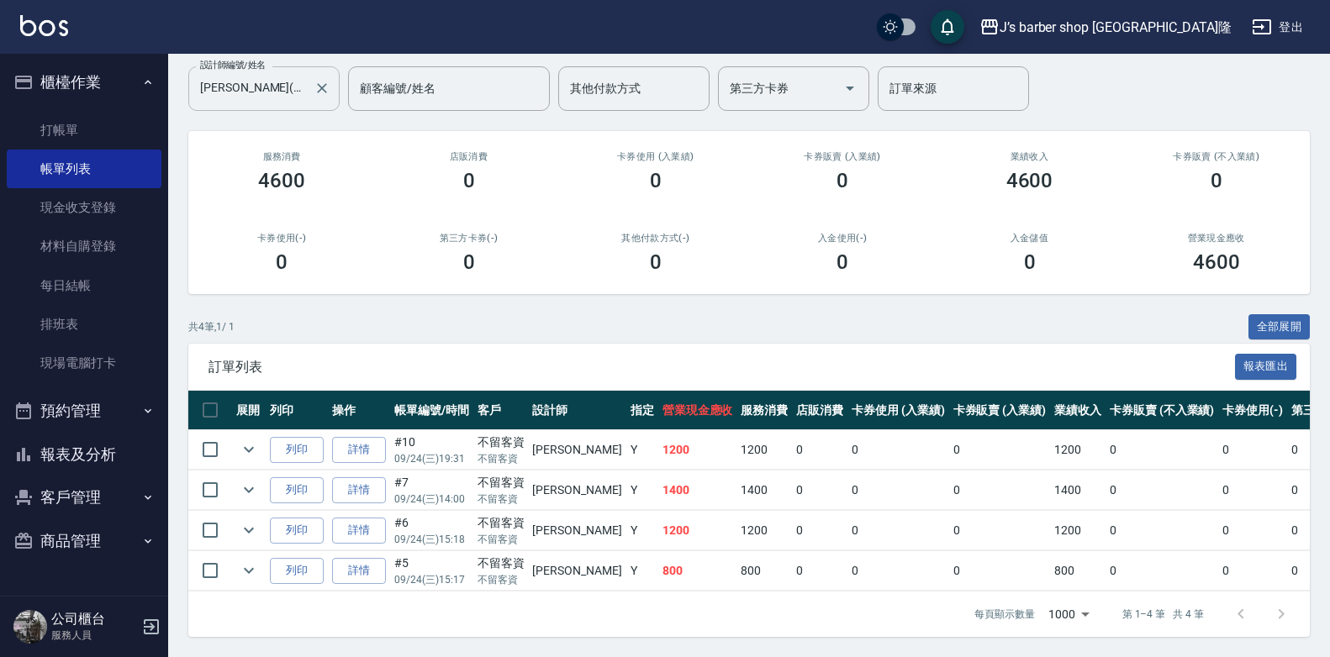
click at [269, 89] on input "[PERSON_NAME](無代號)" at bounding box center [251, 88] width 111 height 29
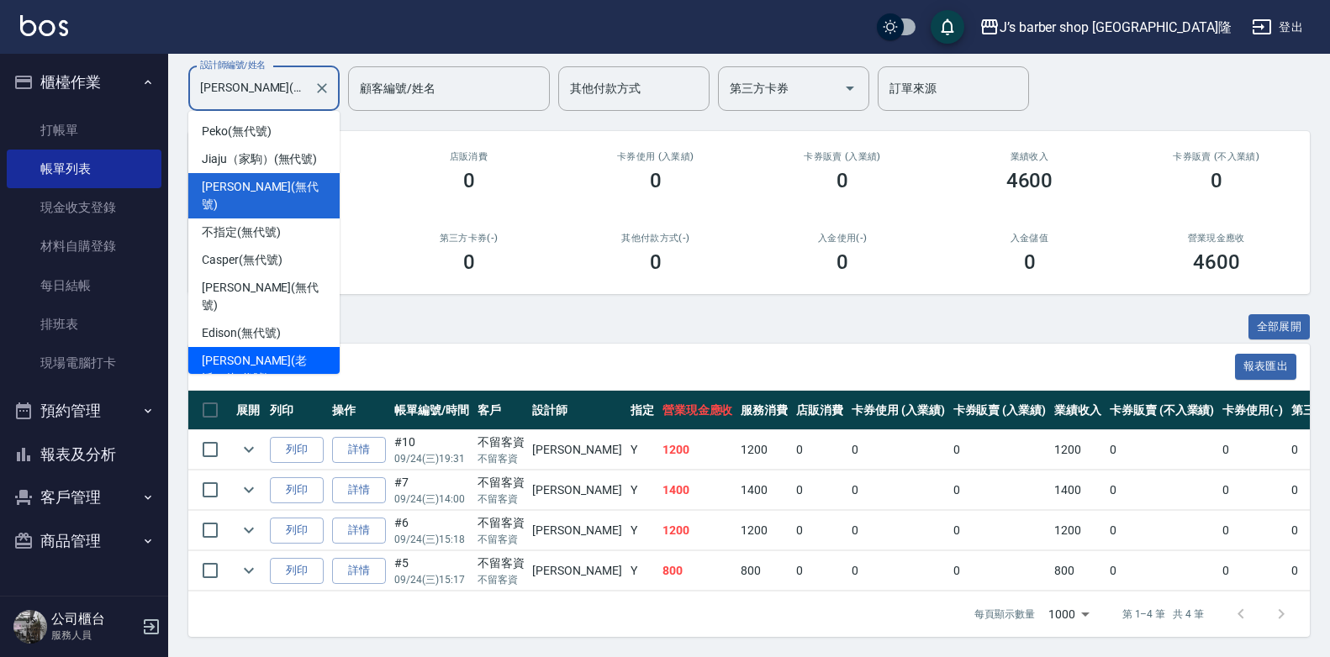
click at [271, 319] on div "Edison (無代號)" at bounding box center [263, 333] width 151 height 28
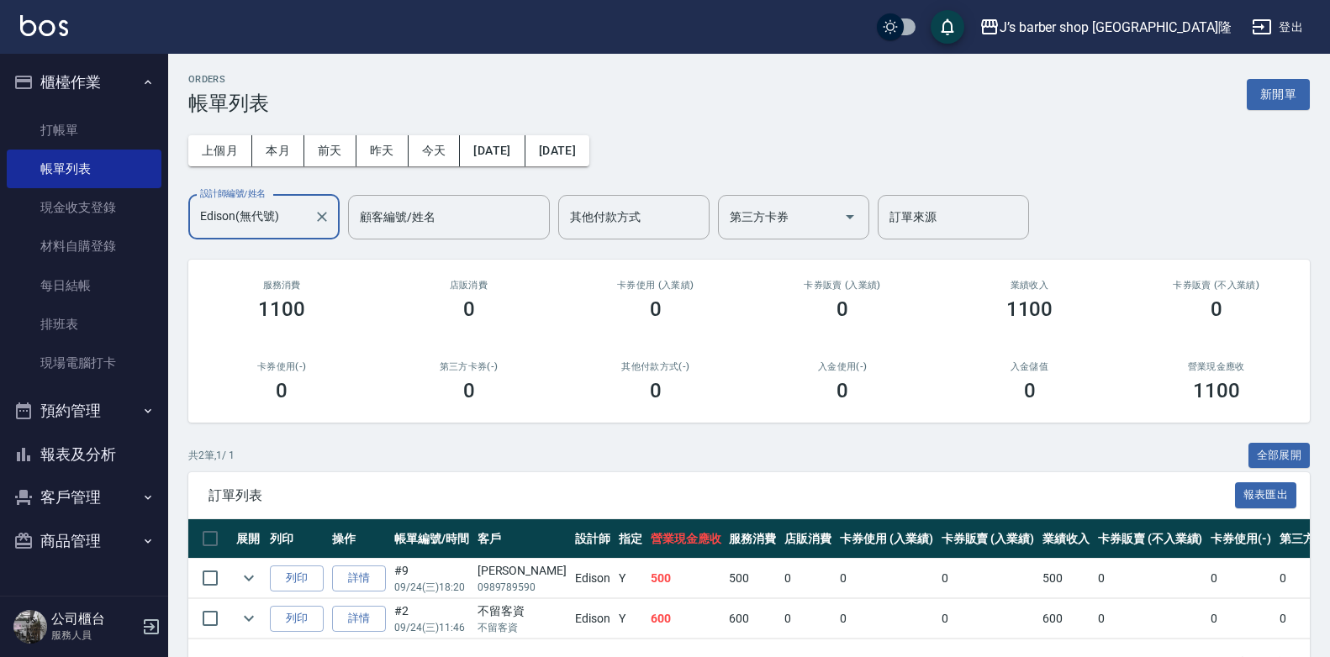
click at [251, 217] on input "Edison(無代號)" at bounding box center [251, 217] width 111 height 29
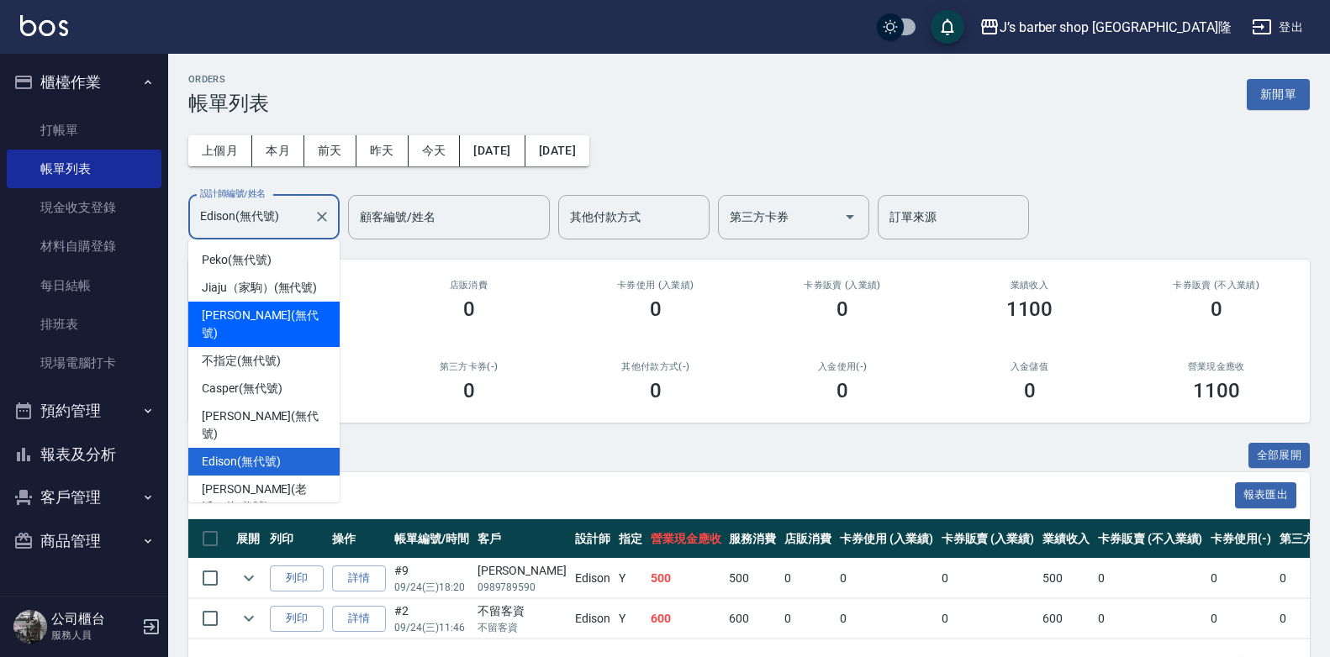
click at [267, 308] on span "[PERSON_NAME] (無代號)" at bounding box center [264, 324] width 124 height 35
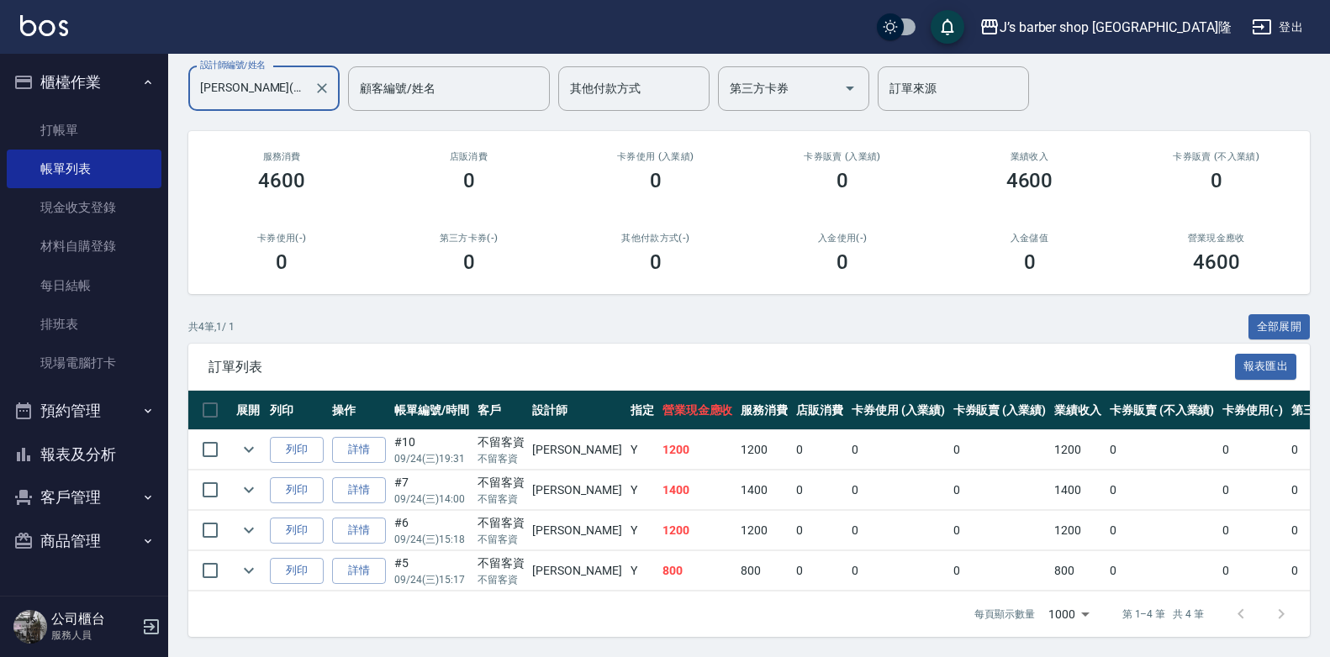
click at [289, 97] on div "[PERSON_NAME](無代號) 設計師編號/姓名" at bounding box center [263, 88] width 151 height 45
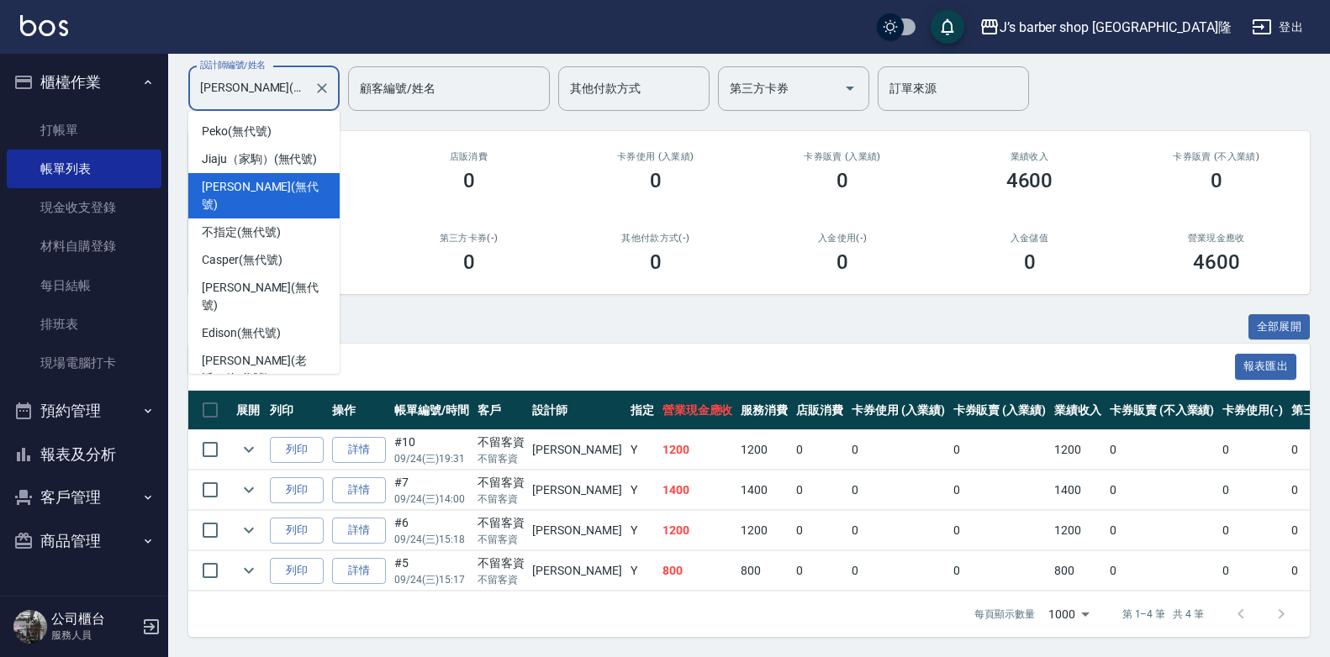
click at [280, 393] on div "Winton (無代號)" at bounding box center [263, 407] width 151 height 28
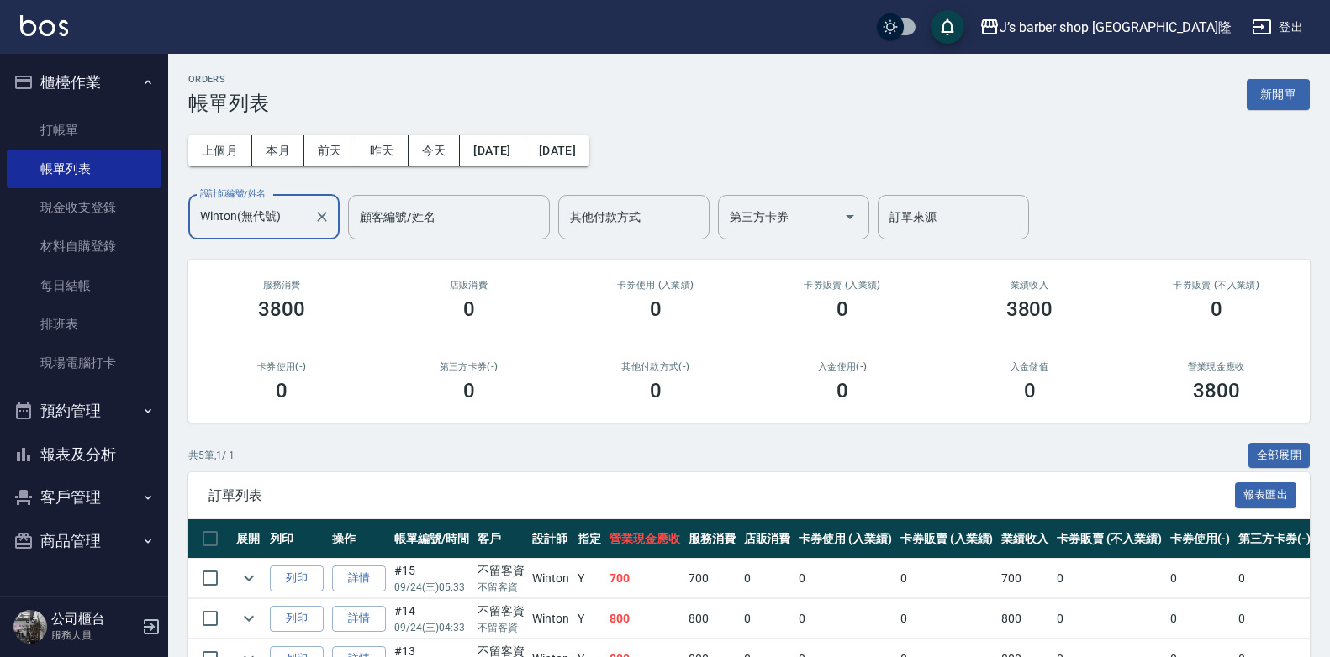
click at [266, 215] on input "Winton(無代號)" at bounding box center [251, 217] width 111 height 29
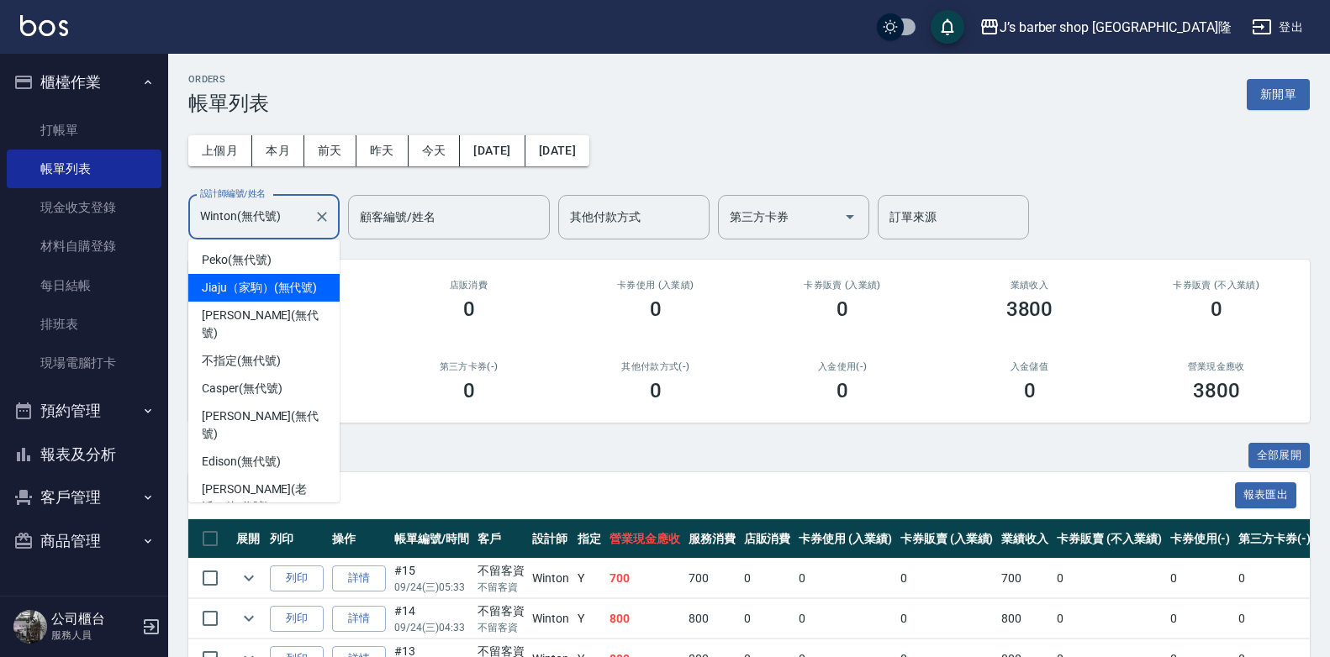
click at [261, 291] on span "Jiaju（家駒） (無代號)" at bounding box center [259, 288] width 115 height 18
type input "Jiaju（家駒）(無代號)"
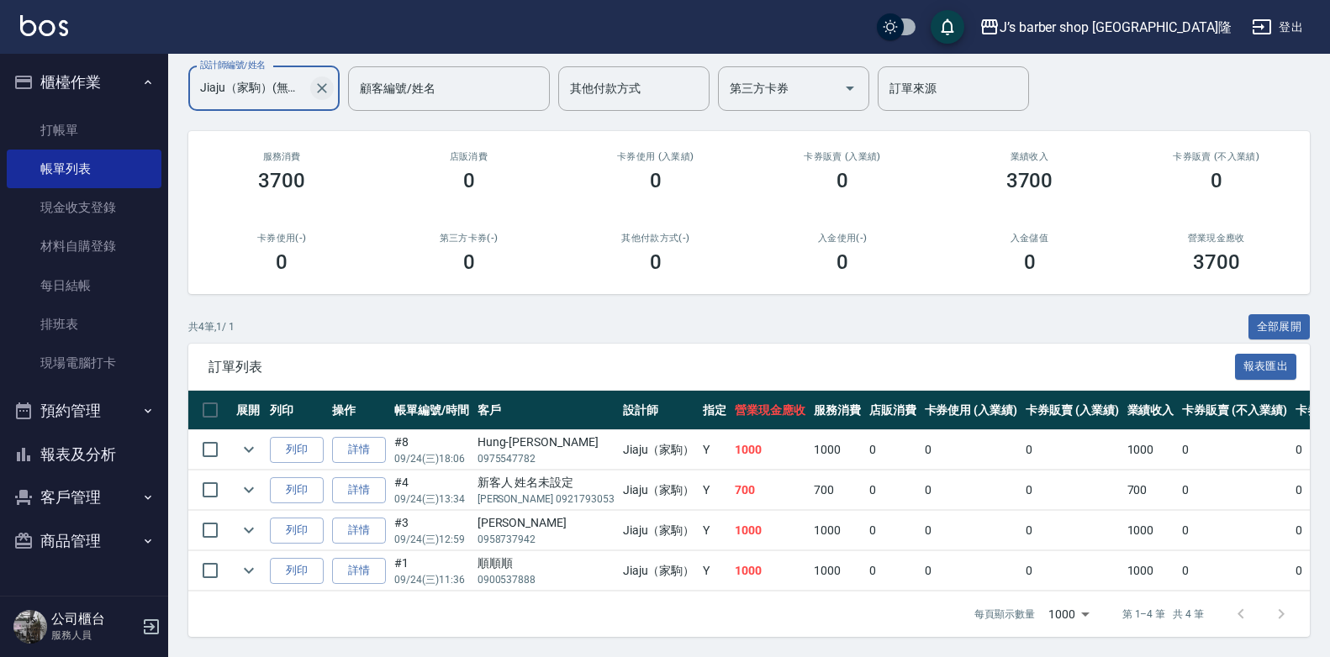
click at [319, 80] on icon "Clear" at bounding box center [321, 88] width 17 height 17
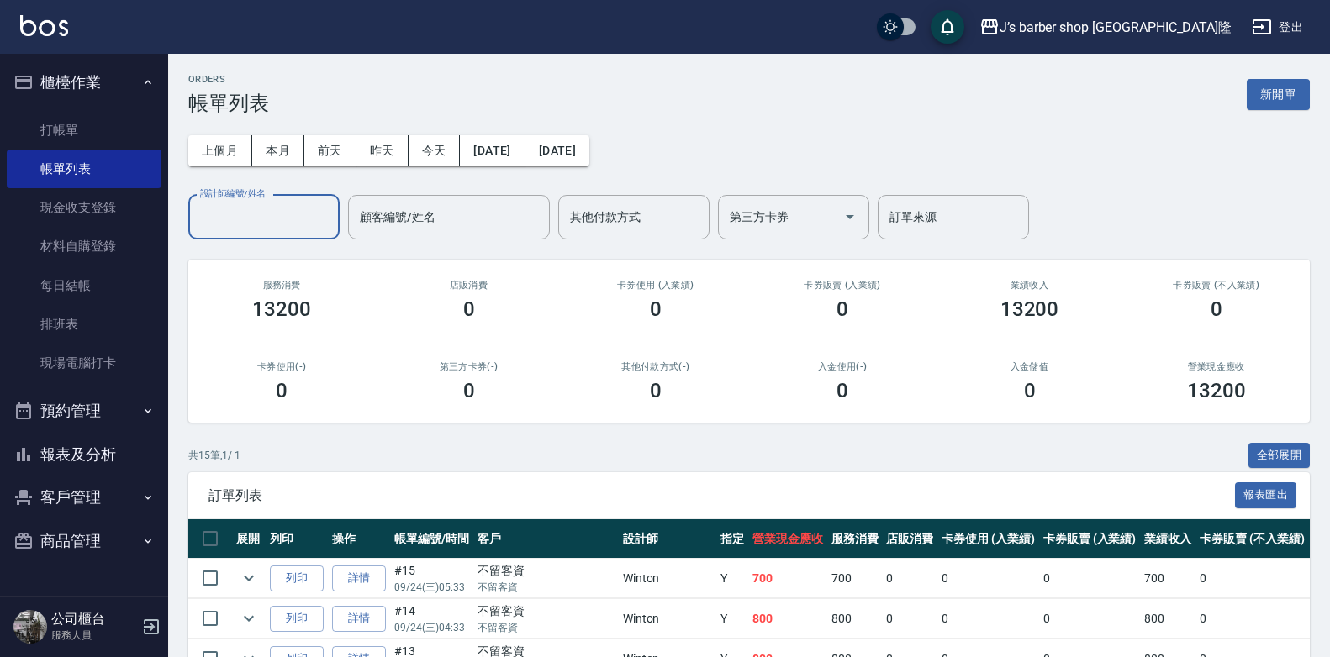
scroll to position [84, 0]
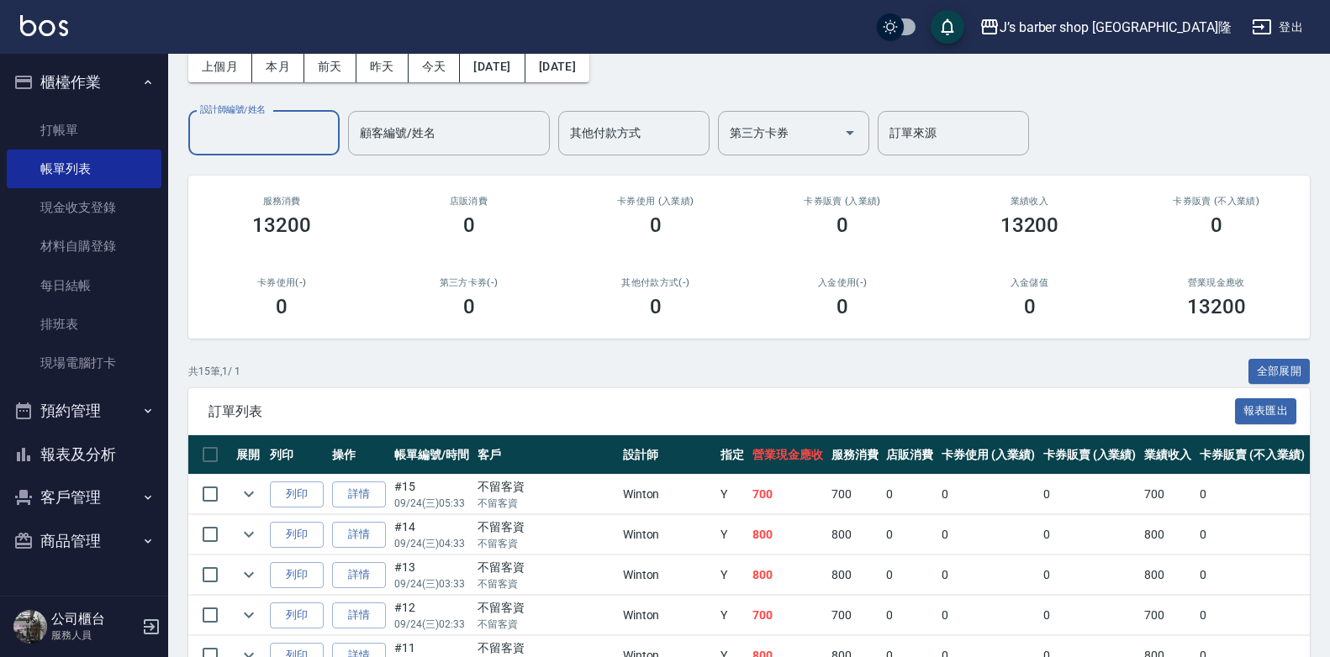
click at [261, 111] on label "設計師編號/姓名" at bounding box center [233, 109] width 66 height 13
click at [261, 119] on input "設計師編號/姓名" at bounding box center [264, 133] width 136 height 29
click at [258, 119] on input "設計師編號/姓名" at bounding box center [264, 133] width 136 height 29
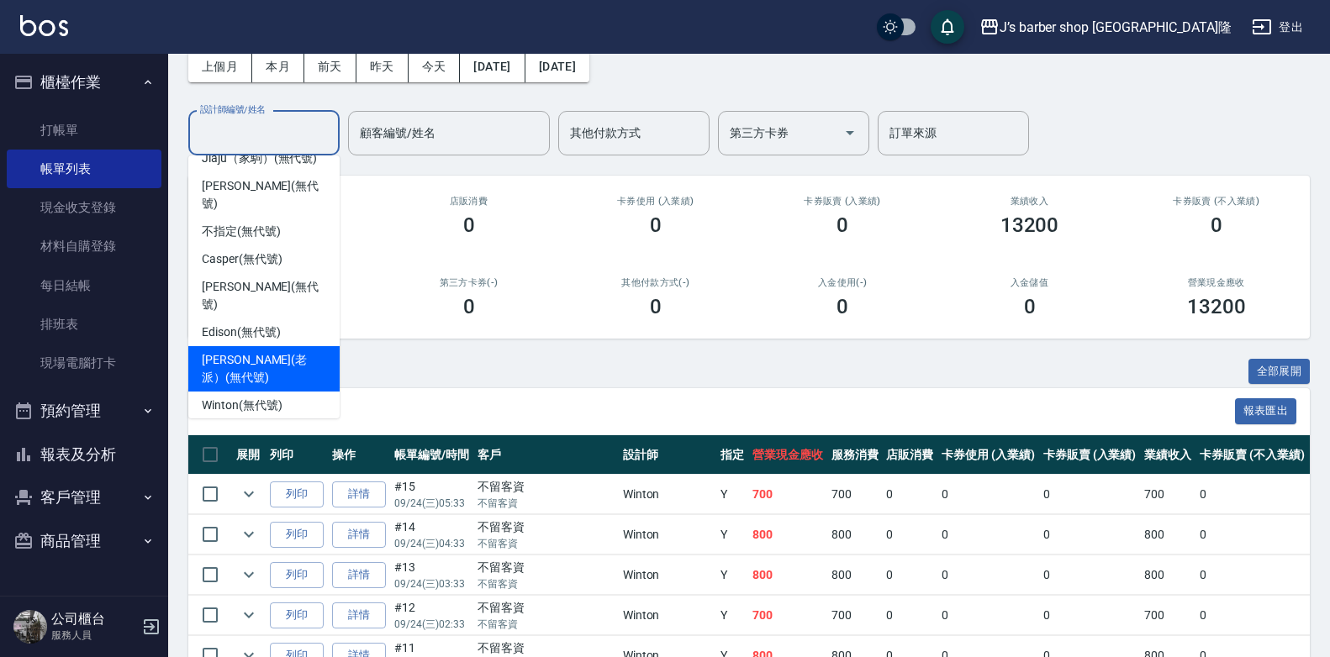
scroll to position [0, 0]
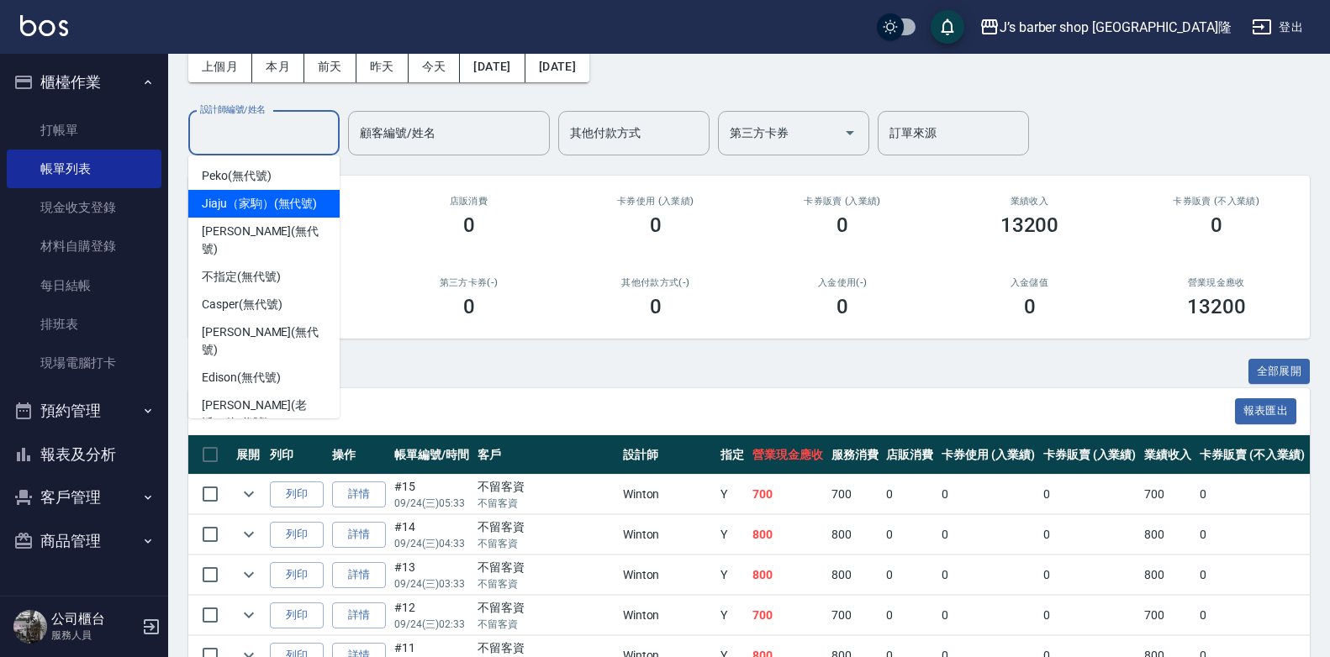
click at [276, 206] on span "Jiaju（家駒） (無代號)" at bounding box center [259, 204] width 115 height 18
type input "Jiaju（家駒）(無代號)"
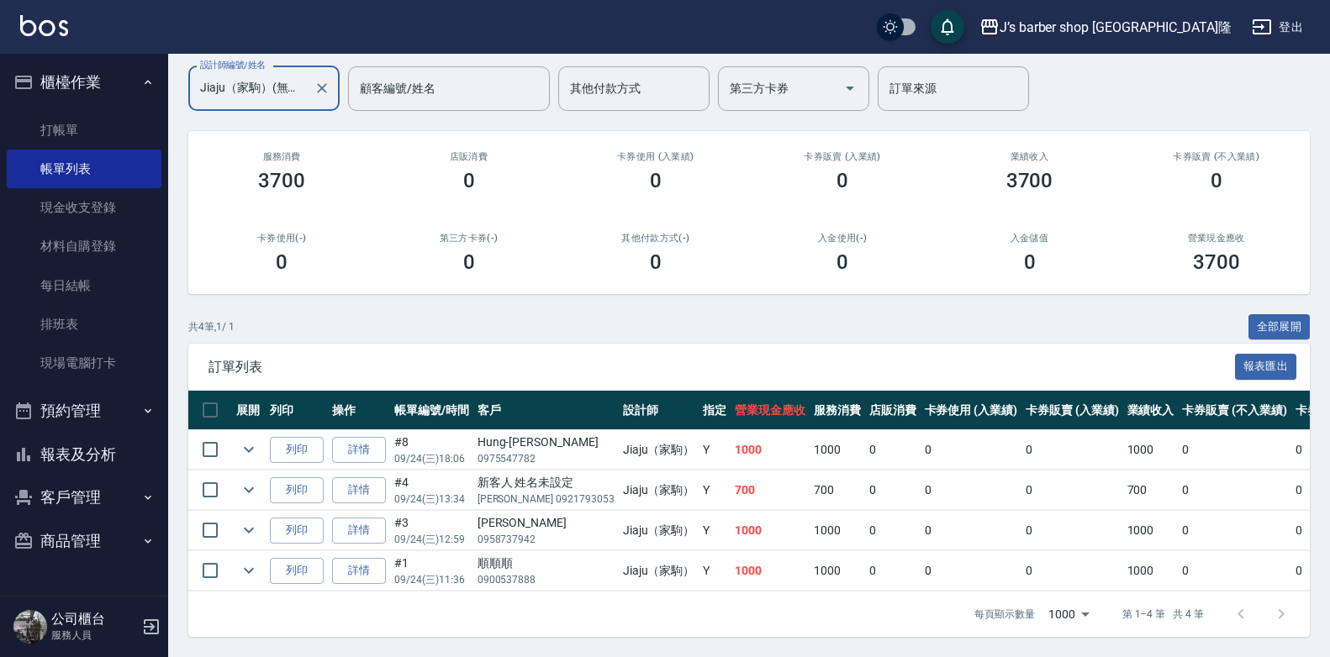
click at [332, 84] on div "Jiaju（家駒）(無代號) 設計師編號/姓名" at bounding box center [263, 88] width 151 height 45
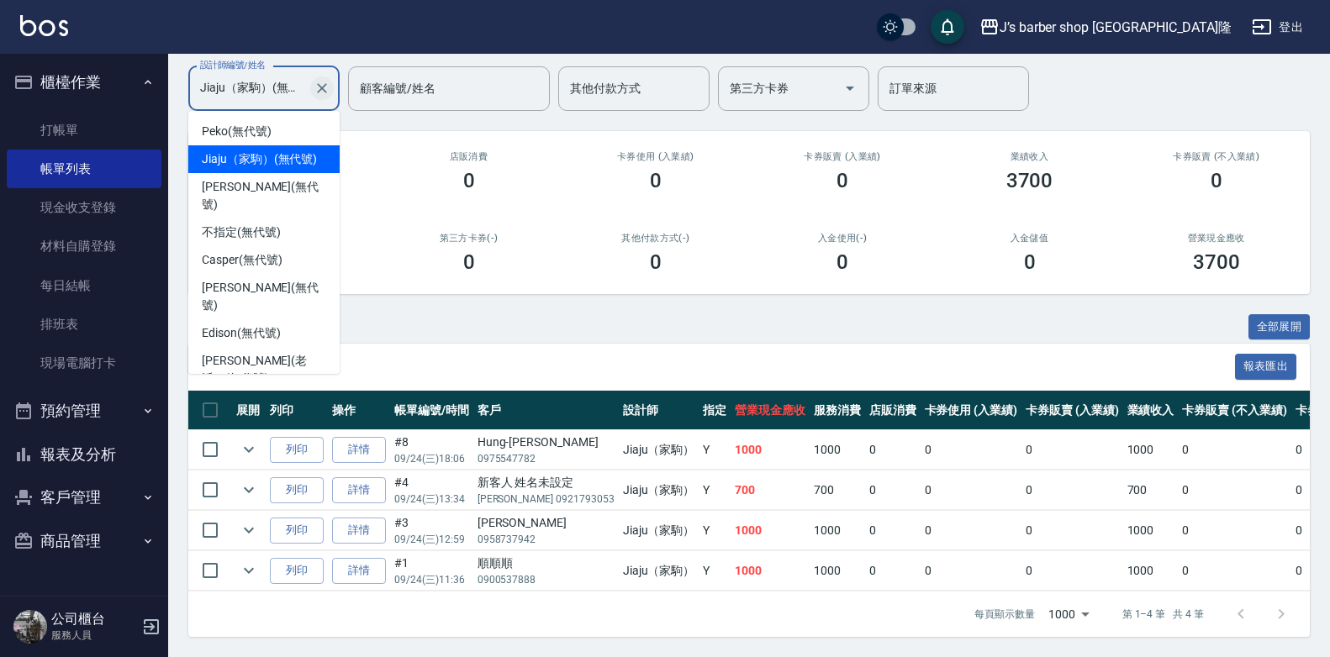
click at [327, 80] on icon "Clear" at bounding box center [321, 88] width 17 height 17
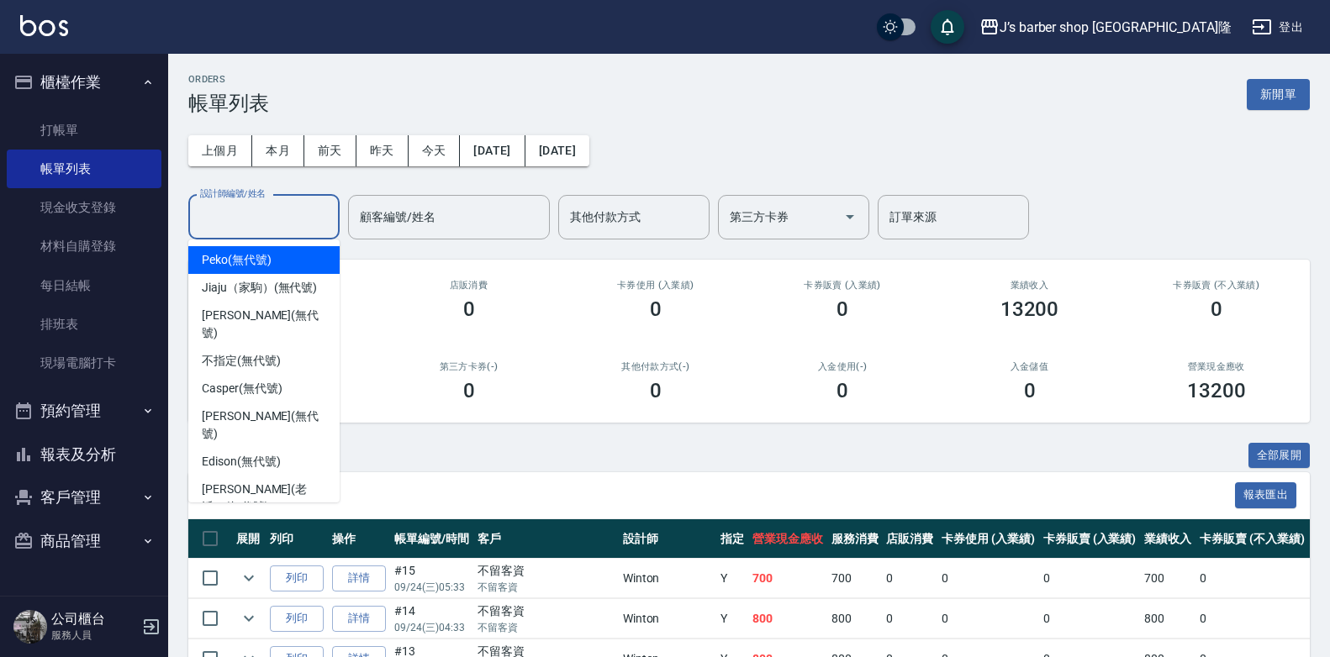
click at [410, 309] on div "0" at bounding box center [468, 310] width 146 height 24
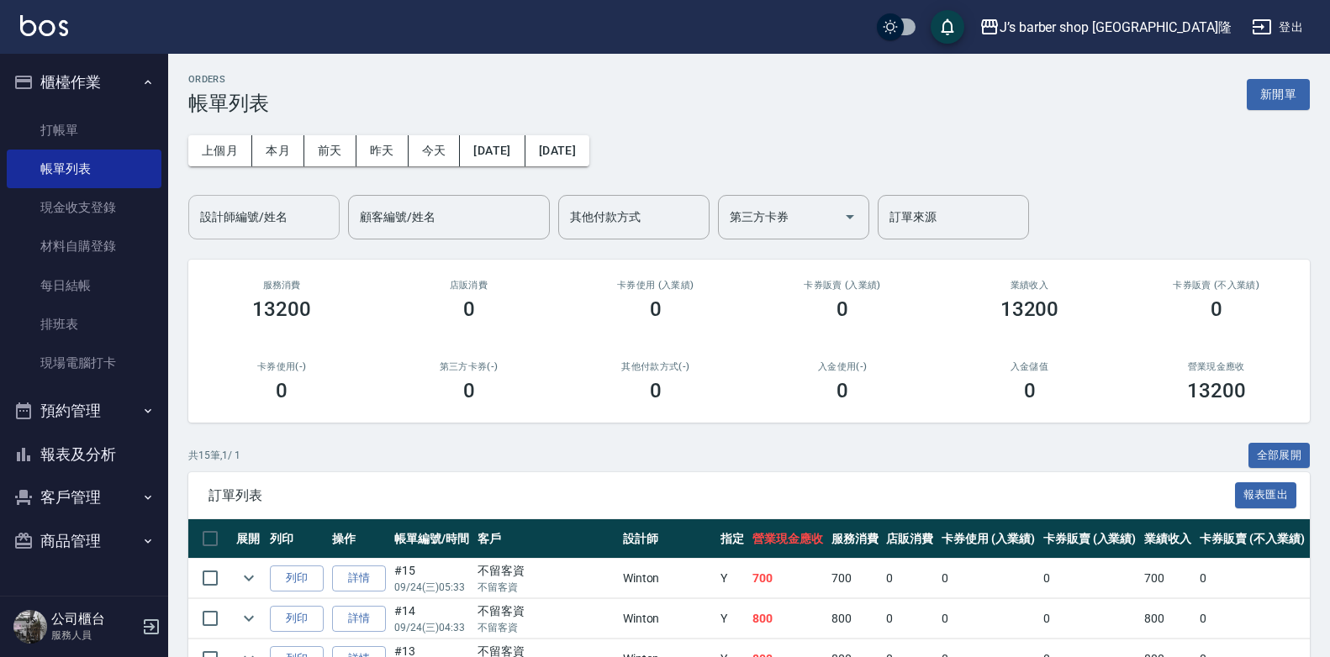
click at [298, 219] on input "設計師編號/姓名" at bounding box center [264, 217] width 136 height 29
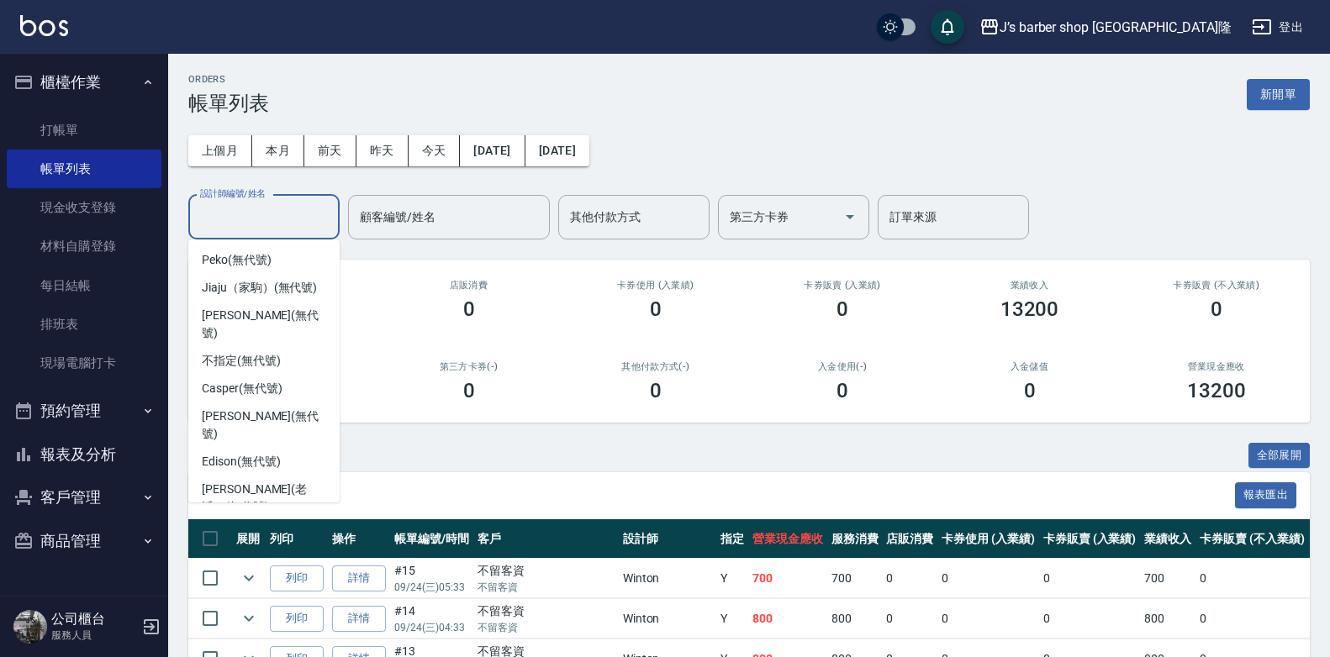
click at [261, 526] on span "Winton (無代號)" at bounding box center [242, 535] width 80 height 18
type input "Winton(無代號)"
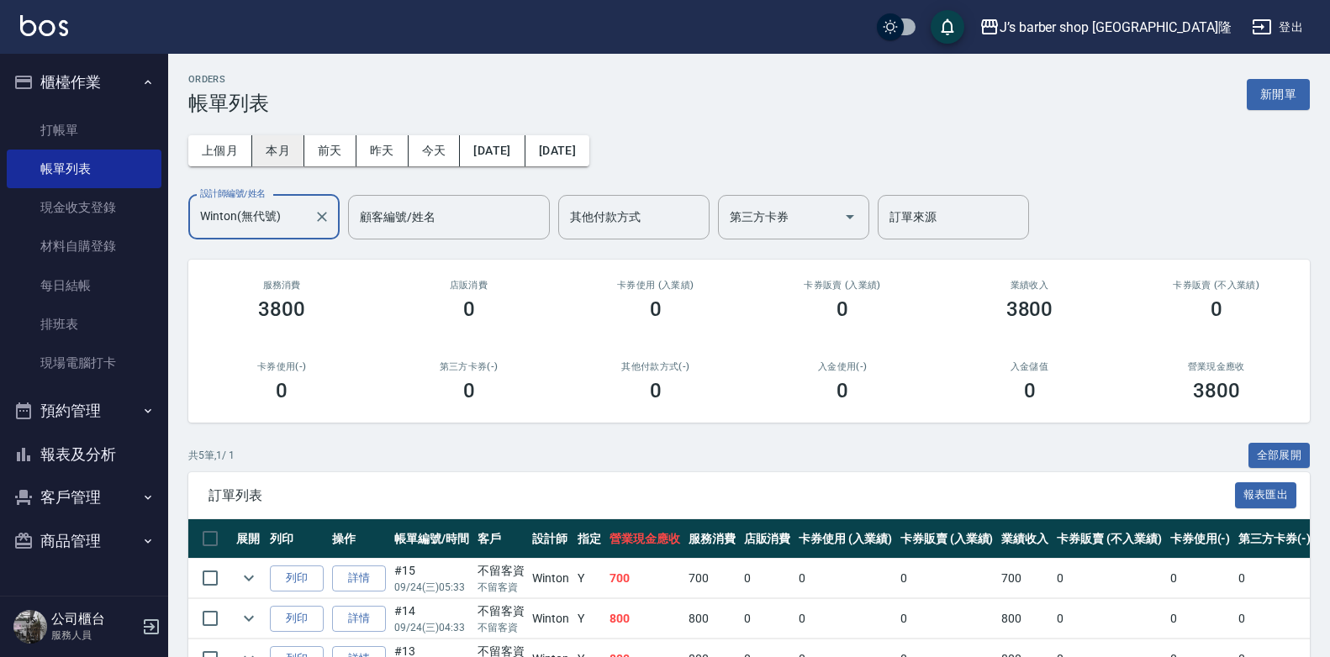
click at [262, 145] on button "本月" at bounding box center [278, 150] width 52 height 31
click at [327, 216] on icon "Clear" at bounding box center [321, 216] width 17 height 17
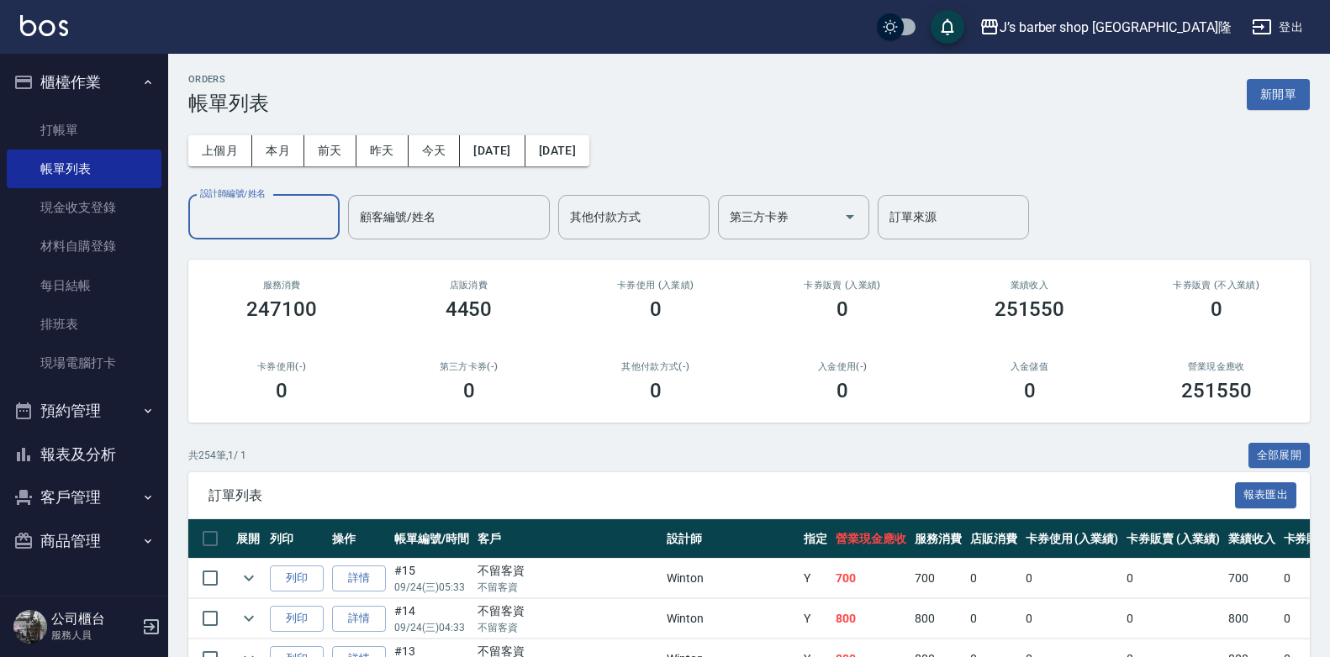
click at [127, 534] on button "商品管理" at bounding box center [84, 541] width 155 height 44
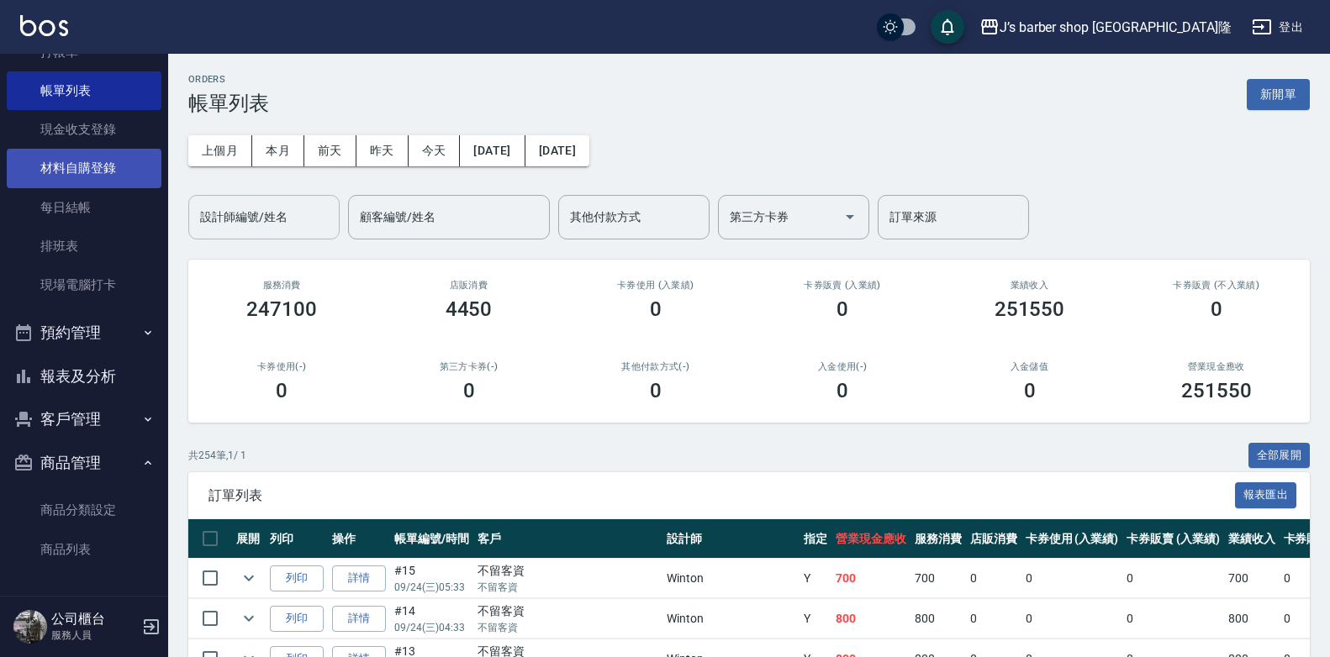
click at [103, 159] on link "材料自購登錄" at bounding box center [84, 168] width 155 height 39
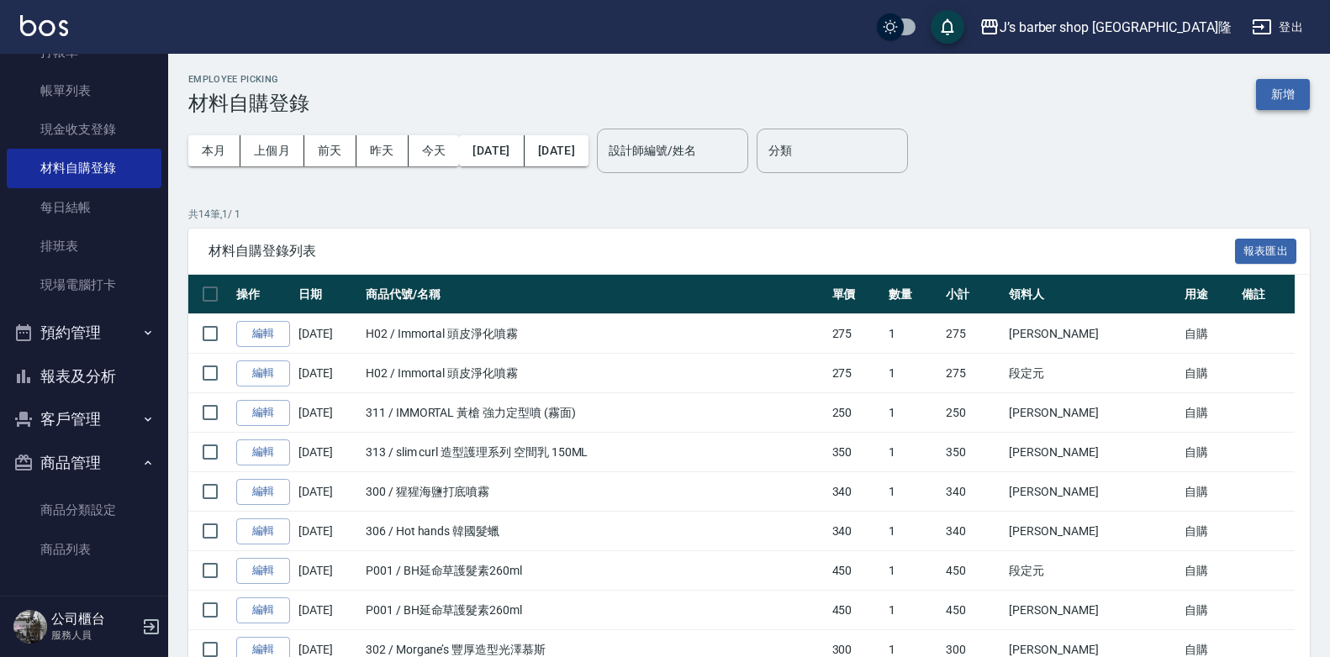
click at [1267, 103] on button "新增" at bounding box center [1283, 94] width 54 height 31
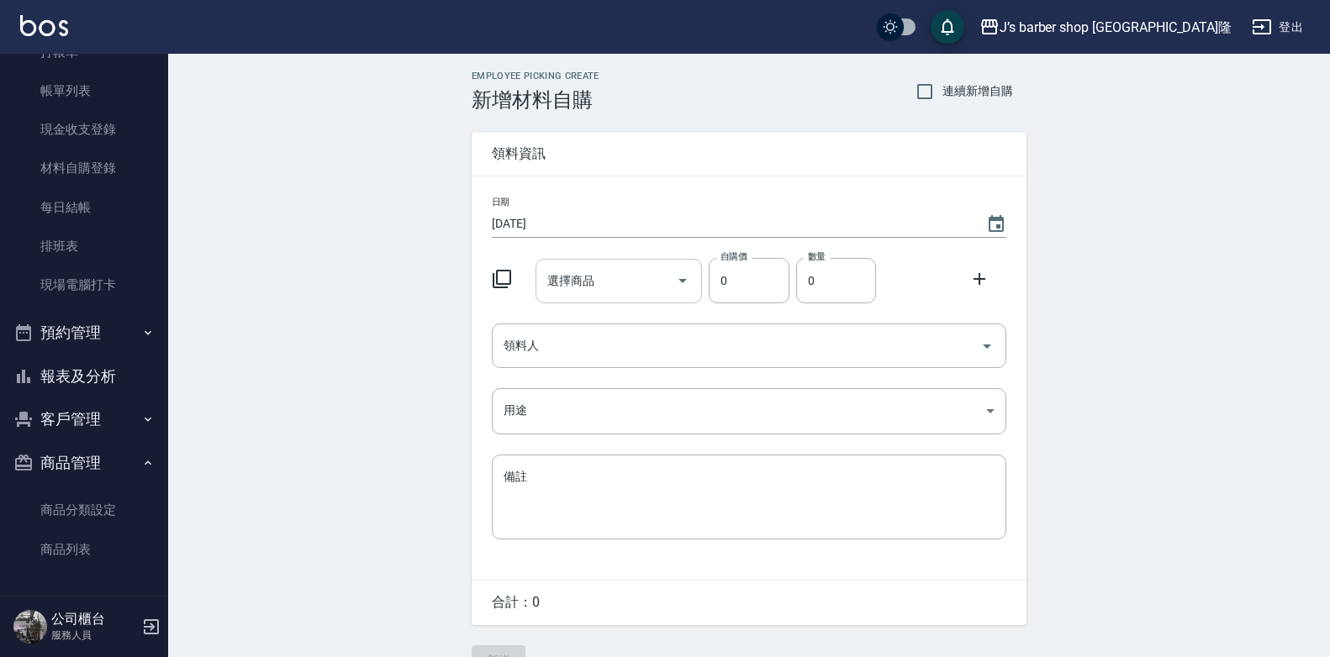
click at [612, 289] on input "選擇商品" at bounding box center [606, 280] width 127 height 29
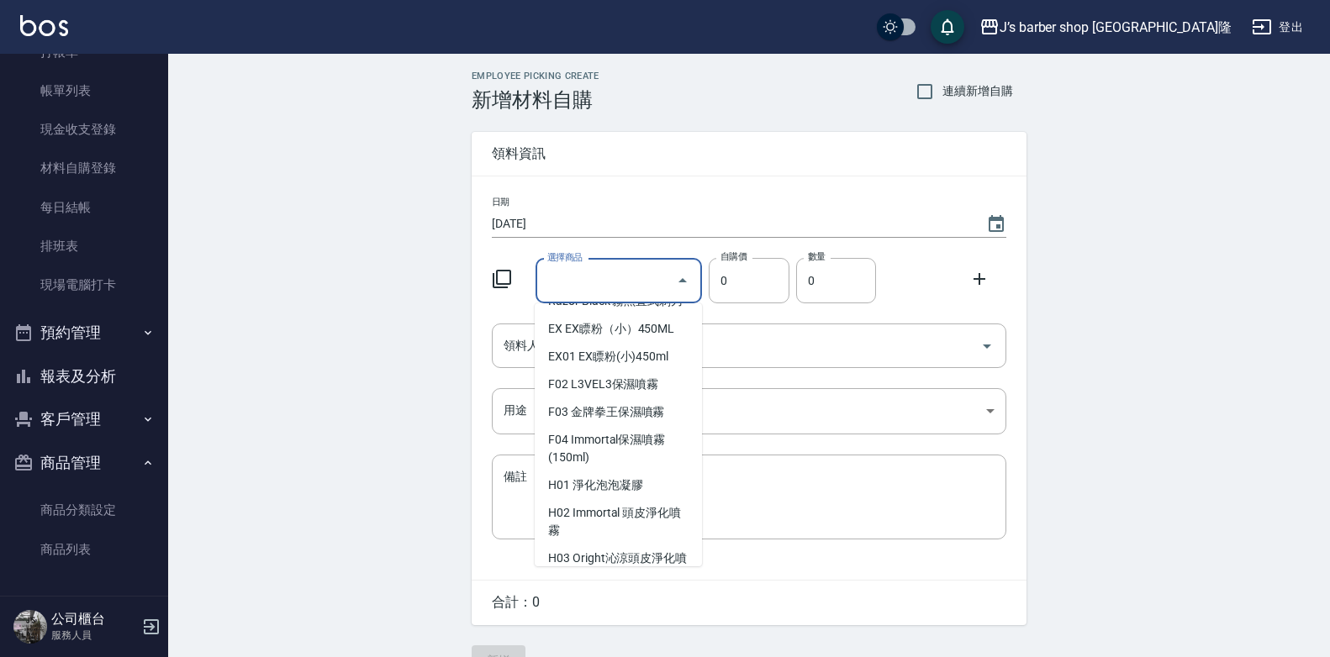
scroll to position [1429, 0]
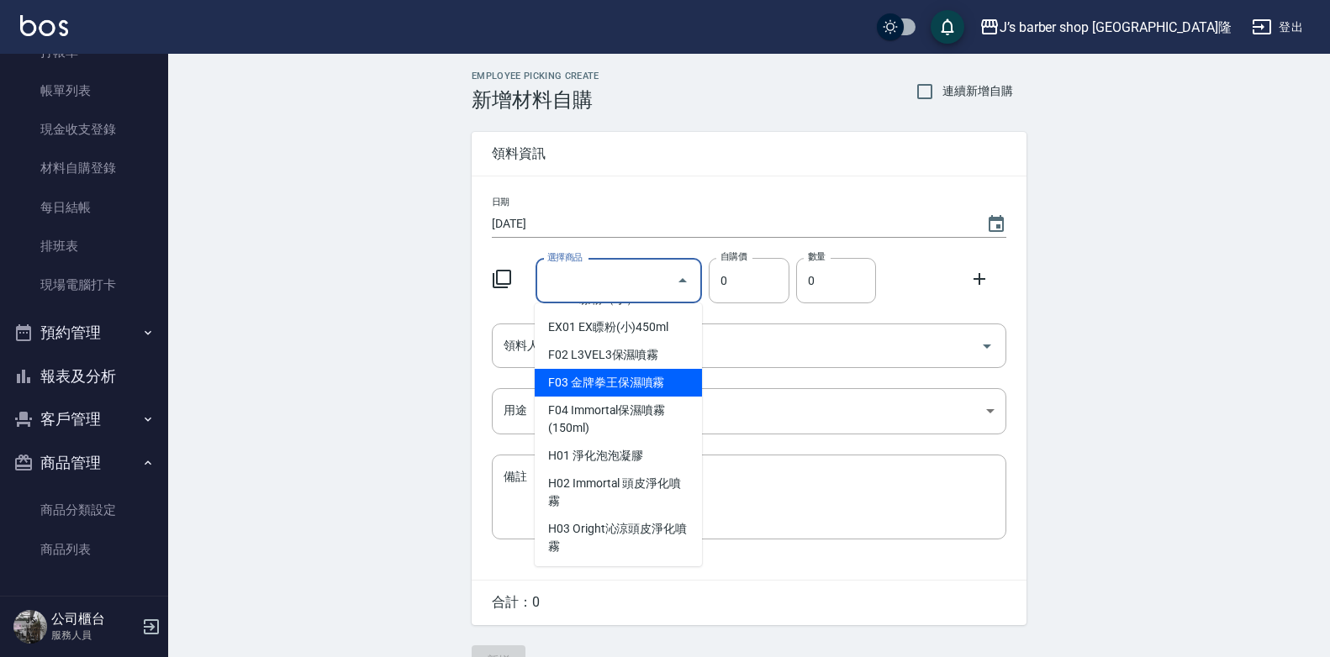
click at [638, 391] on li "F03 金牌拳王保濕噴霧" at bounding box center [618, 383] width 167 height 28
type input "金牌拳王保濕噴霧"
type input "400"
type input "1"
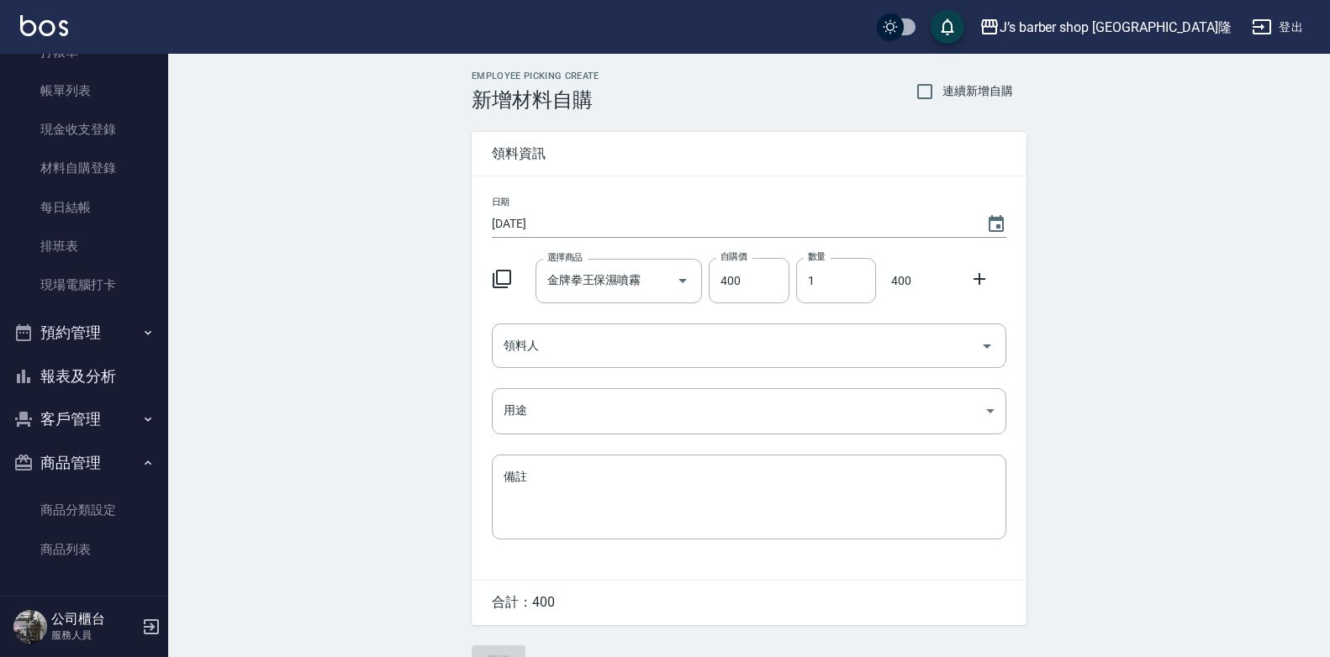
click at [730, 320] on div "日期 [DATE] 選擇商品 金牌拳王保濕噴霧 選擇商品 自購價 400 自購價 數量 1 數量 400 領料人 領料人 用途 ​ 用途 備註 x 備註" at bounding box center [749, 377] width 555 height 403
click at [701, 355] on input "領料人" at bounding box center [736, 345] width 474 height 29
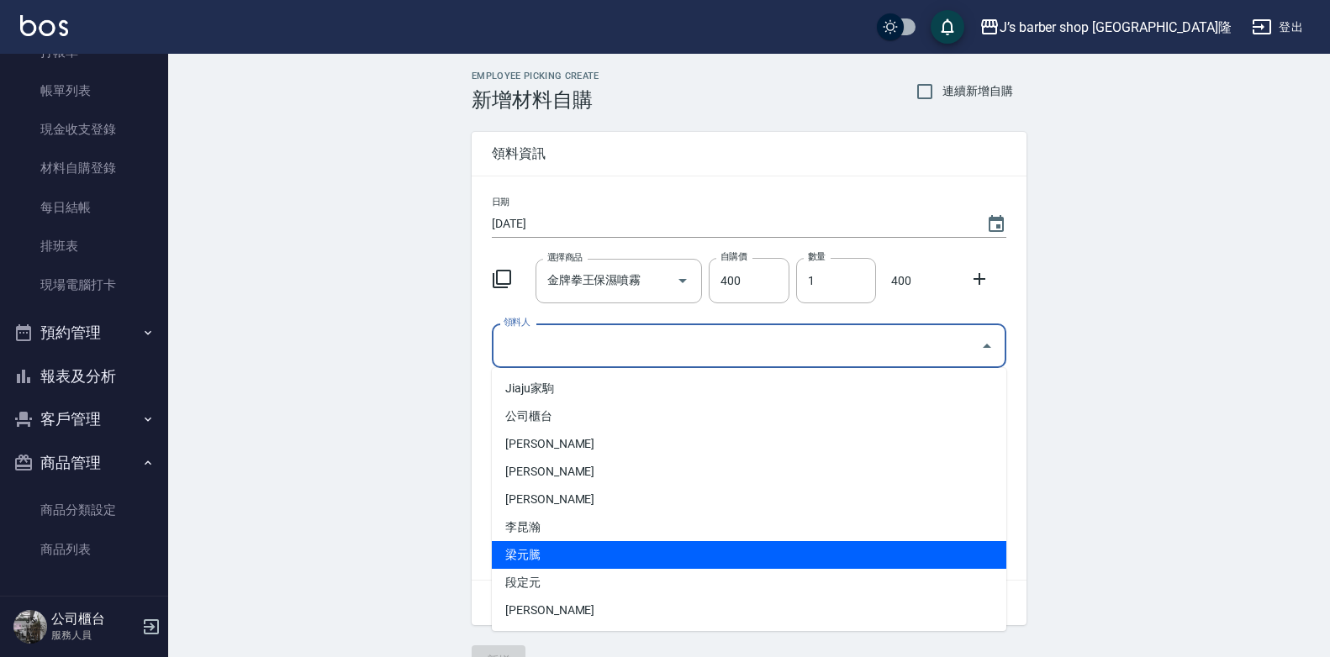
click at [551, 552] on li "梁元騰" at bounding box center [749, 555] width 514 height 28
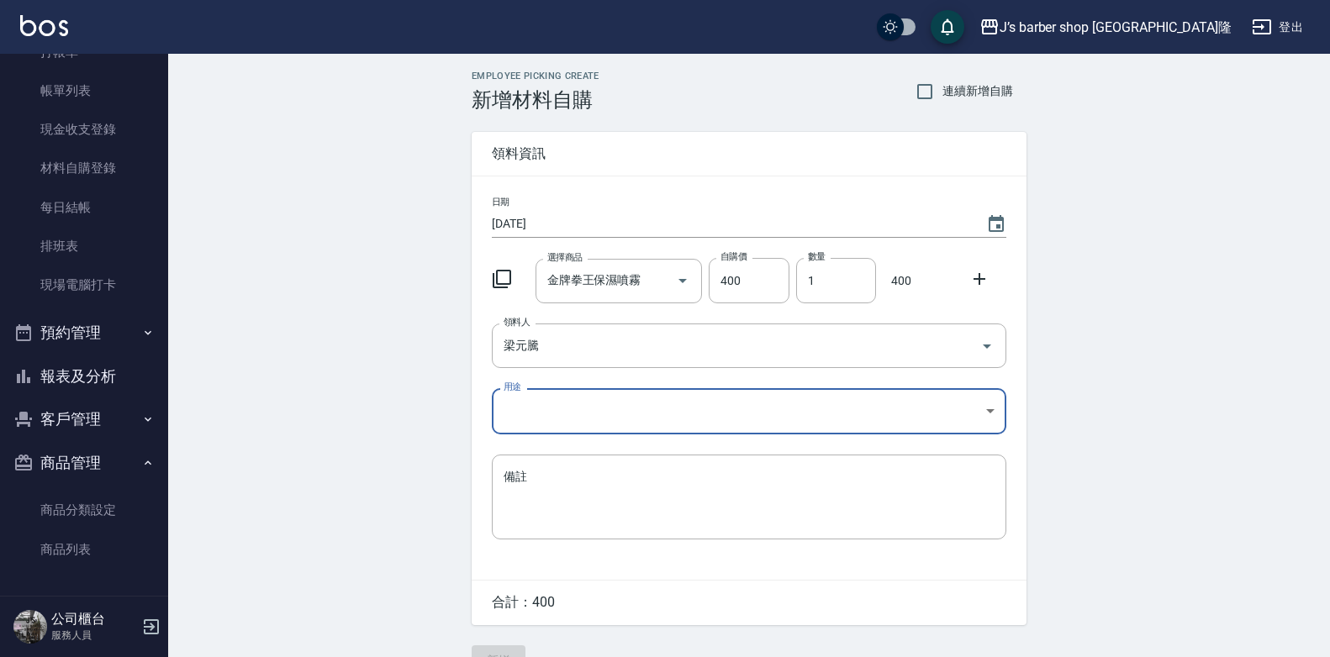
type input "梁元騰"
click at [623, 430] on body "J’s barber shop 台中大隆 登出 櫃檯作業 打帳單 帳單列表 現金收支登錄 材料自購登錄 每日結帳 排班表 現場電腦打卡 預約管理 預約管理 單…" at bounding box center [665, 346] width 1330 height 693
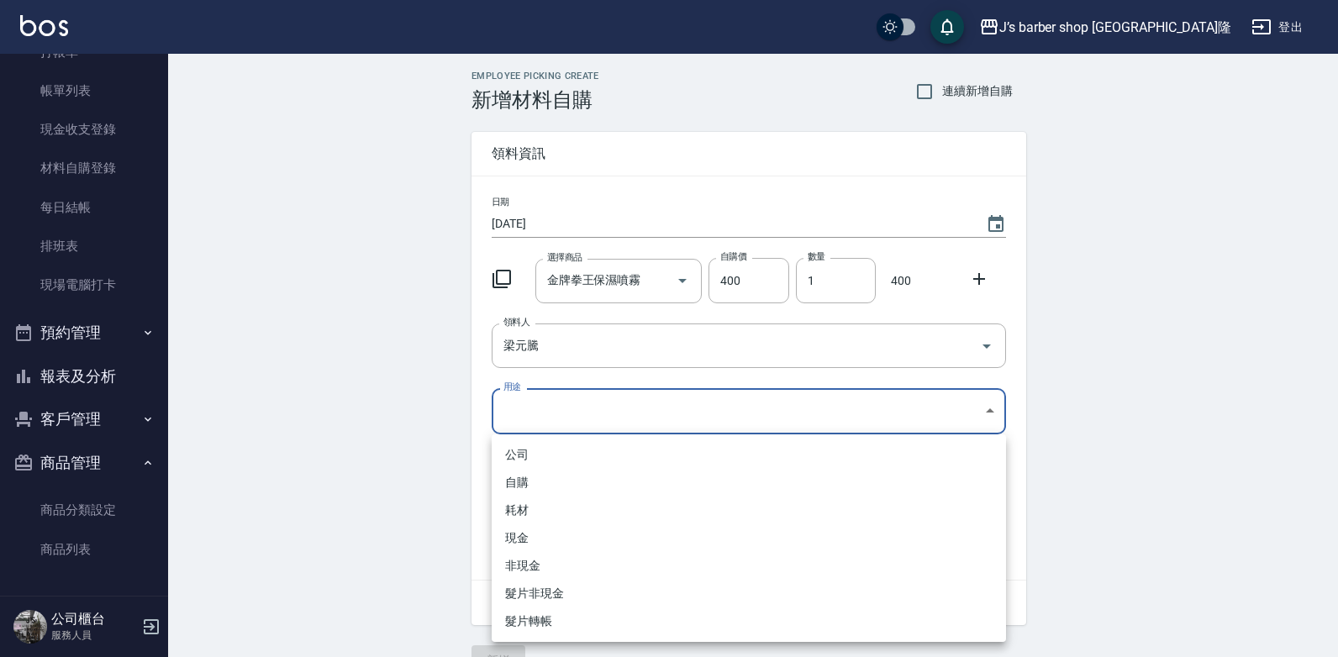
click at [577, 489] on li "自購" at bounding box center [749, 483] width 514 height 28
type input "自購"
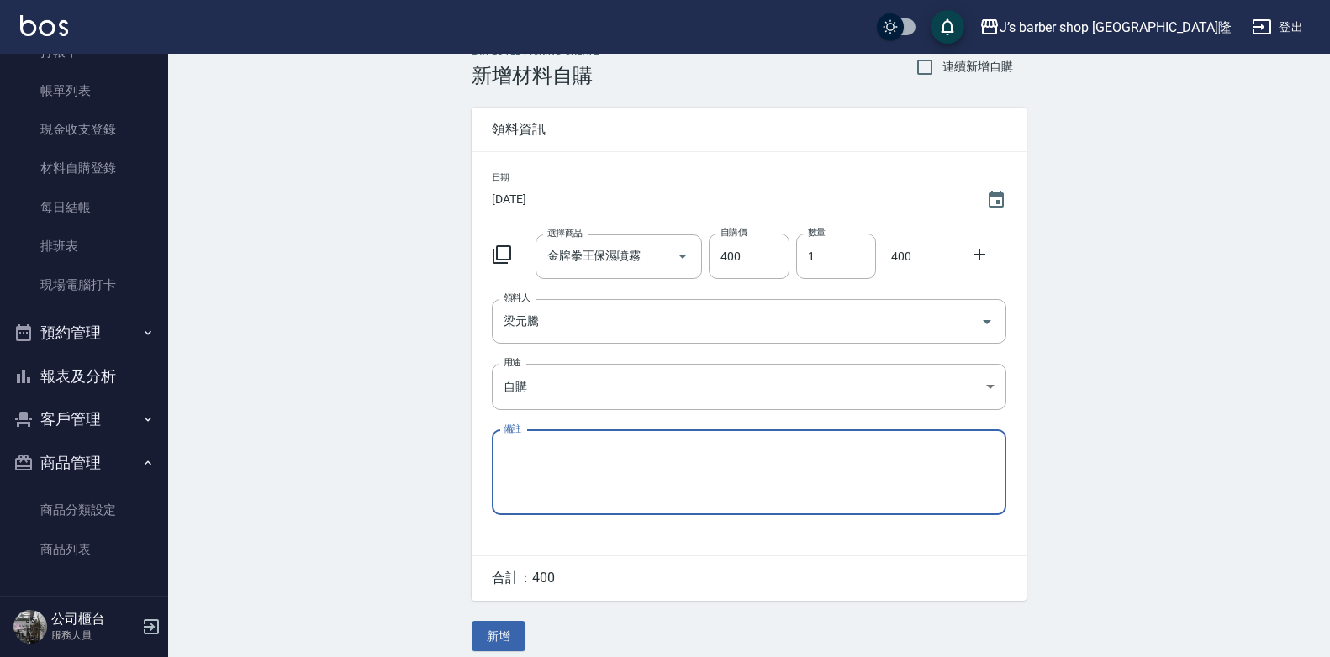
scroll to position [38, 0]
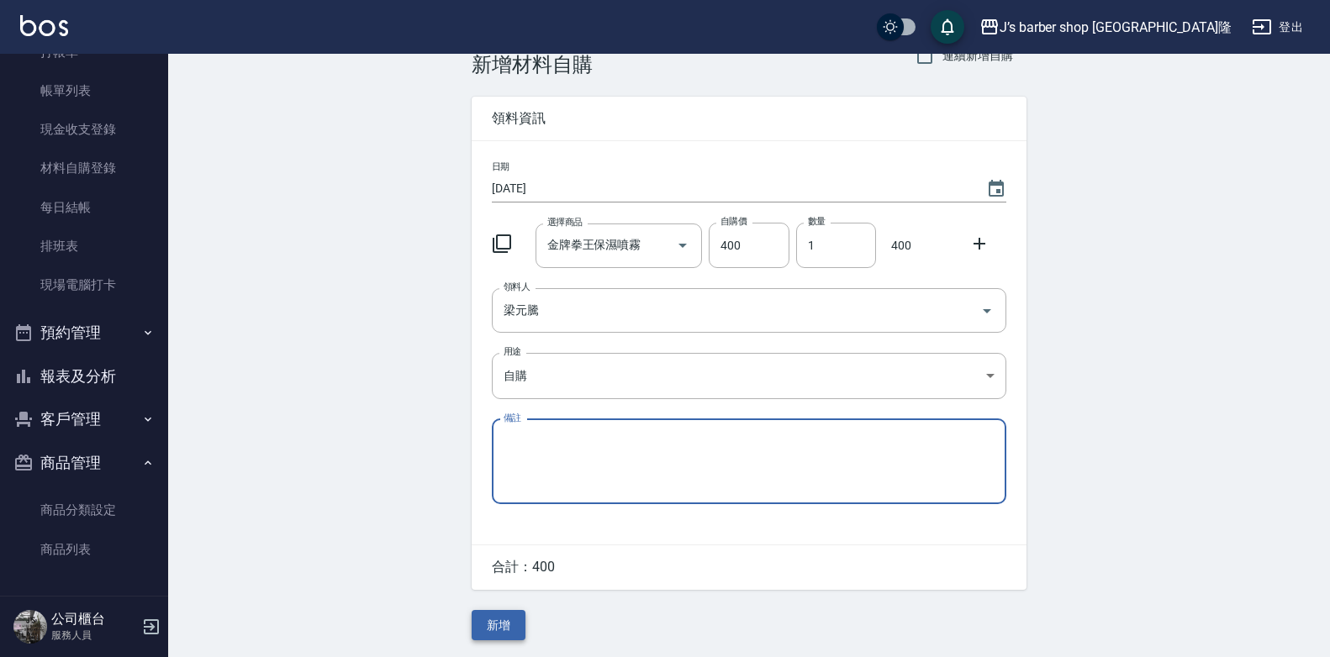
click at [512, 614] on button "新增" at bounding box center [499, 625] width 54 height 31
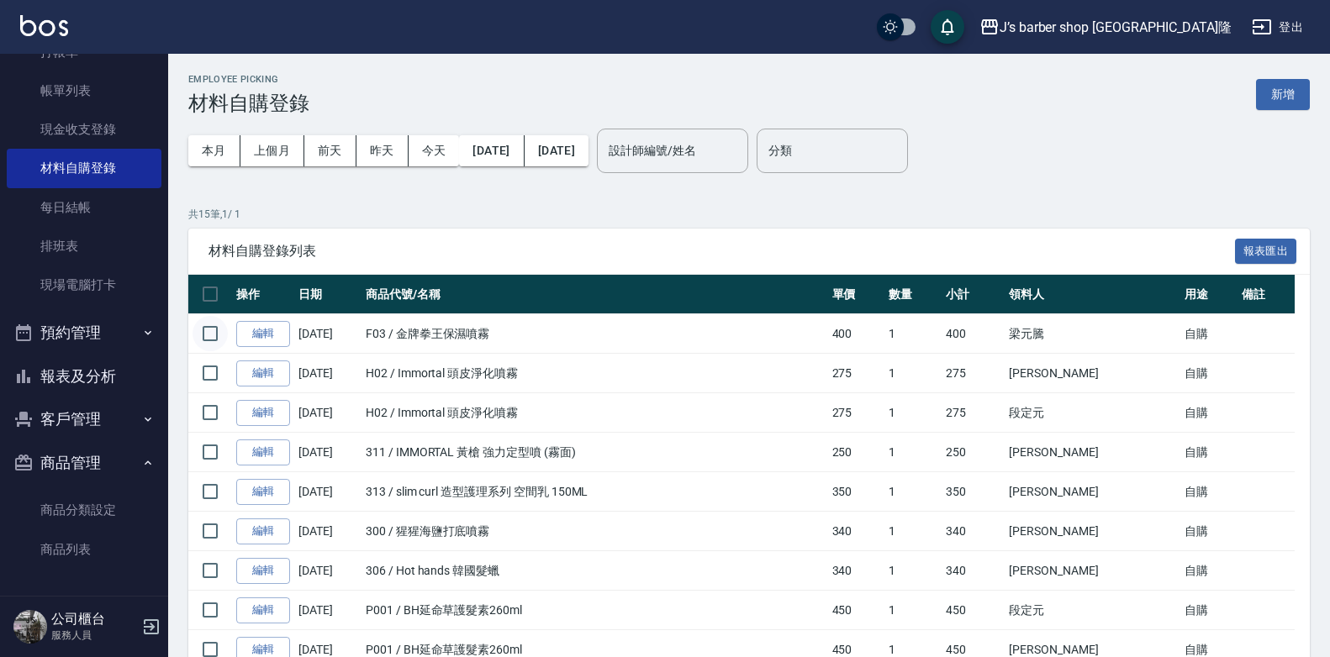
click at [198, 328] on input "checkbox" at bounding box center [209, 333] width 35 height 35
checkbox input "true"
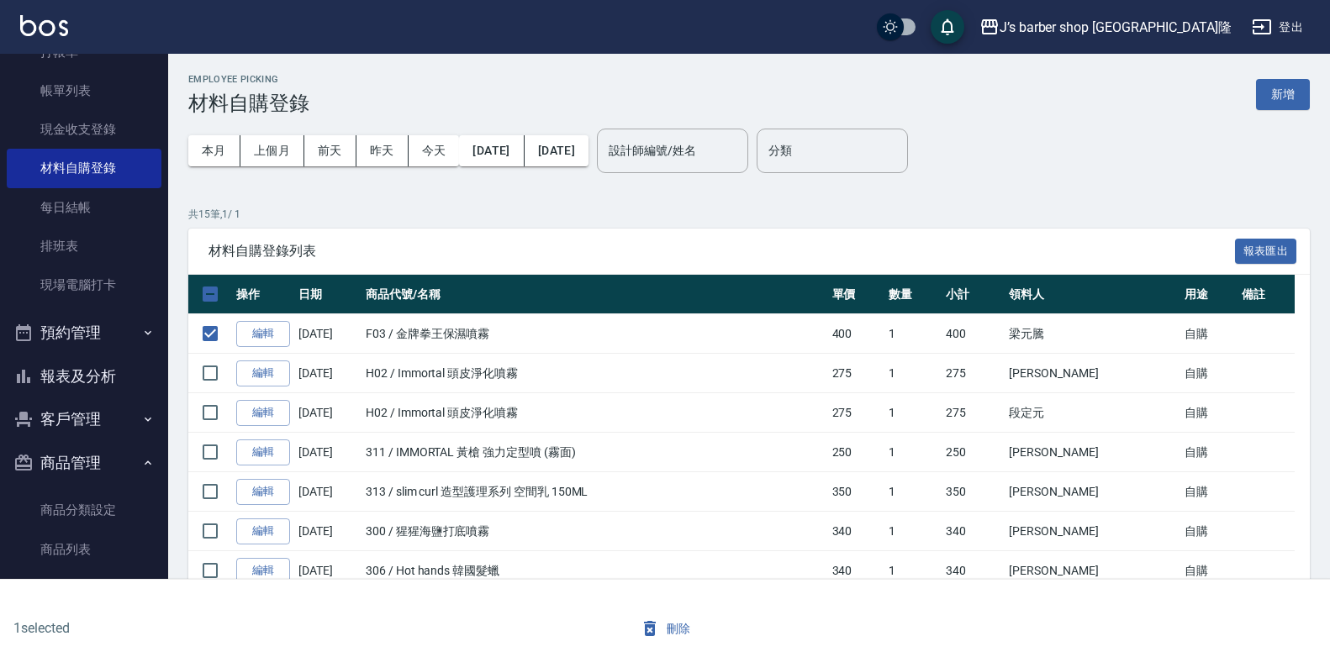
click at [661, 624] on button "刪除" at bounding box center [665, 629] width 65 height 31
